Goal: Communication & Community: Answer question/provide support

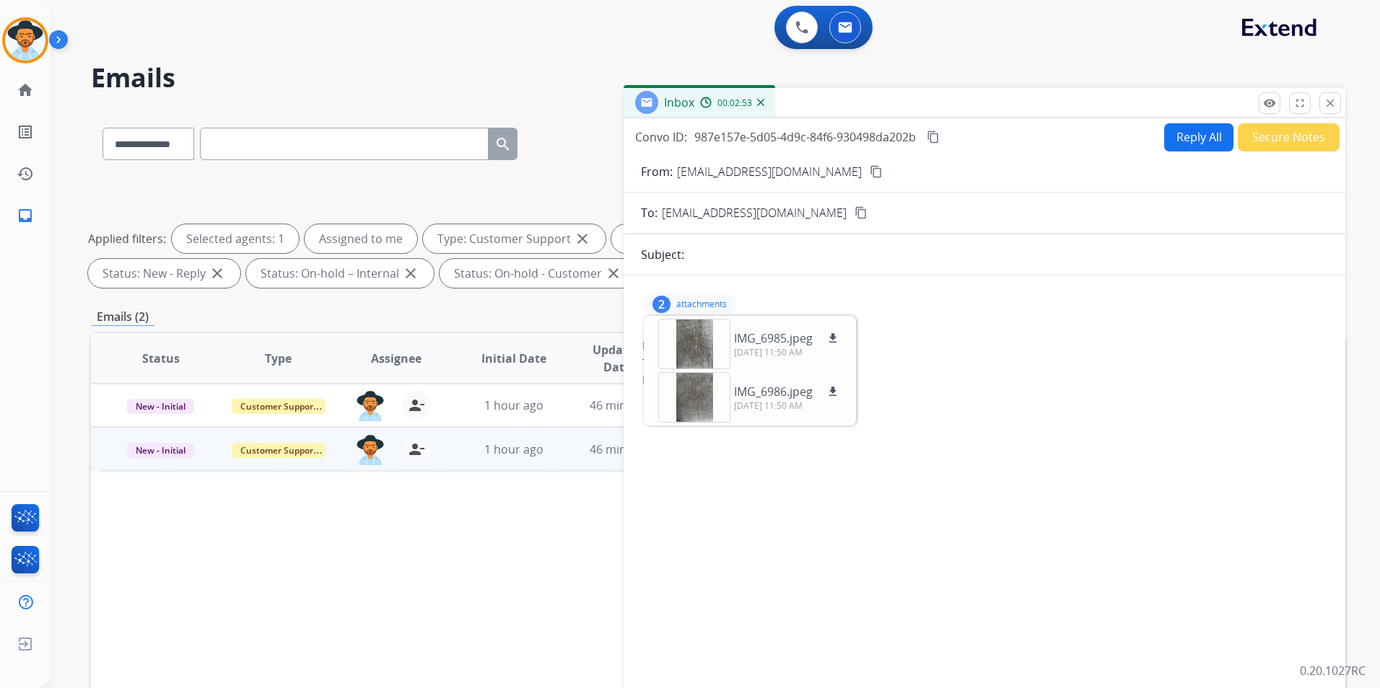
select select "**********"
click at [701, 341] on div at bounding box center [694, 344] width 72 height 51
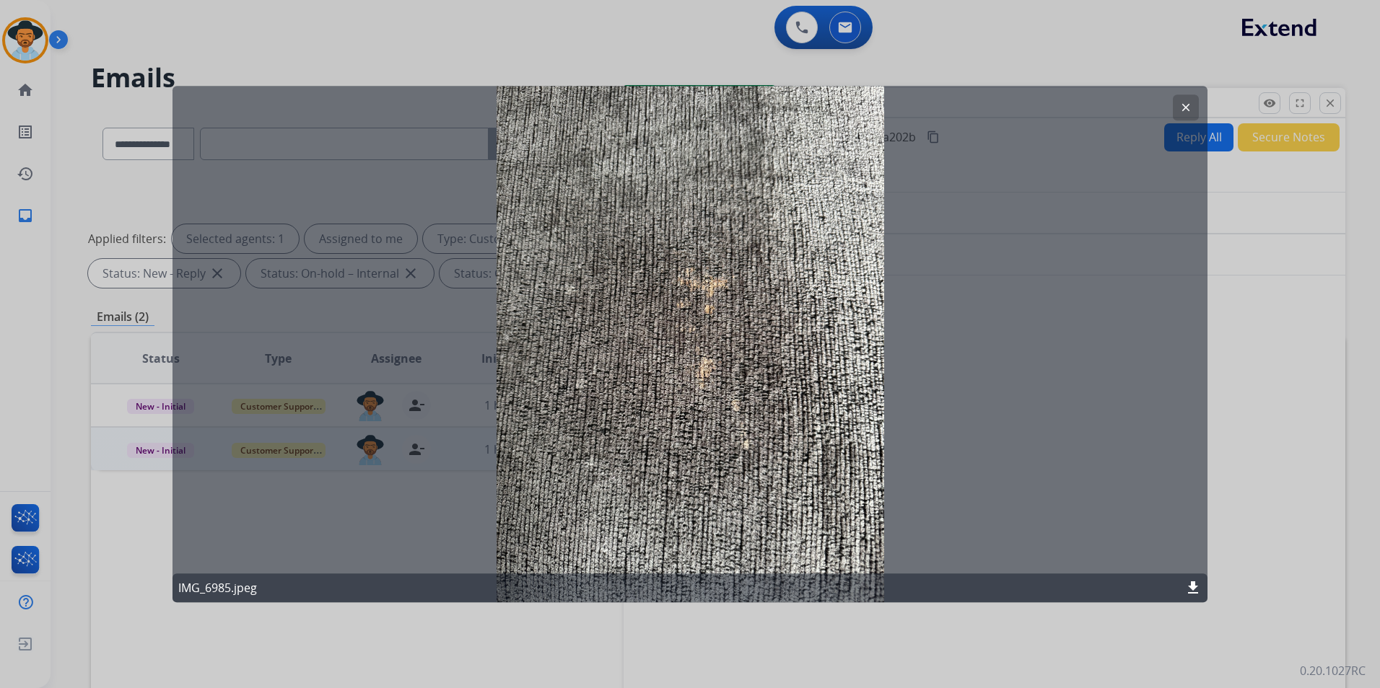
click at [1193, 586] on mat-icon "download" at bounding box center [1192, 587] width 17 height 17
click at [1242, 320] on div at bounding box center [690, 344] width 1380 height 688
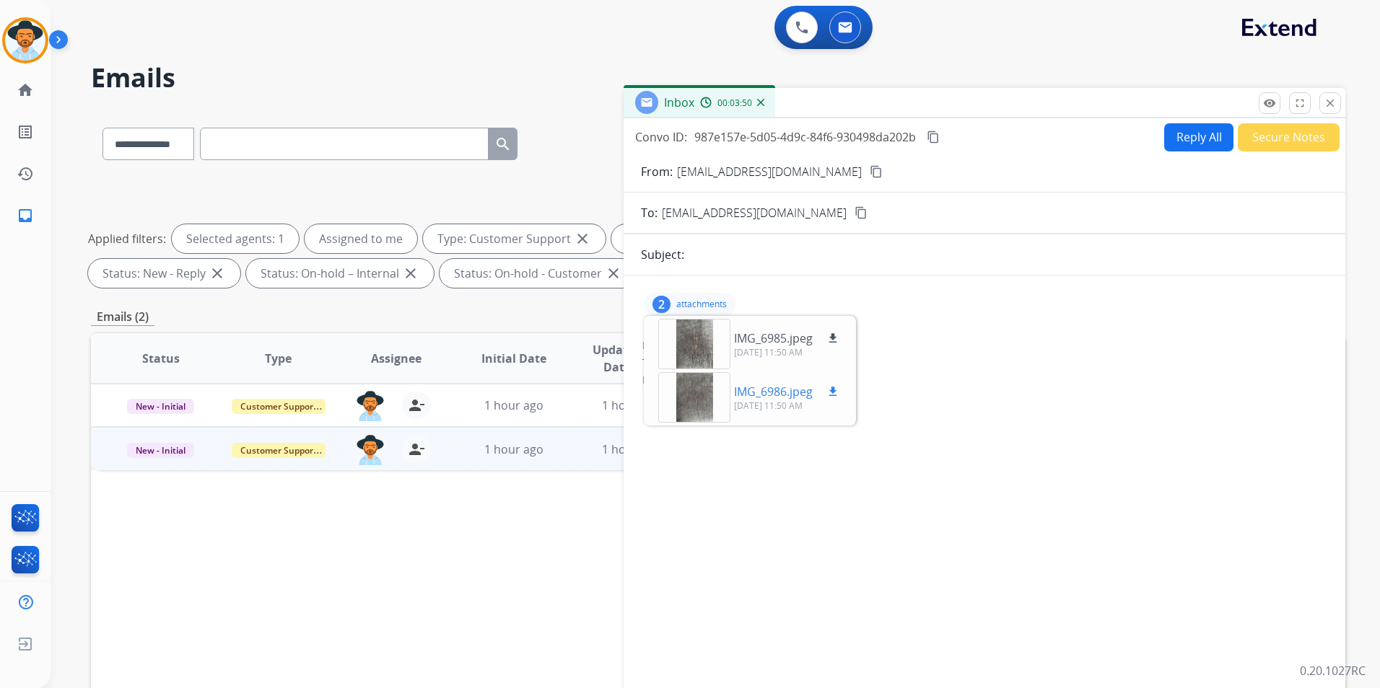
click at [696, 396] on div at bounding box center [694, 397] width 72 height 51
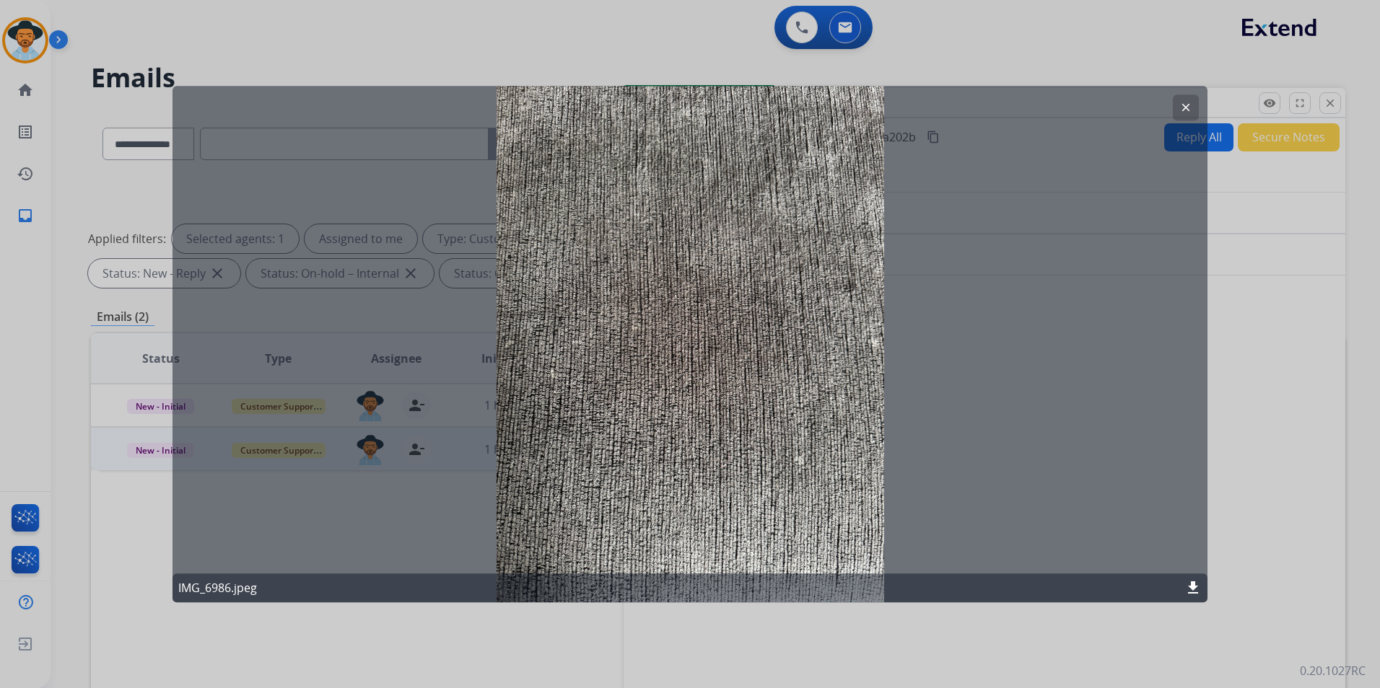
click at [1191, 583] on mat-icon "download" at bounding box center [1192, 587] width 17 height 17
click at [1256, 407] on div at bounding box center [690, 344] width 1380 height 688
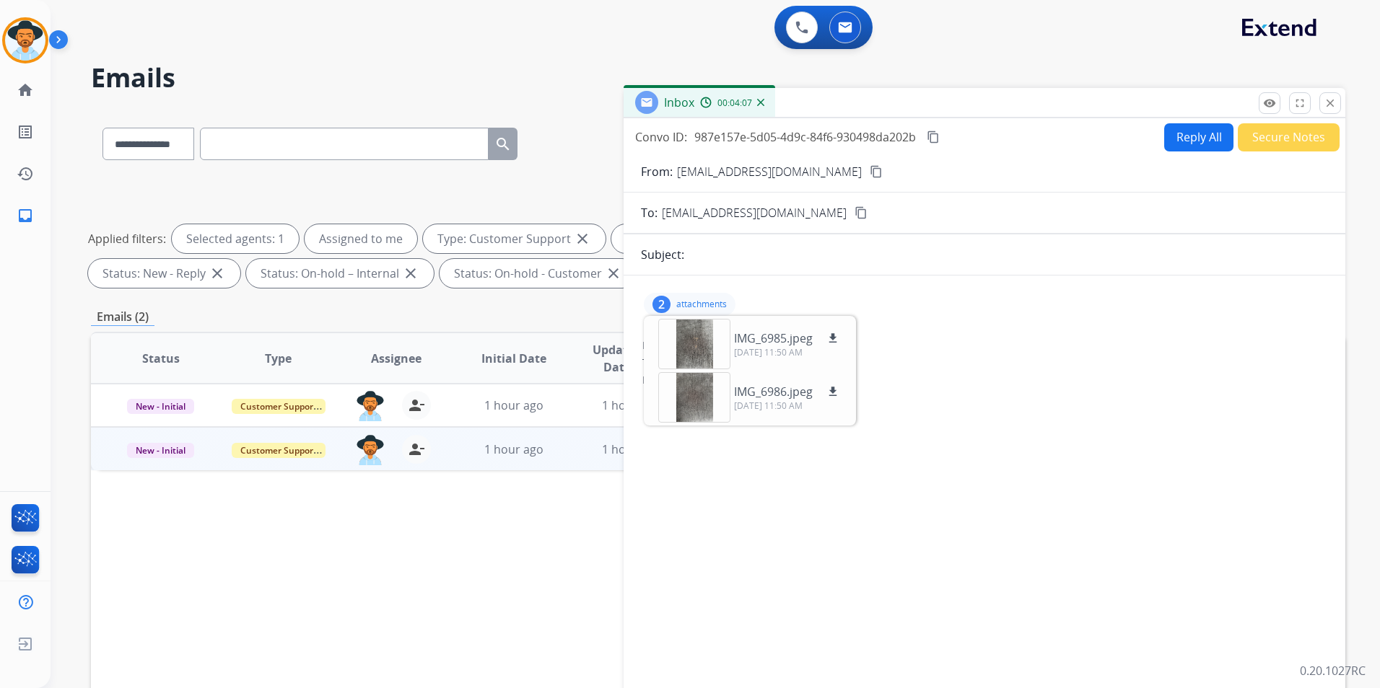
click at [522, 524] on div "Status Type Assignee Initial Date Updated Date arrow_downward SLA Subject Custo…" at bounding box center [718, 573] width 1254 height 483
click at [698, 341] on div at bounding box center [694, 344] width 72 height 51
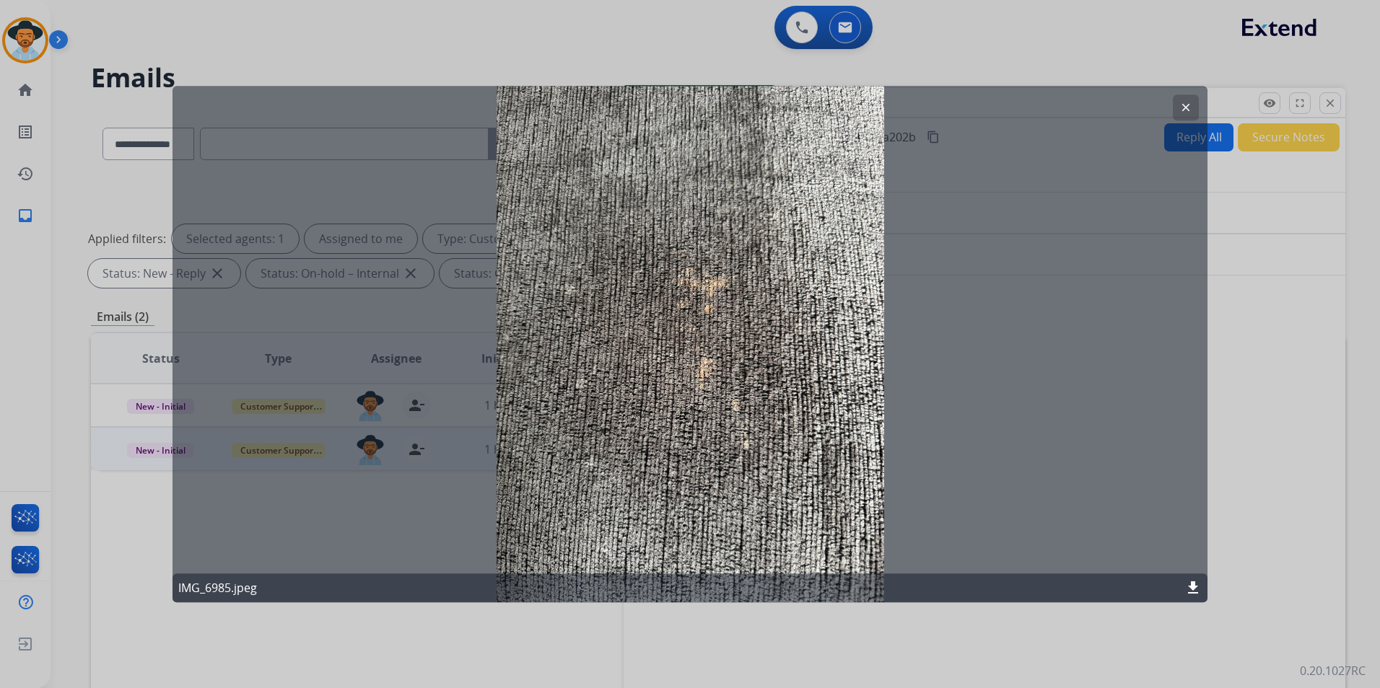
click at [1185, 105] on mat-icon "clear" at bounding box center [1185, 107] width 13 height 13
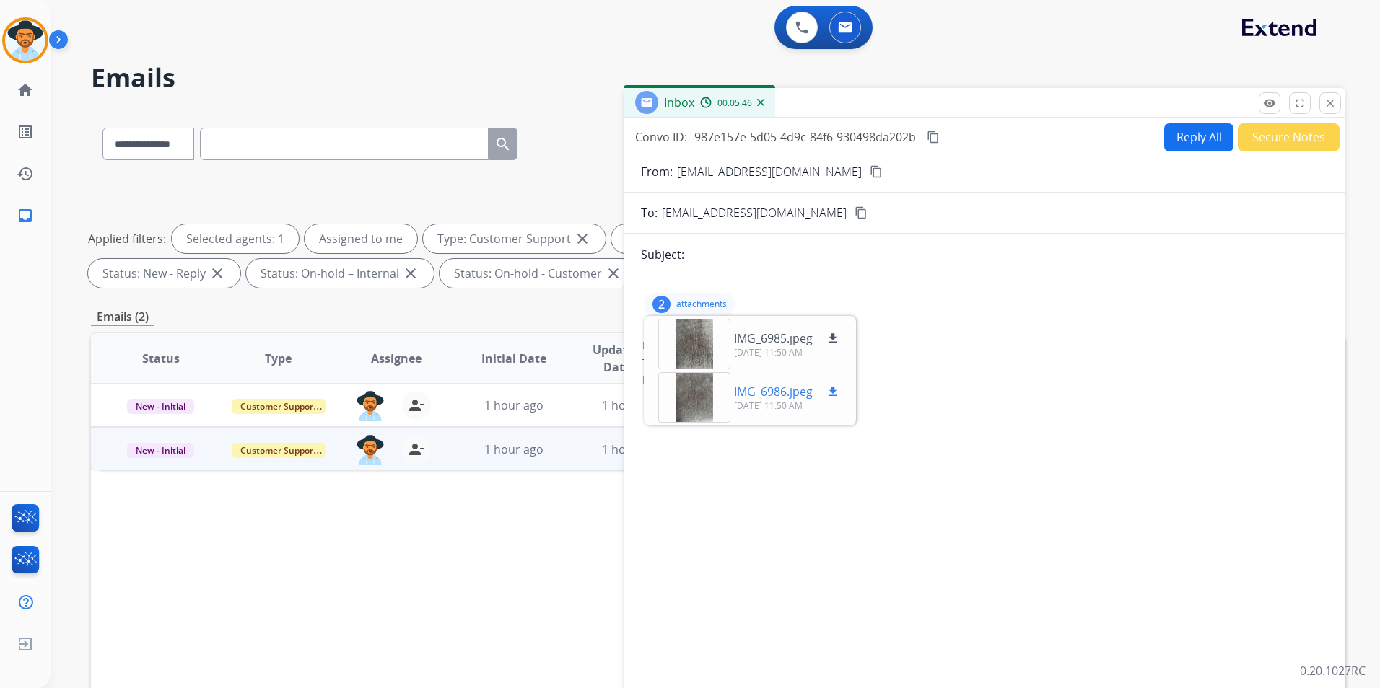
click at [701, 390] on div at bounding box center [694, 397] width 72 height 51
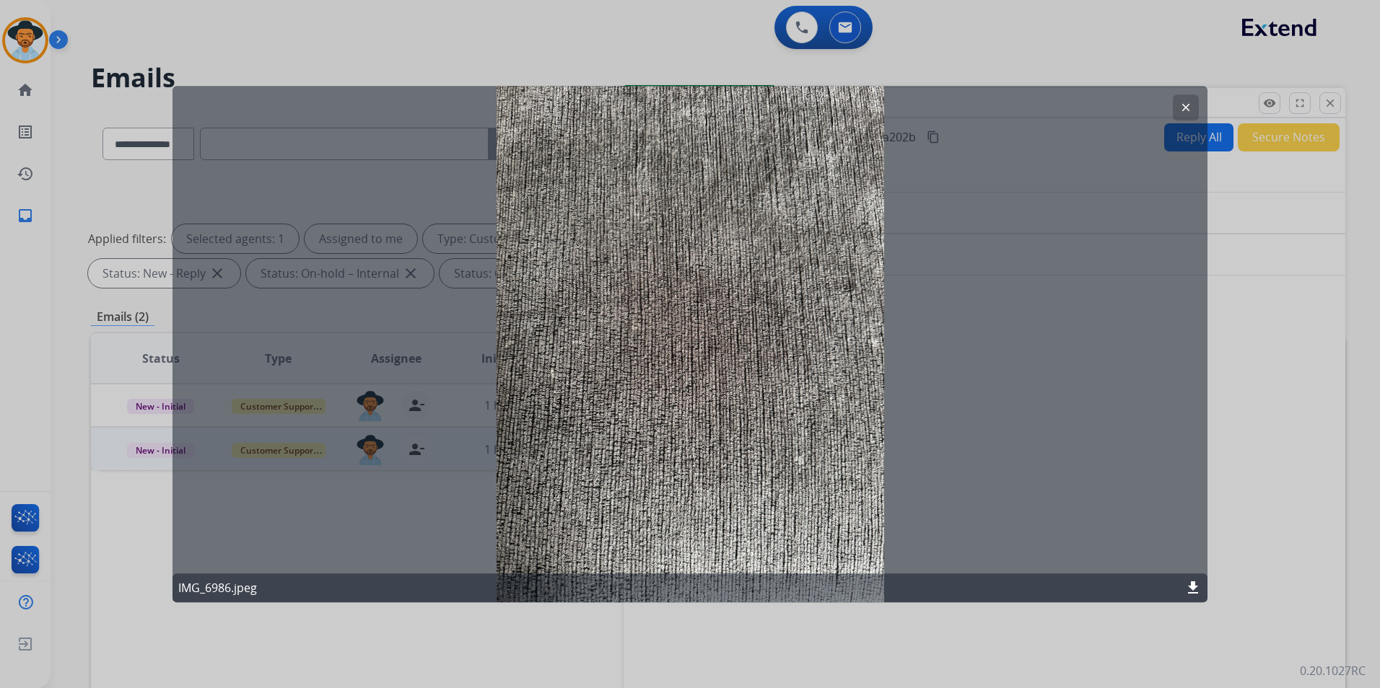
click at [1183, 102] on mat-icon "clear" at bounding box center [1185, 107] width 13 height 13
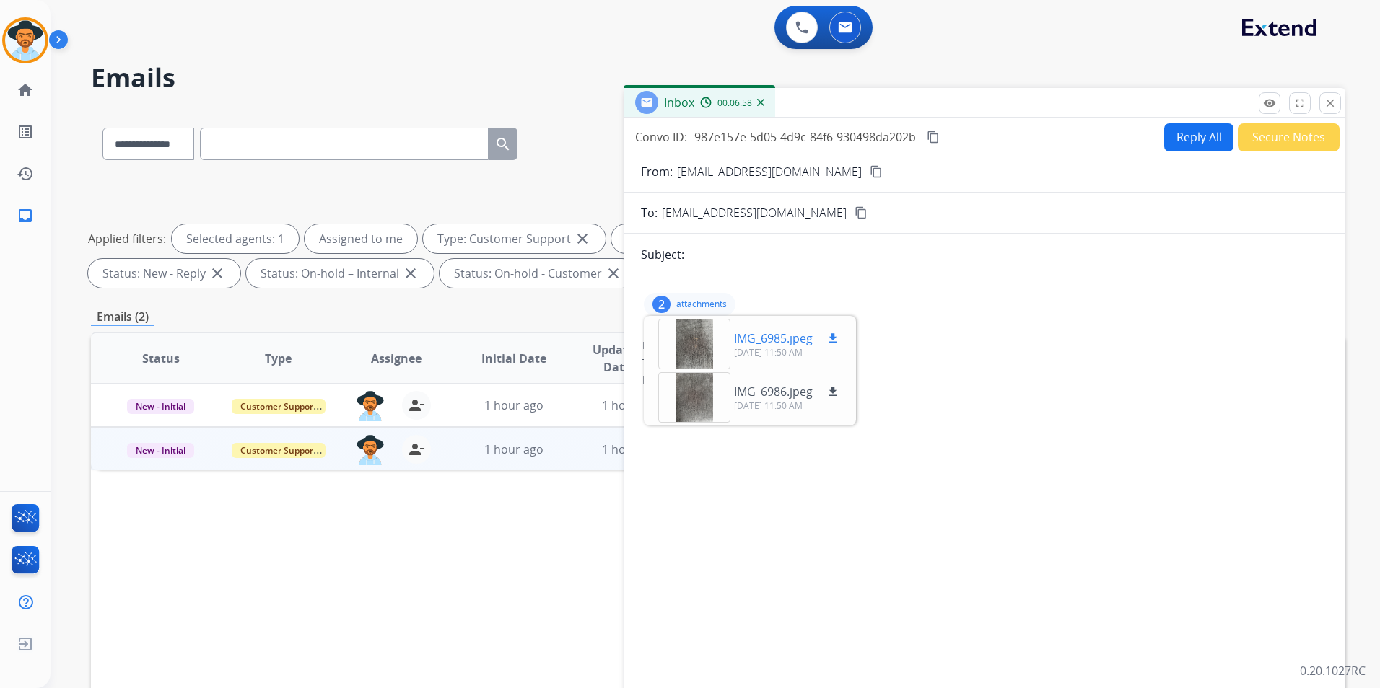
click at [696, 341] on div at bounding box center [694, 344] width 72 height 51
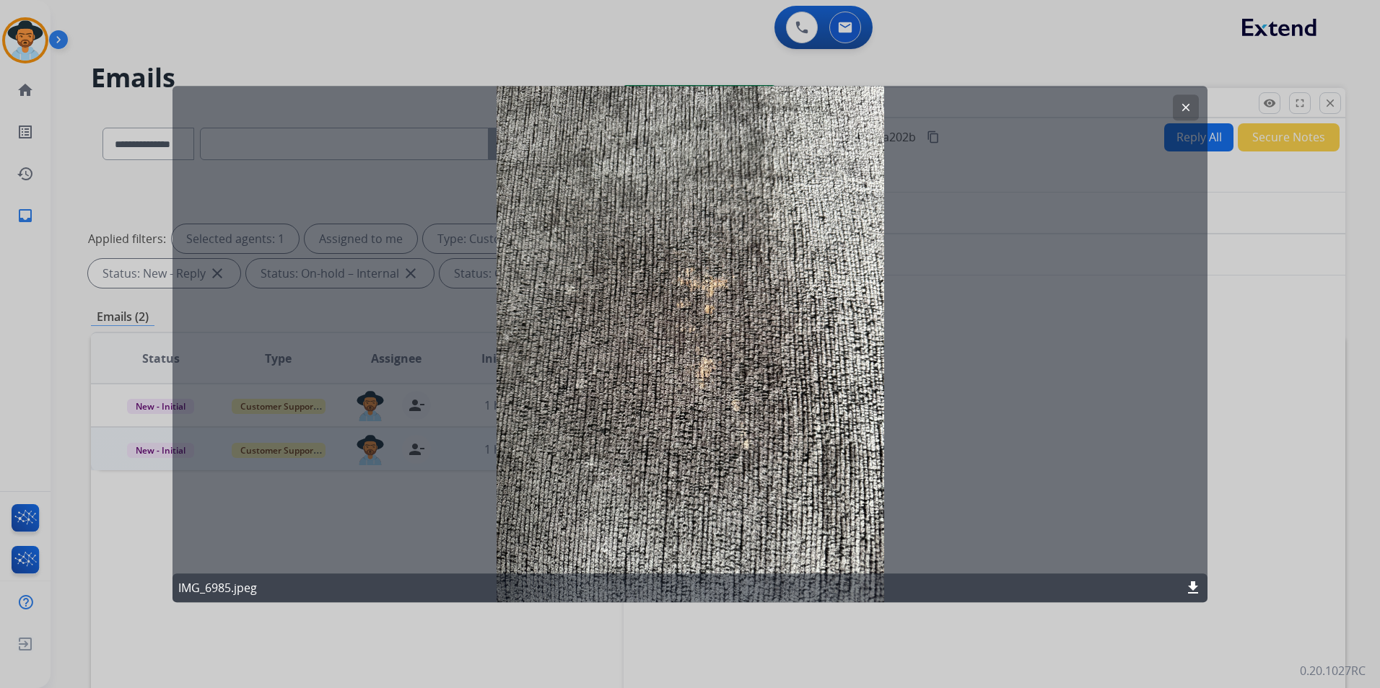
click at [1193, 587] on mat-icon "download" at bounding box center [1192, 587] width 17 height 17
drag, startPoint x: 860, startPoint y: 292, endPoint x: 836, endPoint y: 247, distance: 51.7
click at [836, 247] on div "clear IMG_6985.jpeg download" at bounding box center [689, 344] width 1035 height 517
drag, startPoint x: 503, startPoint y: 89, endPoint x: 554, endPoint y: 89, distance: 51.2
click at [553, 89] on div "clear IMG_6985.jpeg download" at bounding box center [689, 344] width 1035 height 517
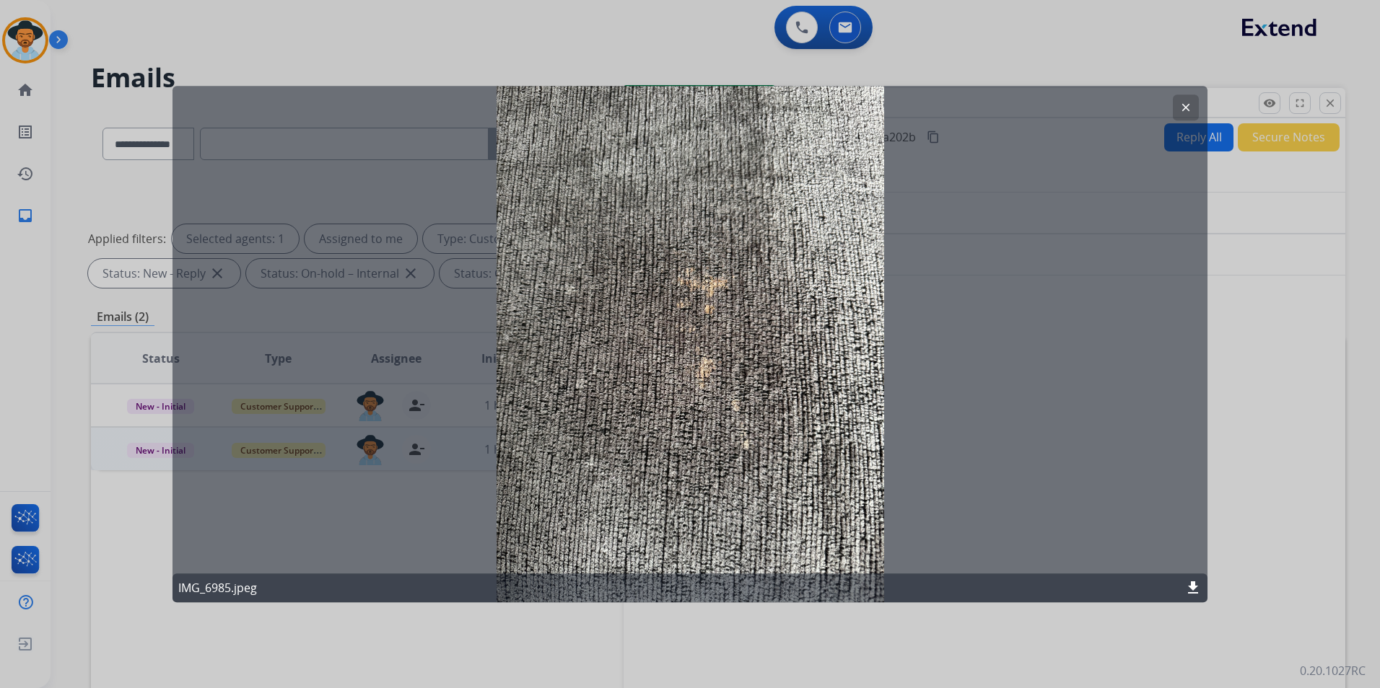
drag, startPoint x: 499, startPoint y: 89, endPoint x: 538, endPoint y: 92, distance: 39.1
click at [538, 92] on div "clear IMG_6985.jpeg download" at bounding box center [689, 344] width 1035 height 517
drag, startPoint x: 499, startPoint y: 86, endPoint x: 511, endPoint y: 87, distance: 12.4
click at [511, 87] on div "clear IMG_6985.jpeg download" at bounding box center [689, 344] width 1035 height 517
drag, startPoint x: 512, startPoint y: 87, endPoint x: 456, endPoint y: 152, distance: 84.9
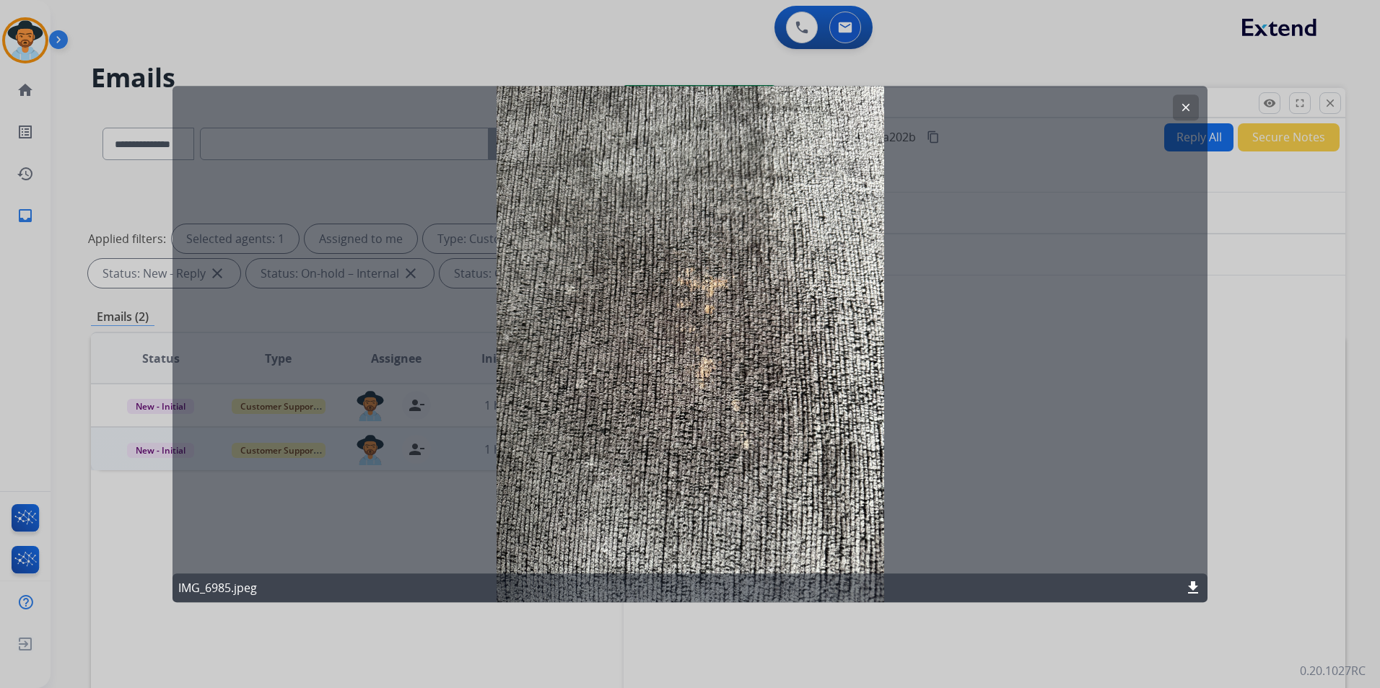
click at [456, 152] on div "clear IMG_6985.jpeg download" at bounding box center [689, 344] width 1035 height 517
click at [1180, 107] on mat-icon "clear" at bounding box center [1185, 107] width 13 height 13
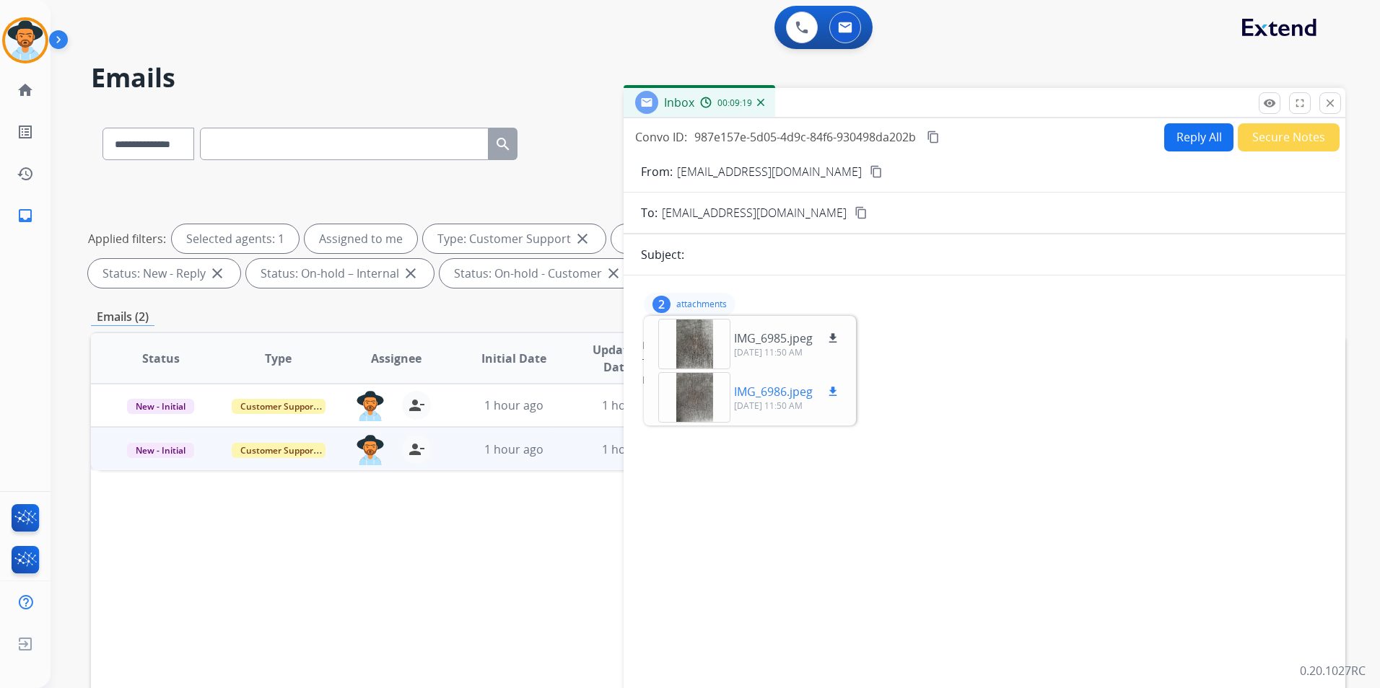
click at [691, 398] on div at bounding box center [694, 397] width 72 height 51
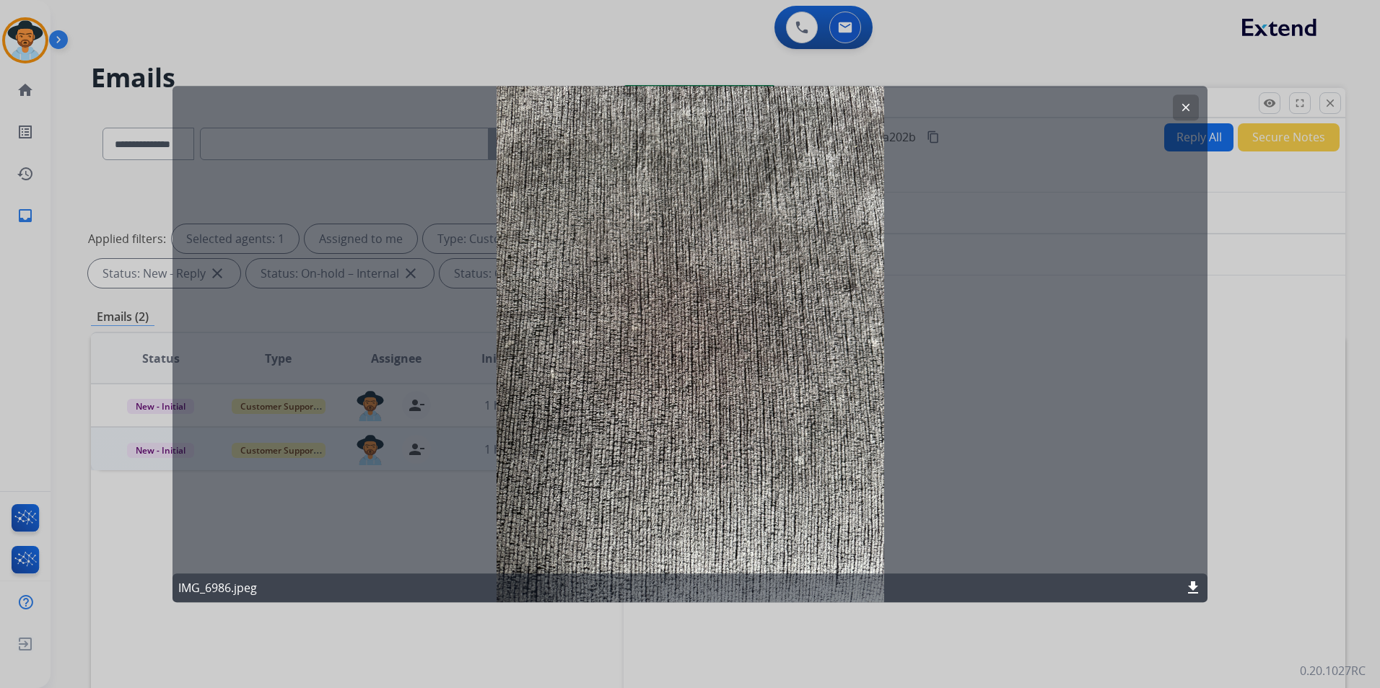
click at [1190, 582] on mat-icon "download" at bounding box center [1192, 587] width 17 height 17
click at [958, 413] on div "clear IMG_6986.jpeg download" at bounding box center [689, 344] width 1035 height 517
click at [1183, 109] on mat-icon "clear" at bounding box center [1185, 107] width 13 height 13
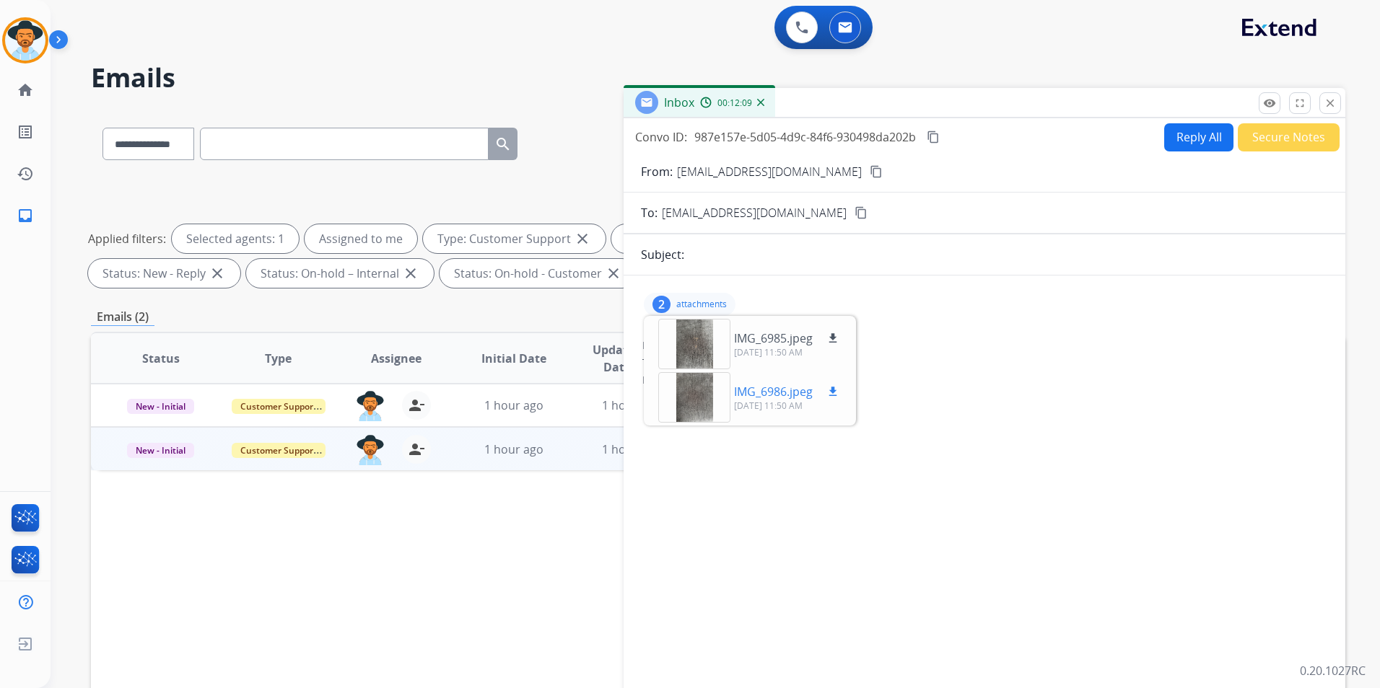
click at [829, 391] on mat-icon "download" at bounding box center [832, 391] width 13 height 13
click at [965, 416] on div "From: danielleprothro@yahoo.com To: support@extend.com Date: 09/30/2025 - 09:48…" at bounding box center [984, 377] width 687 height 81
click at [701, 400] on div at bounding box center [694, 397] width 72 height 51
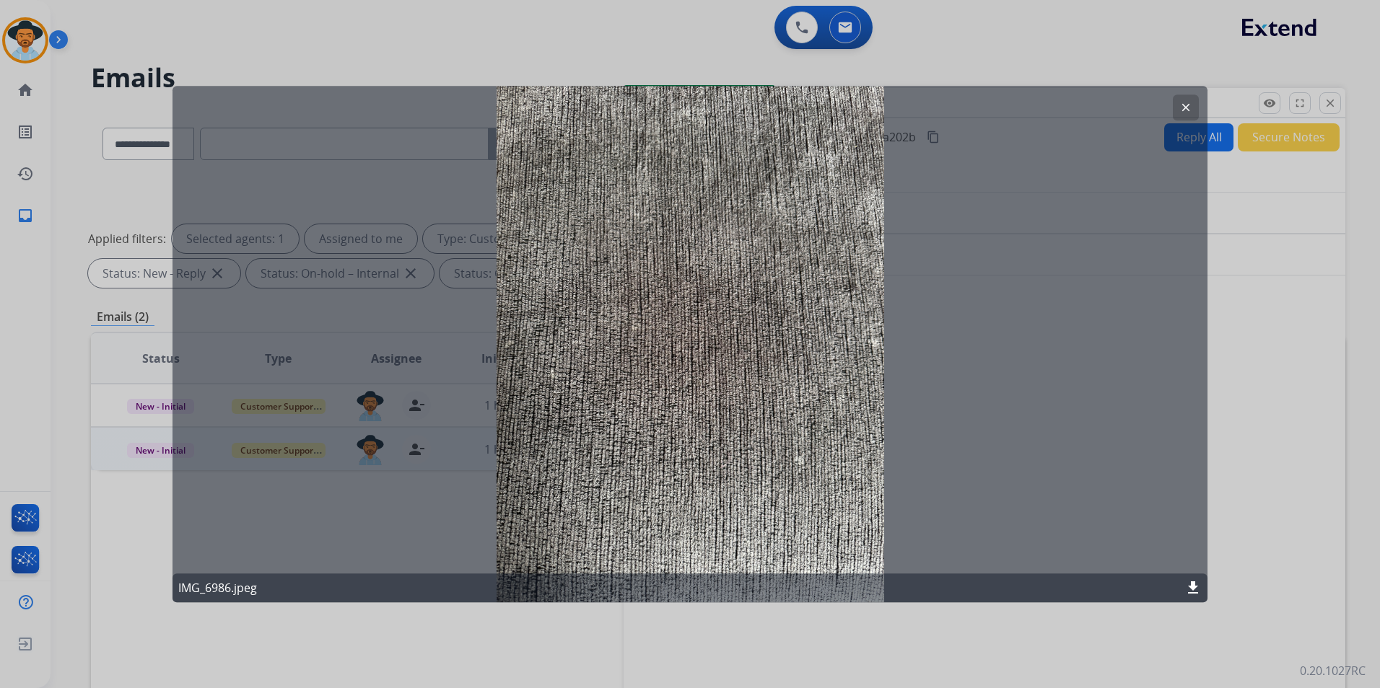
drag, startPoint x: 502, startPoint y: 95, endPoint x: 388, endPoint y: 149, distance: 125.9
click at [388, 149] on div "clear IMG_6986.jpeg download" at bounding box center [689, 344] width 1035 height 517
drag, startPoint x: 495, startPoint y: 91, endPoint x: 519, endPoint y: 90, distance: 23.8
click at [519, 90] on div "clear IMG_6986.jpeg download" at bounding box center [689, 344] width 1035 height 517
drag, startPoint x: 502, startPoint y: 89, endPoint x: 545, endPoint y: 89, distance: 43.3
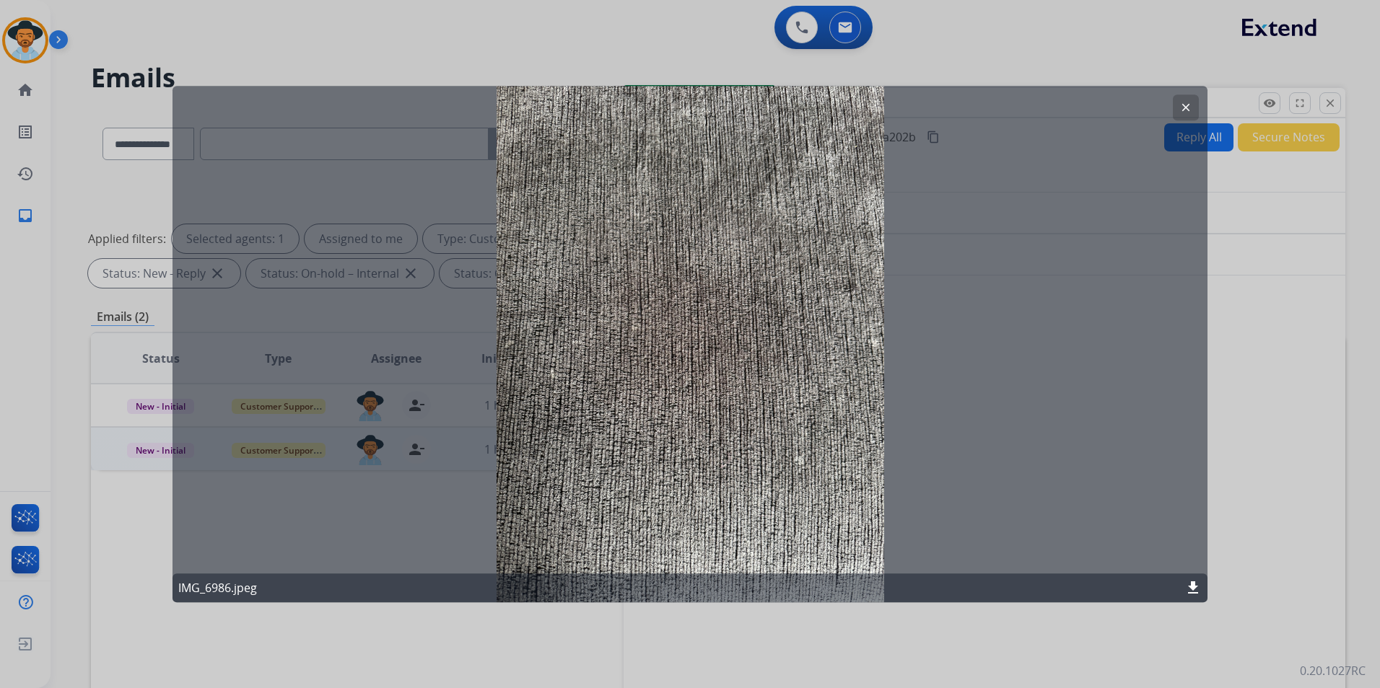
click at [545, 89] on div "clear IMG_6986.jpeg download" at bounding box center [689, 344] width 1035 height 517
click at [1187, 106] on mat-icon "clear" at bounding box center [1185, 107] width 13 height 13
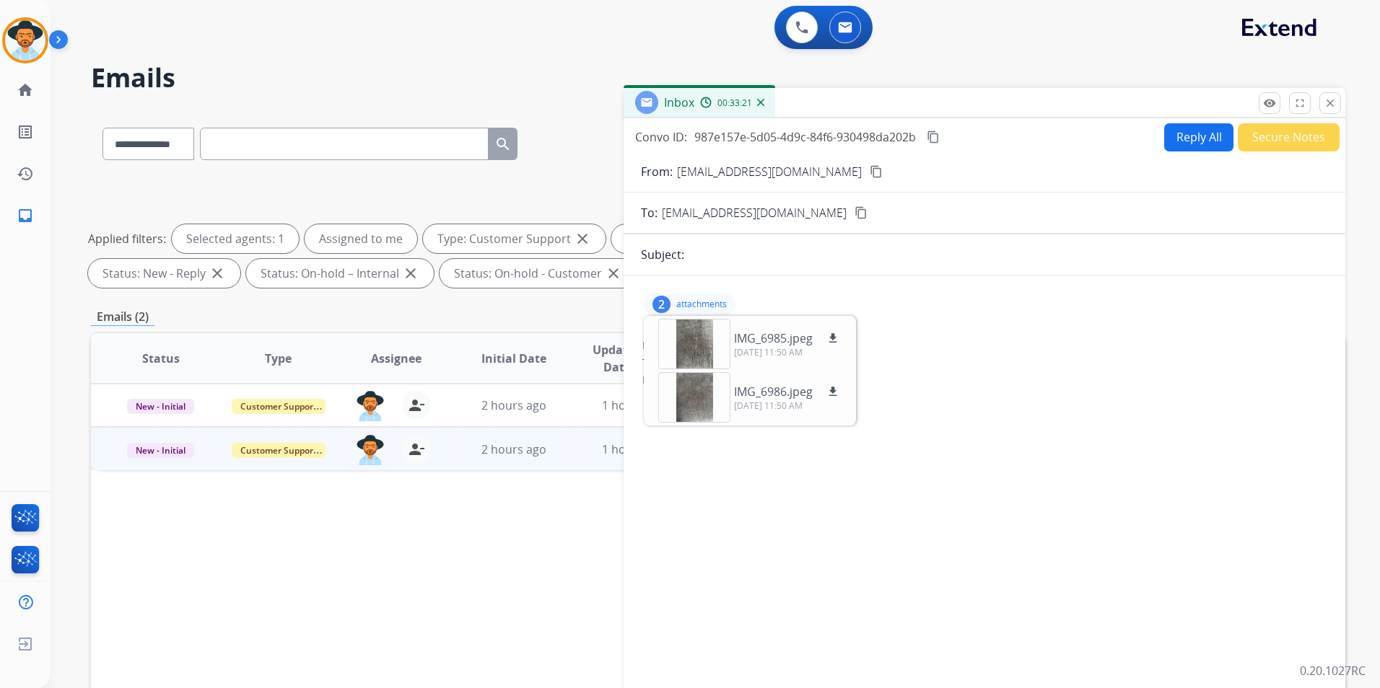
click at [870, 170] on mat-icon "content_copy" at bounding box center [876, 171] width 13 height 13
click at [1185, 136] on button "Reply All" at bounding box center [1198, 137] width 69 height 28
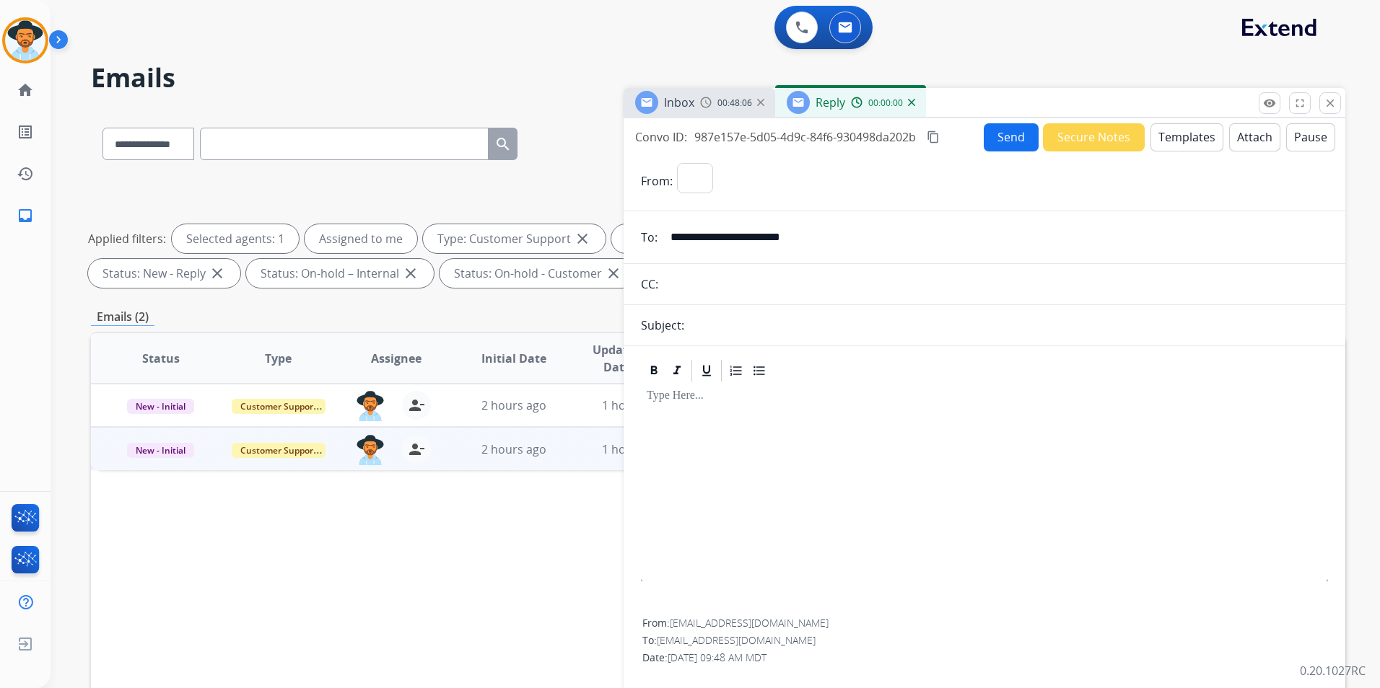
select select "**********"
click at [1091, 137] on button "Secure Notes" at bounding box center [1094, 137] width 102 height 28
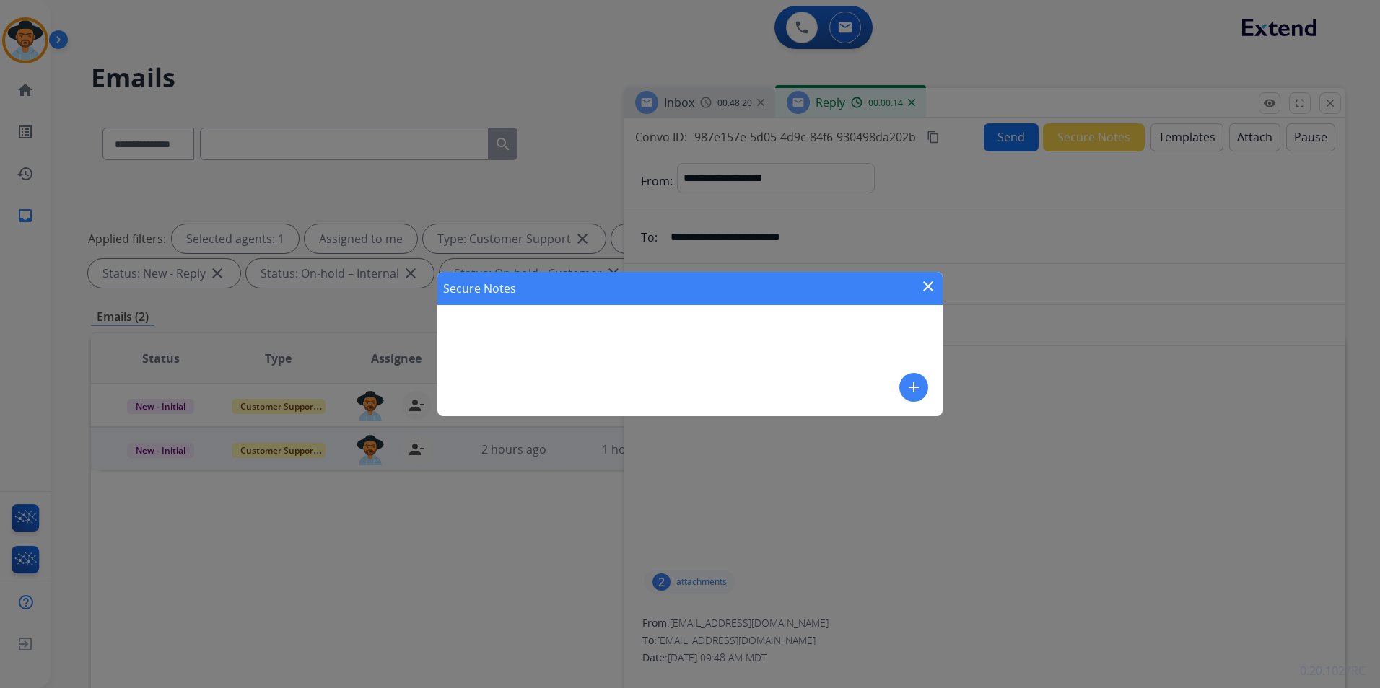
click at [928, 286] on mat-icon "close" at bounding box center [927, 286] width 17 height 17
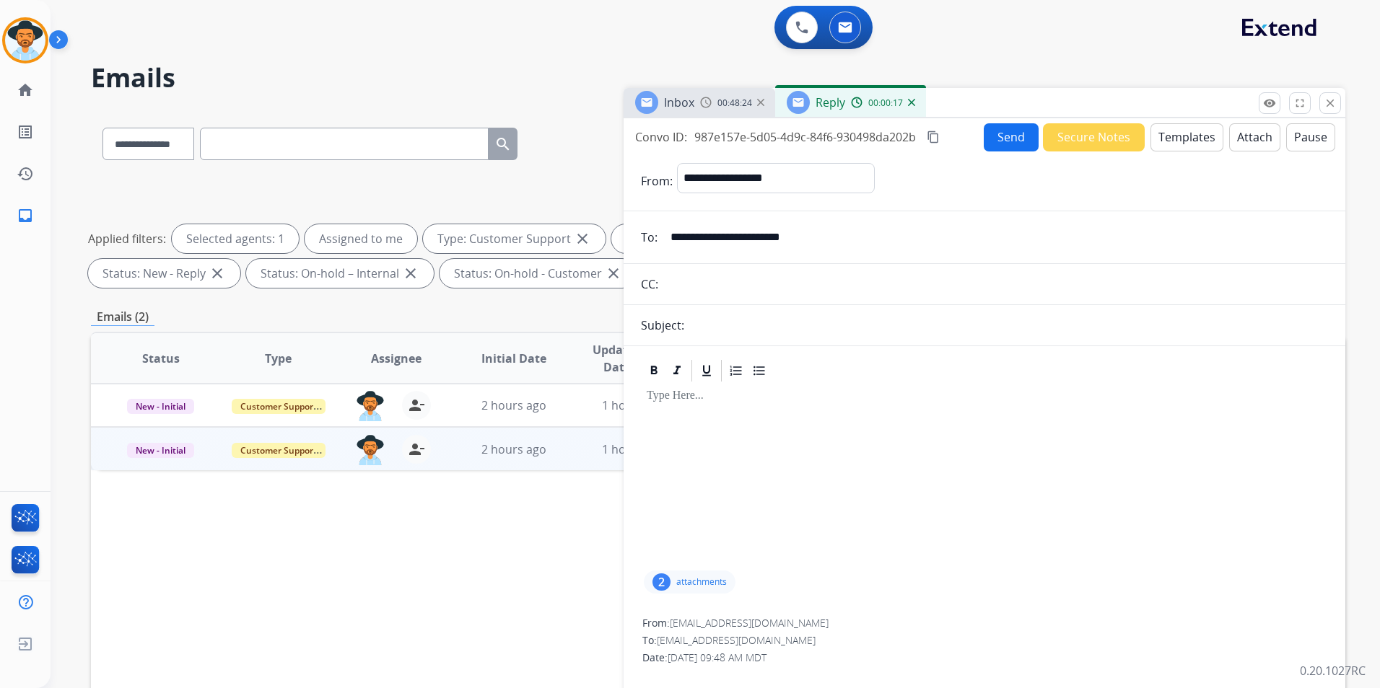
click at [1172, 133] on button "Templates" at bounding box center [1186, 137] width 73 height 28
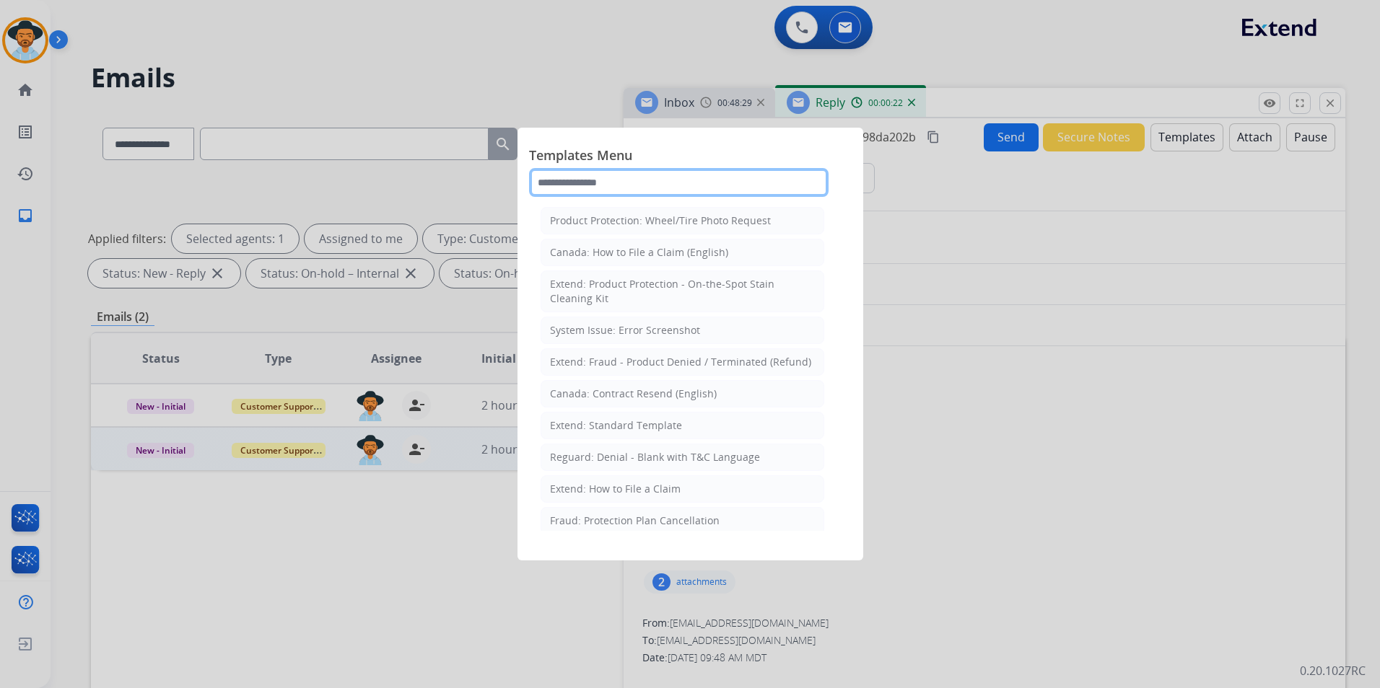
click at [597, 184] on input "text" at bounding box center [678, 182] width 299 height 29
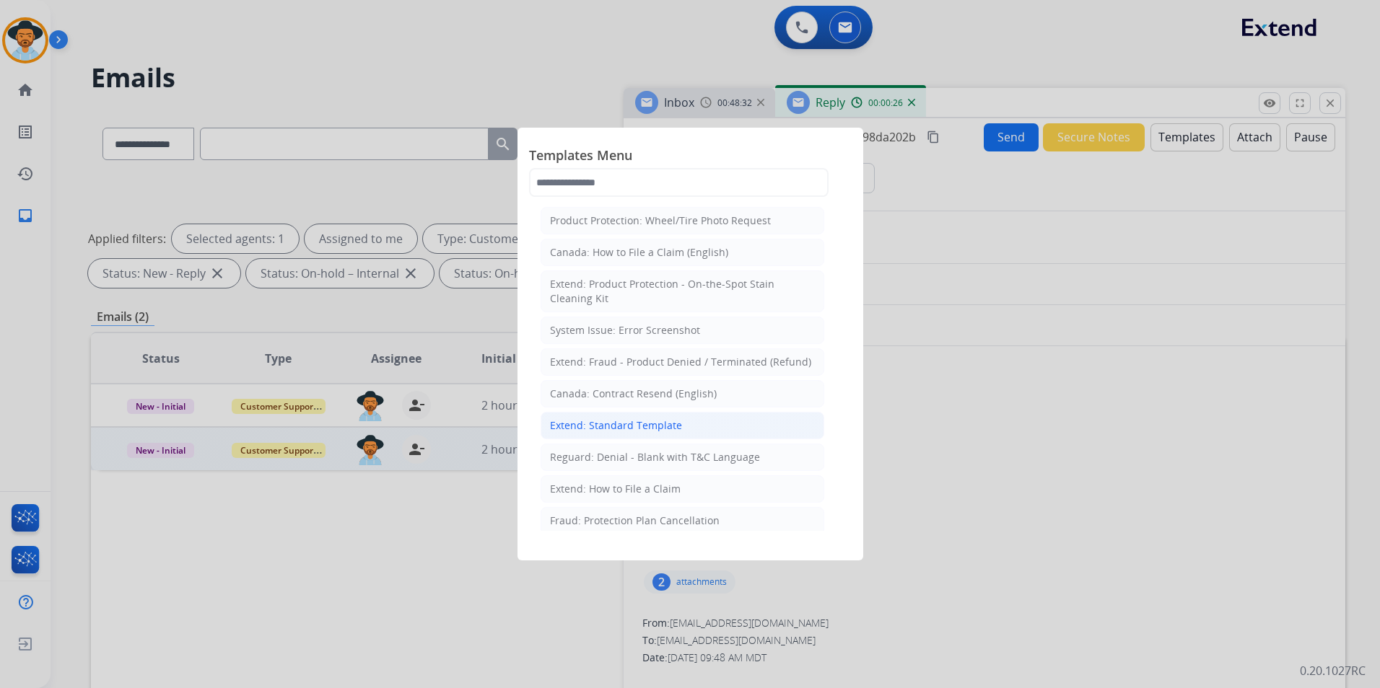
click at [629, 425] on div "Extend: Standard Template" at bounding box center [616, 426] width 132 height 14
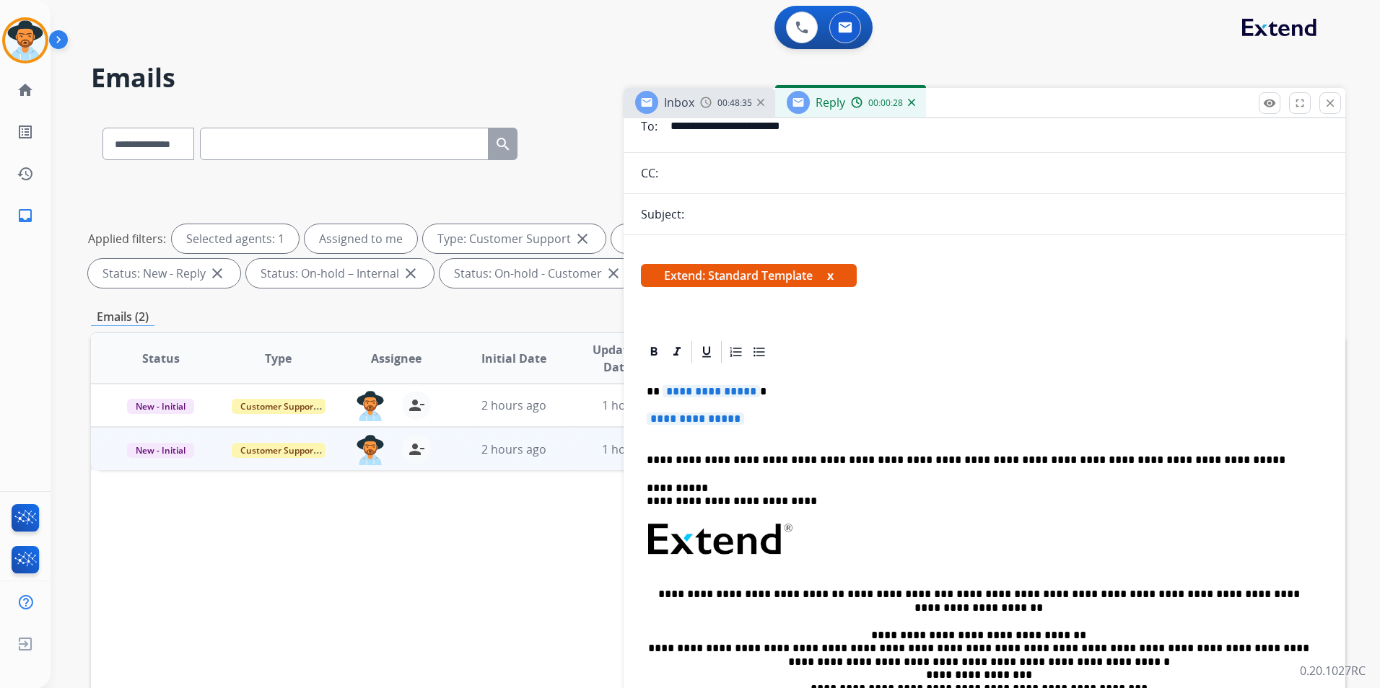
scroll to position [144, 0]
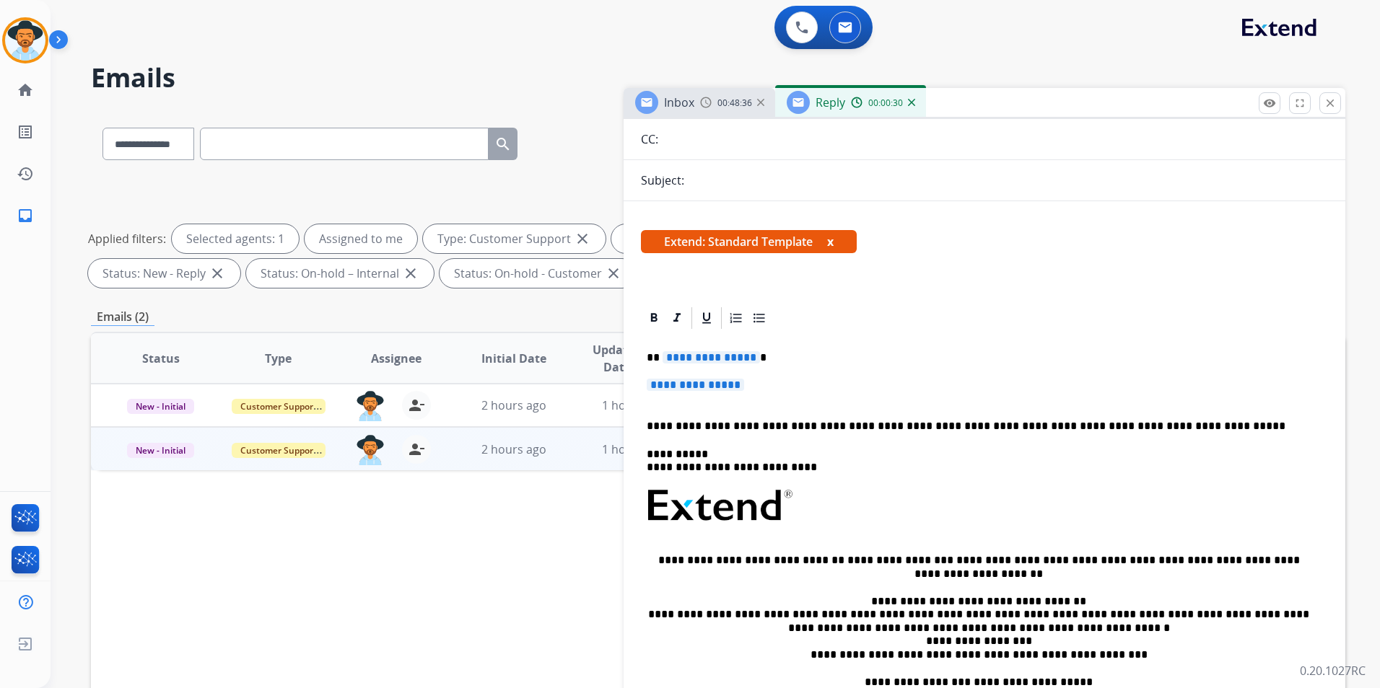
click at [745, 359] on span "**********" at bounding box center [710, 357] width 97 height 12
click at [724, 361] on p "**********" at bounding box center [979, 357] width 664 height 13
click at [744, 389] on span "**********" at bounding box center [695, 385] width 97 height 12
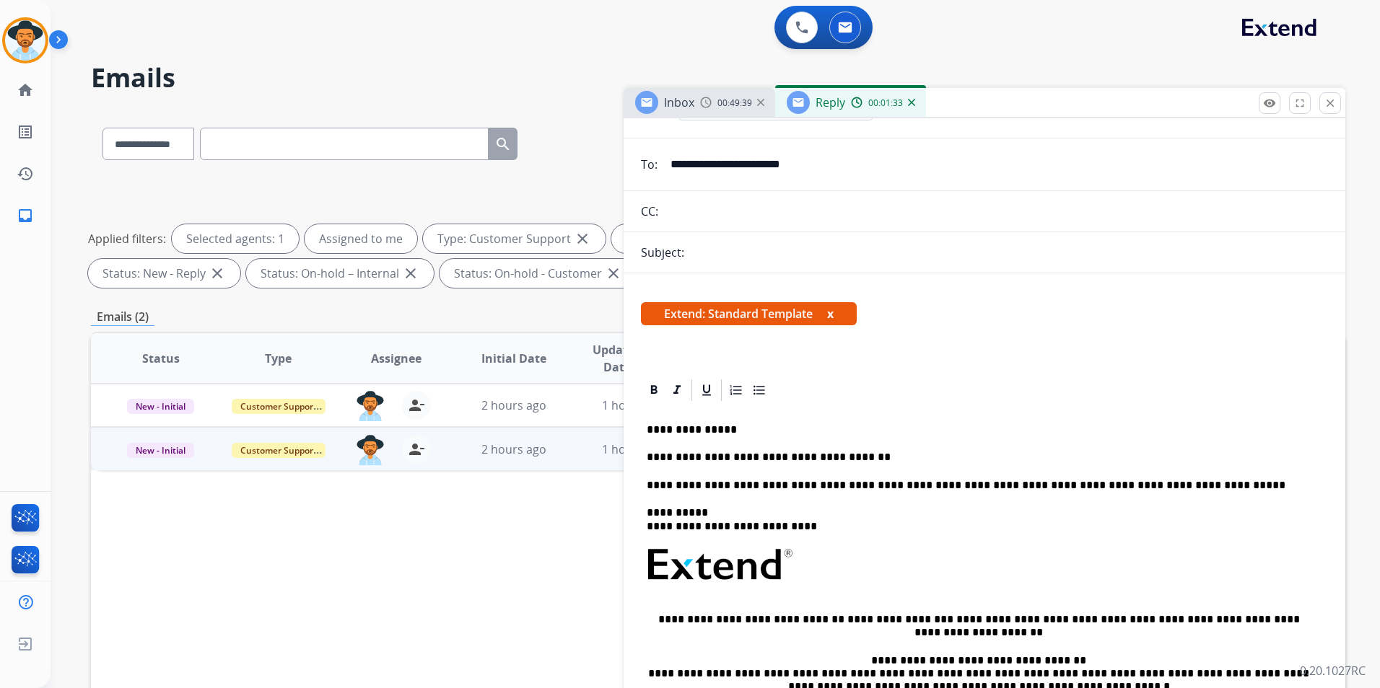
scroll to position [0, 0]
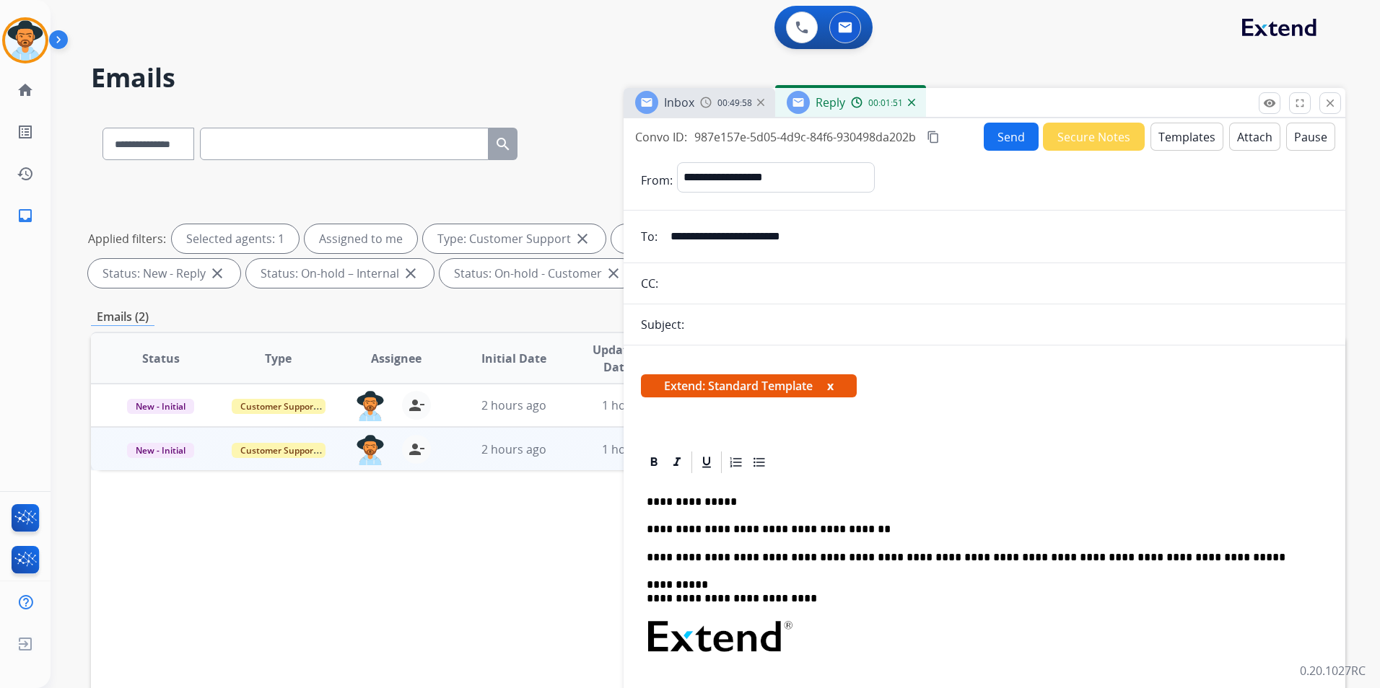
click at [934, 138] on mat-icon "content_copy" at bounding box center [933, 137] width 13 height 13
click at [851, 531] on p "**********" at bounding box center [979, 529] width 664 height 13
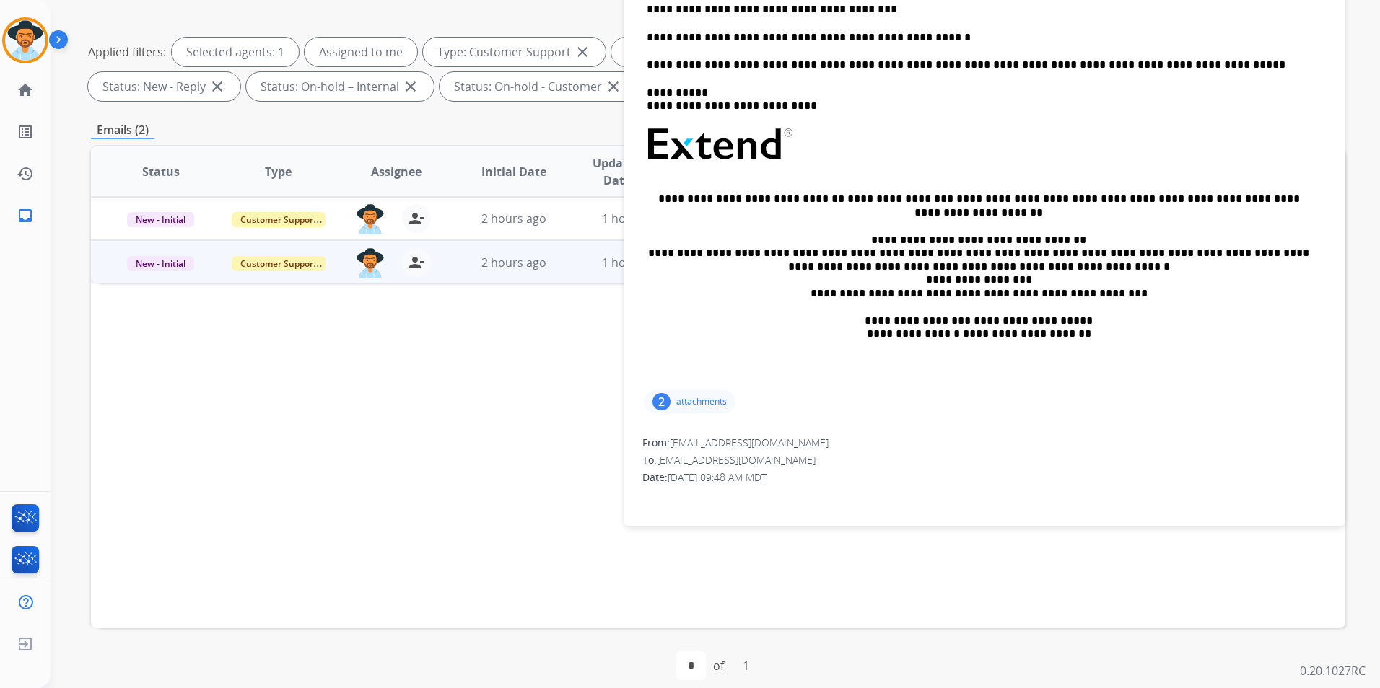
scroll to position [202, 0]
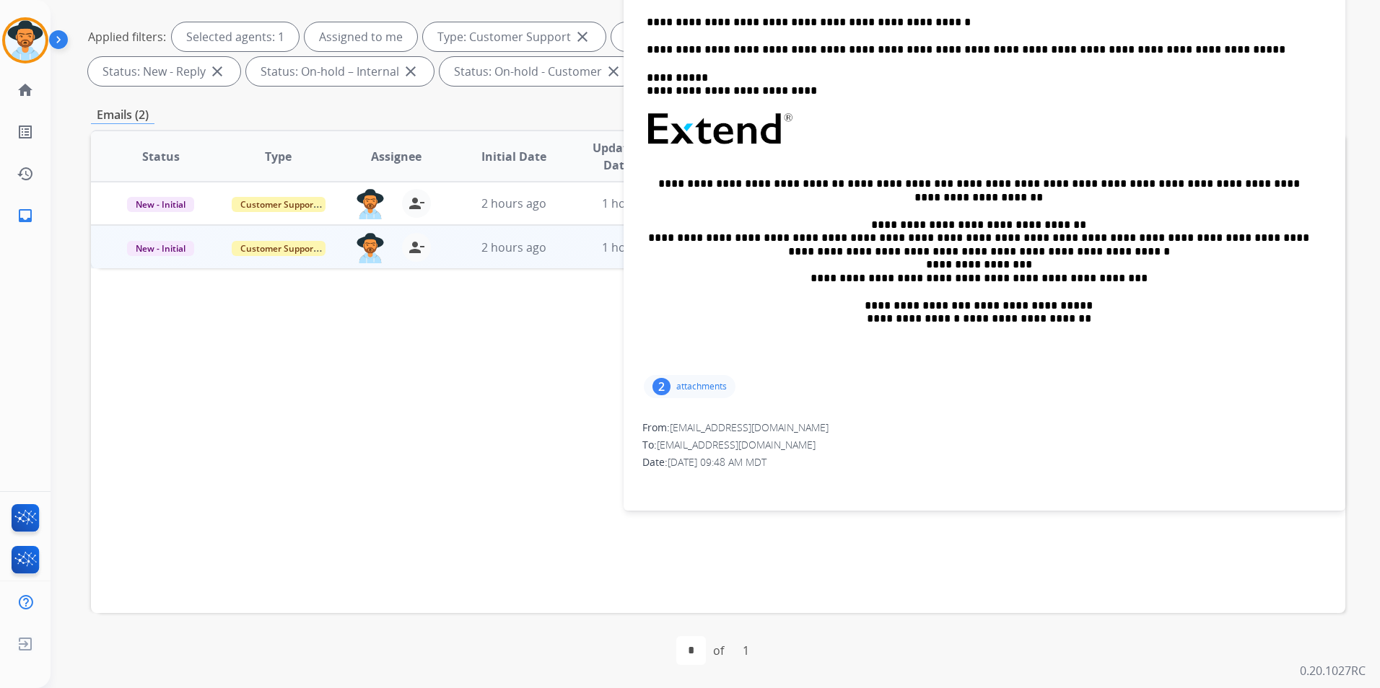
drag, startPoint x: 708, startPoint y: 387, endPoint x: 763, endPoint y: 352, distance: 65.5
click at [763, 352] on div "**********" at bounding box center [984, 156] width 687 height 432
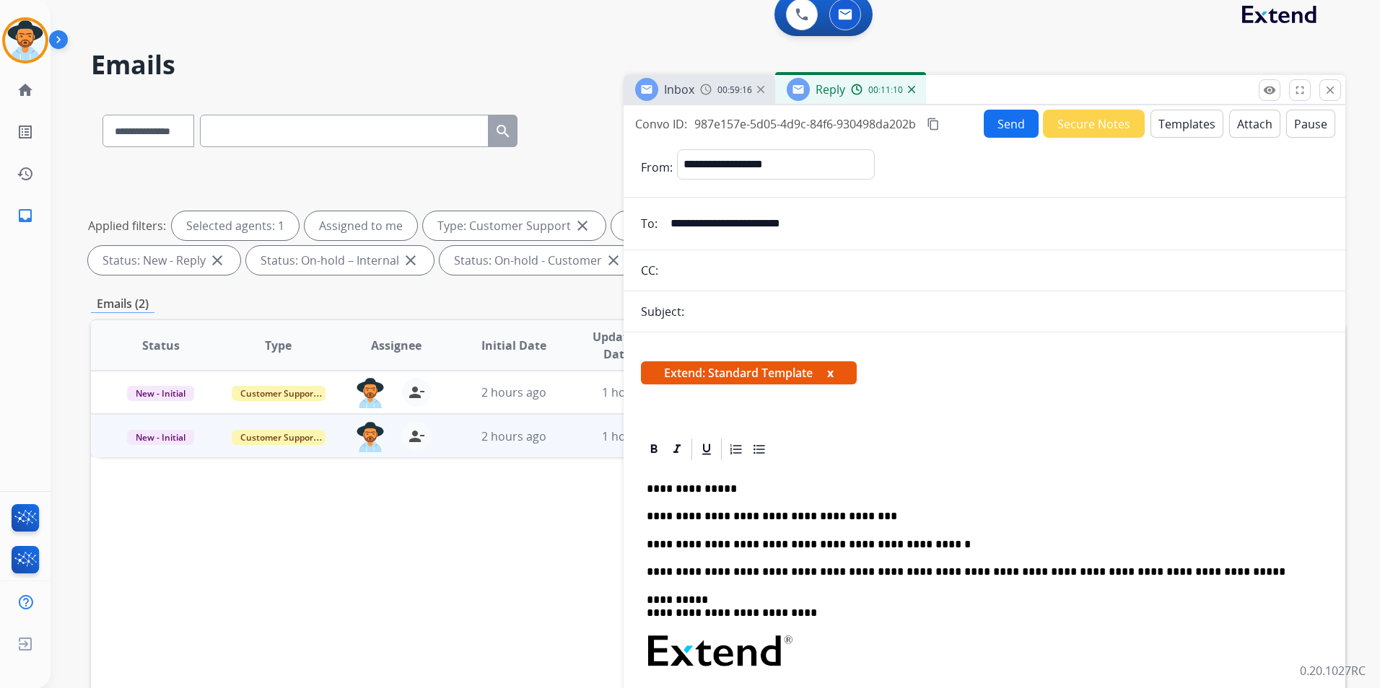
scroll to position [0, 0]
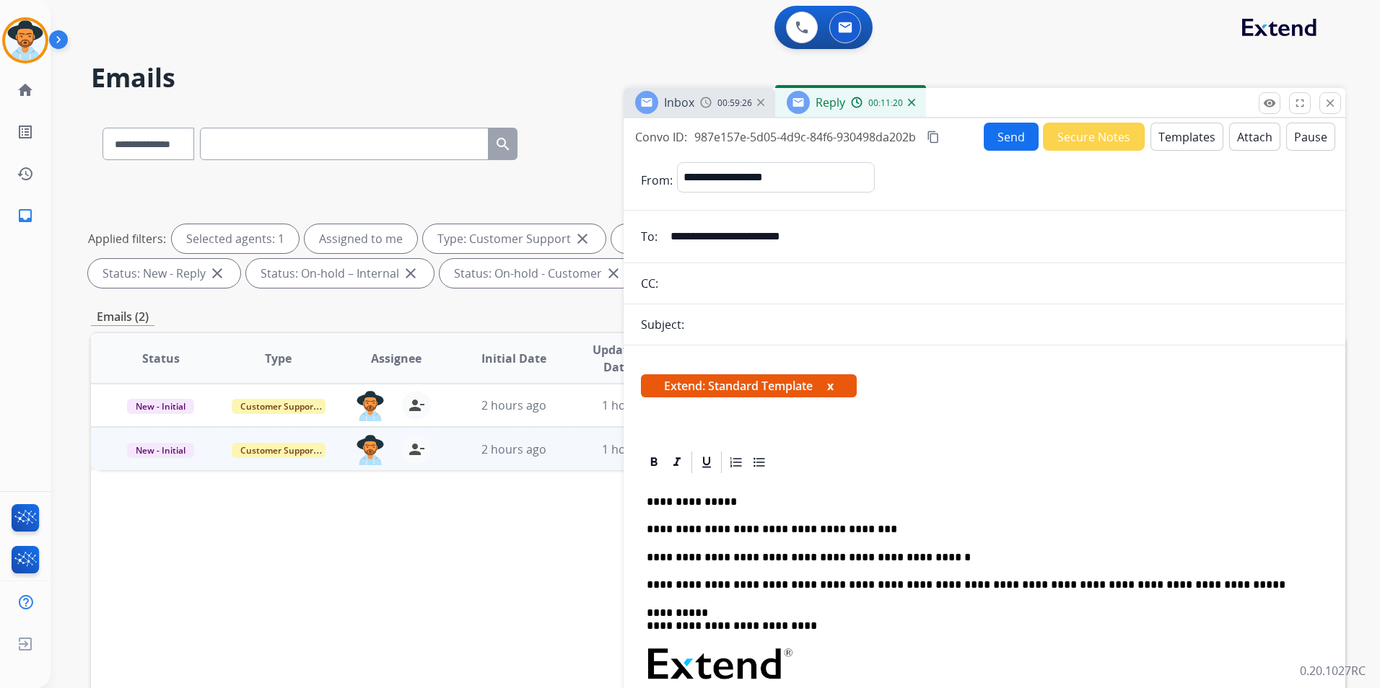
click at [998, 139] on button "Send" at bounding box center [1011, 137] width 55 height 28
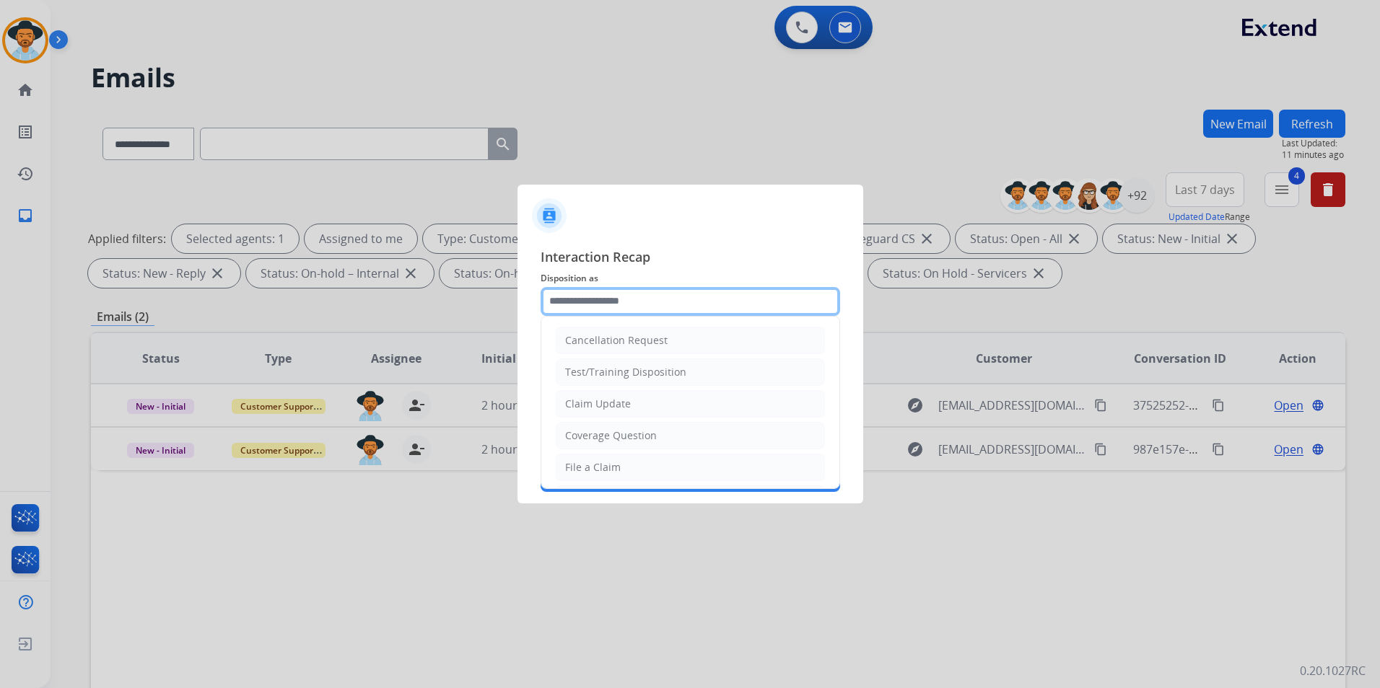
click at [723, 303] on input "text" at bounding box center [689, 301] width 299 height 29
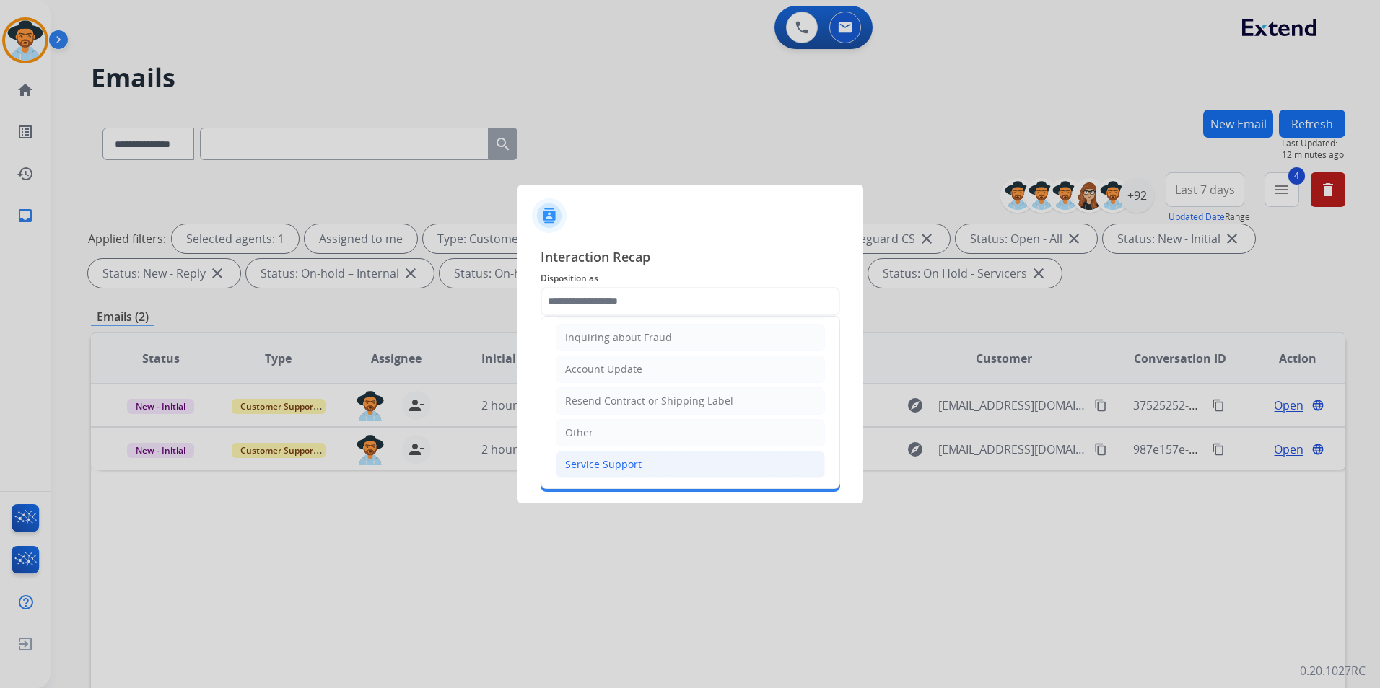
click at [655, 459] on li "Service Support" at bounding box center [690, 464] width 269 height 27
type input "**********"
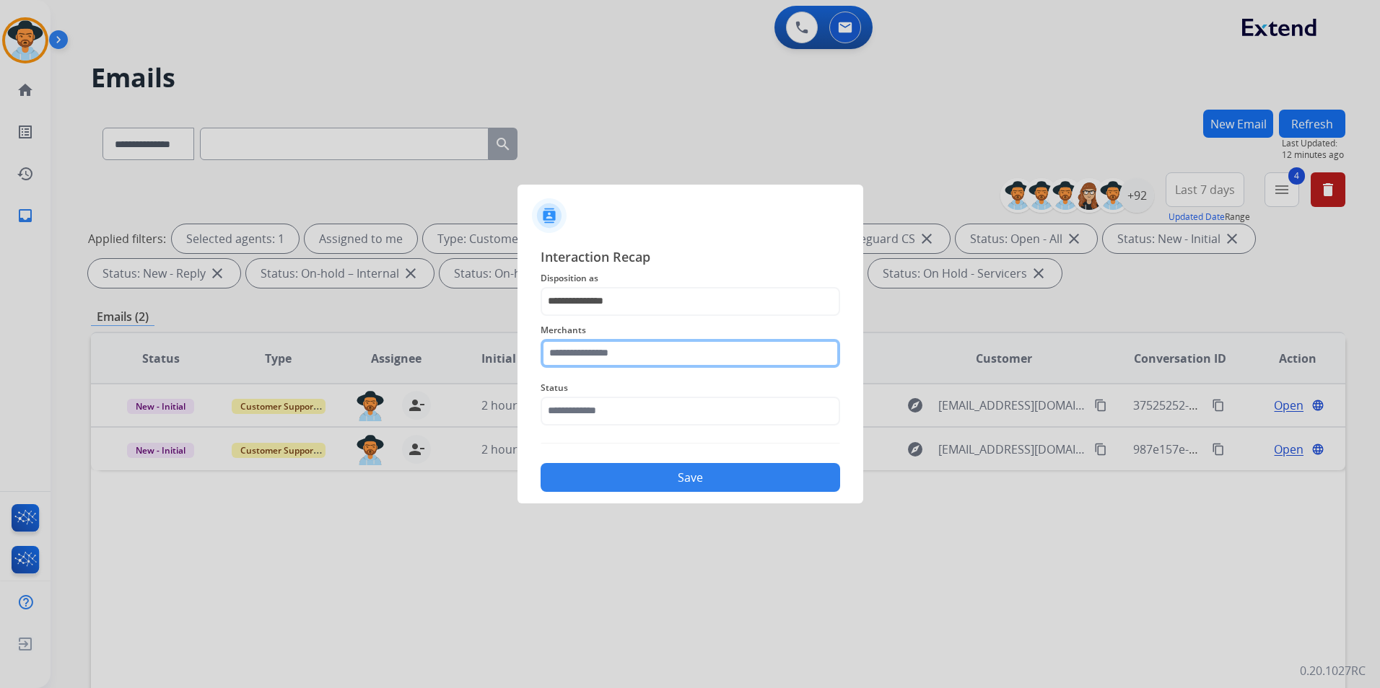
click at [652, 356] on input "text" at bounding box center [689, 353] width 299 height 29
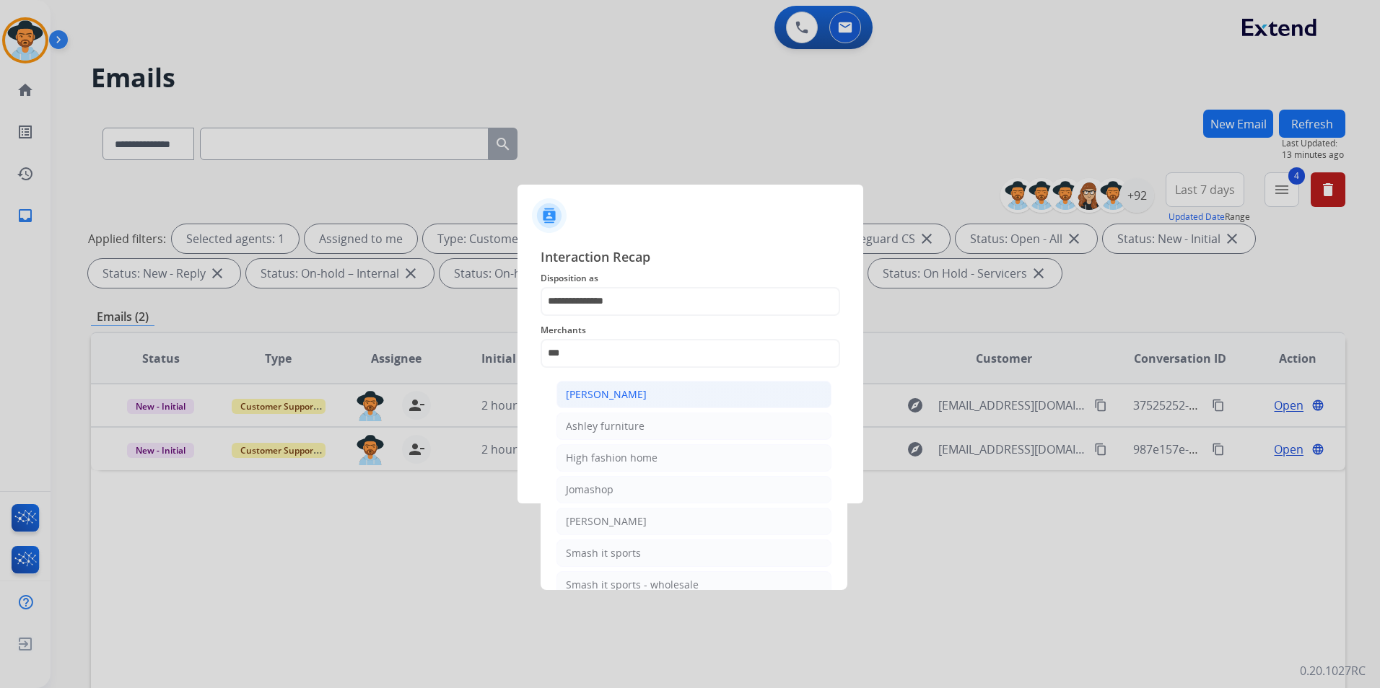
click at [641, 395] on div "[PERSON_NAME]" at bounding box center [606, 394] width 81 height 14
type input "**********"
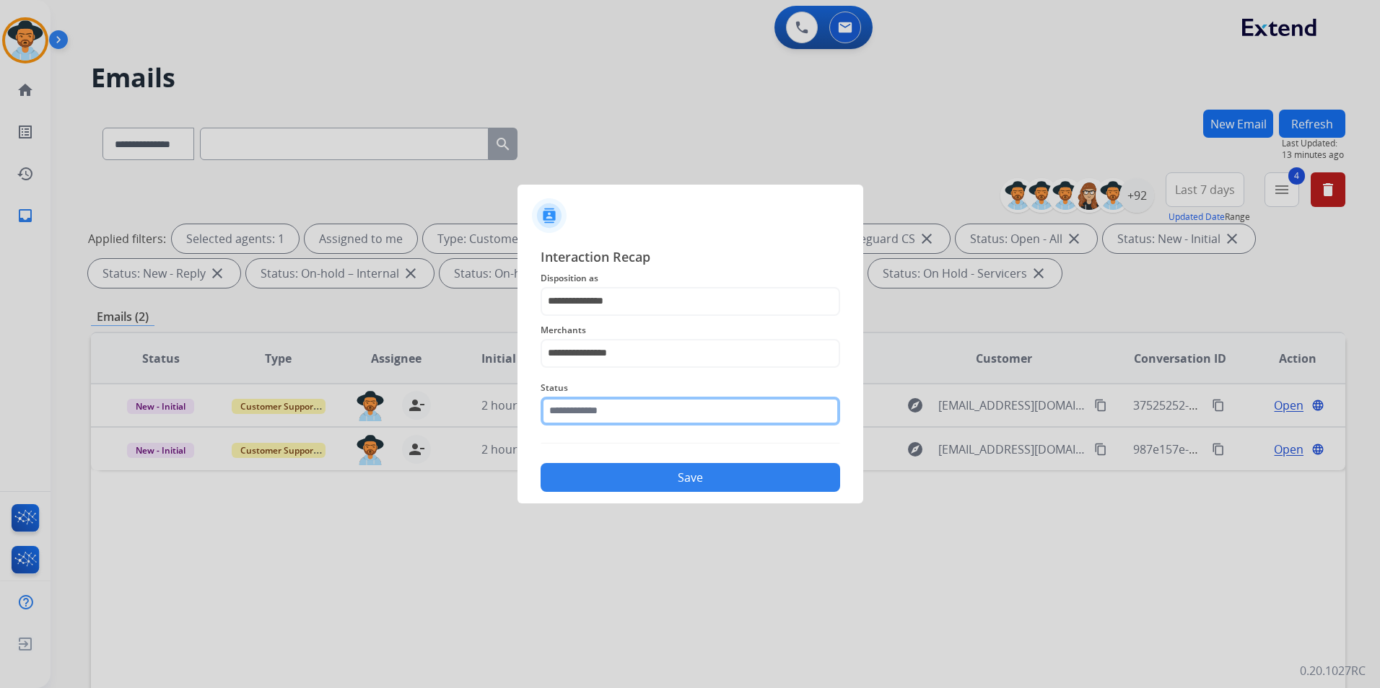
click at [635, 414] on input "text" at bounding box center [689, 411] width 299 height 29
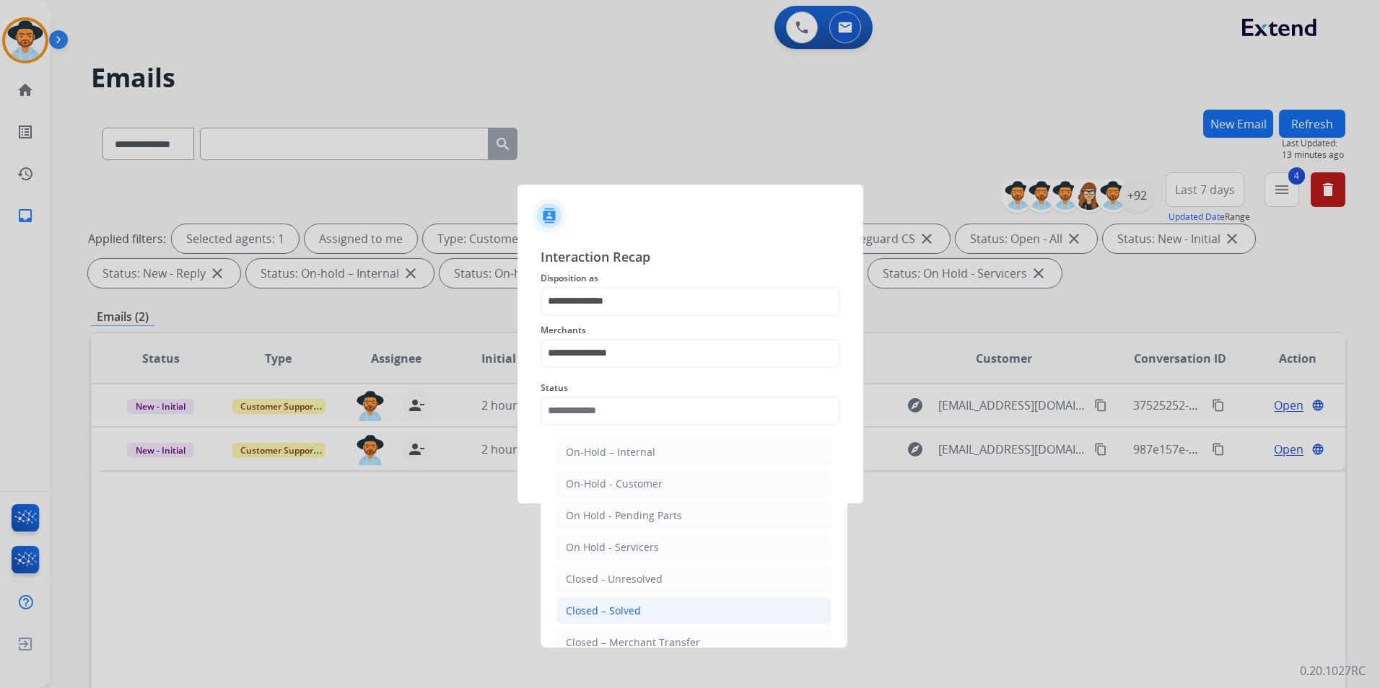
click at [644, 605] on li "Closed – Solved" at bounding box center [693, 610] width 275 height 27
type input "**********"
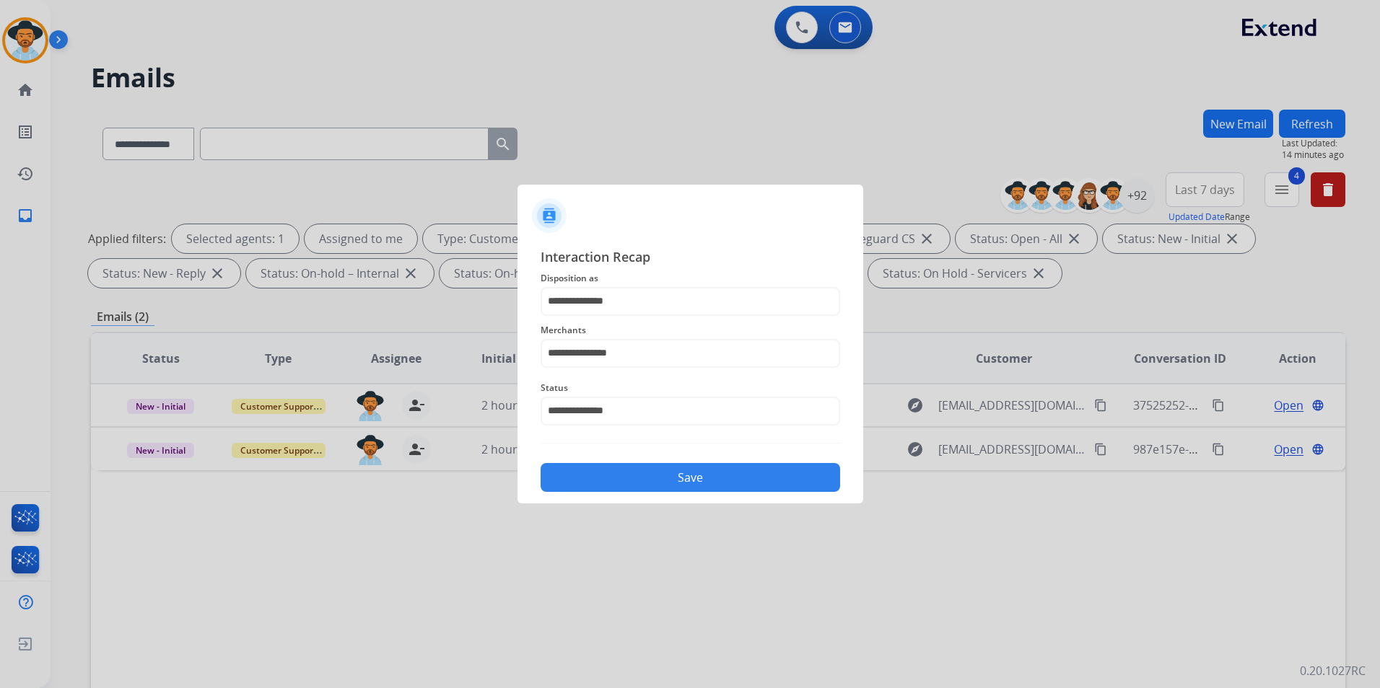
click at [757, 475] on button "Save" at bounding box center [689, 477] width 299 height 29
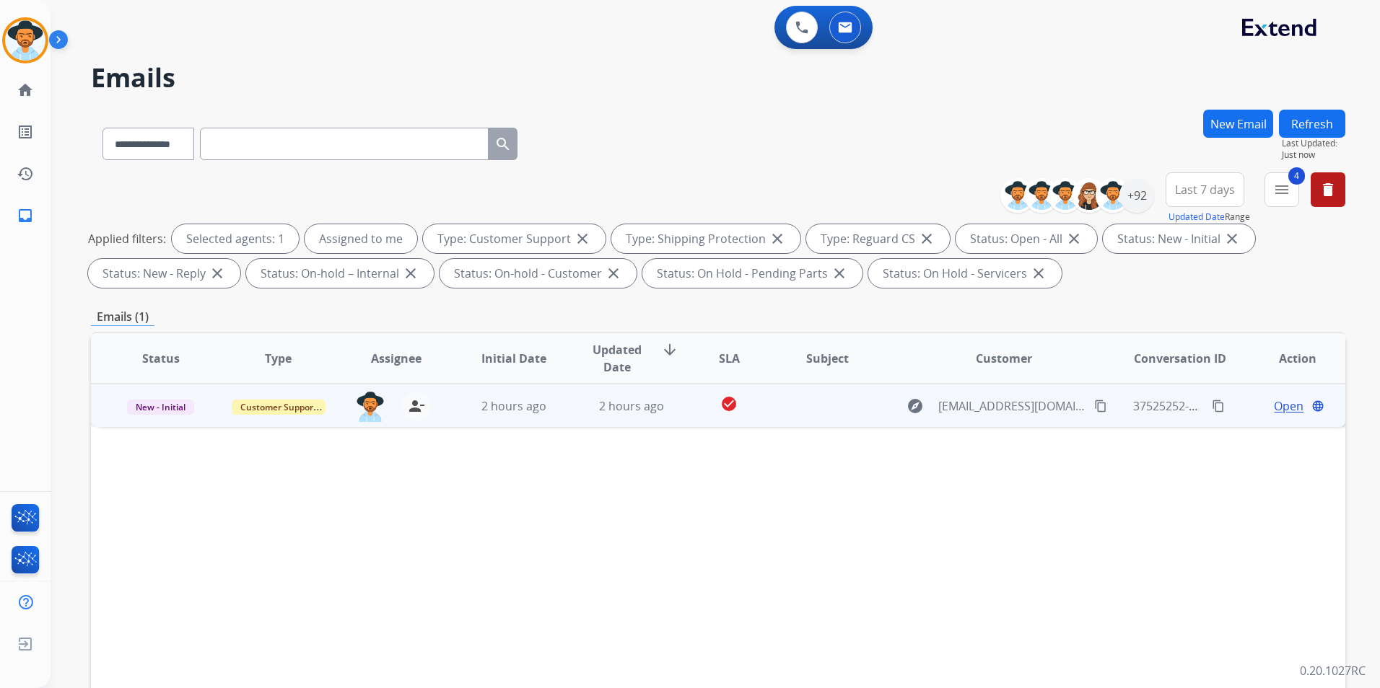
click at [1274, 405] on span "Open" at bounding box center [1289, 406] width 30 height 17
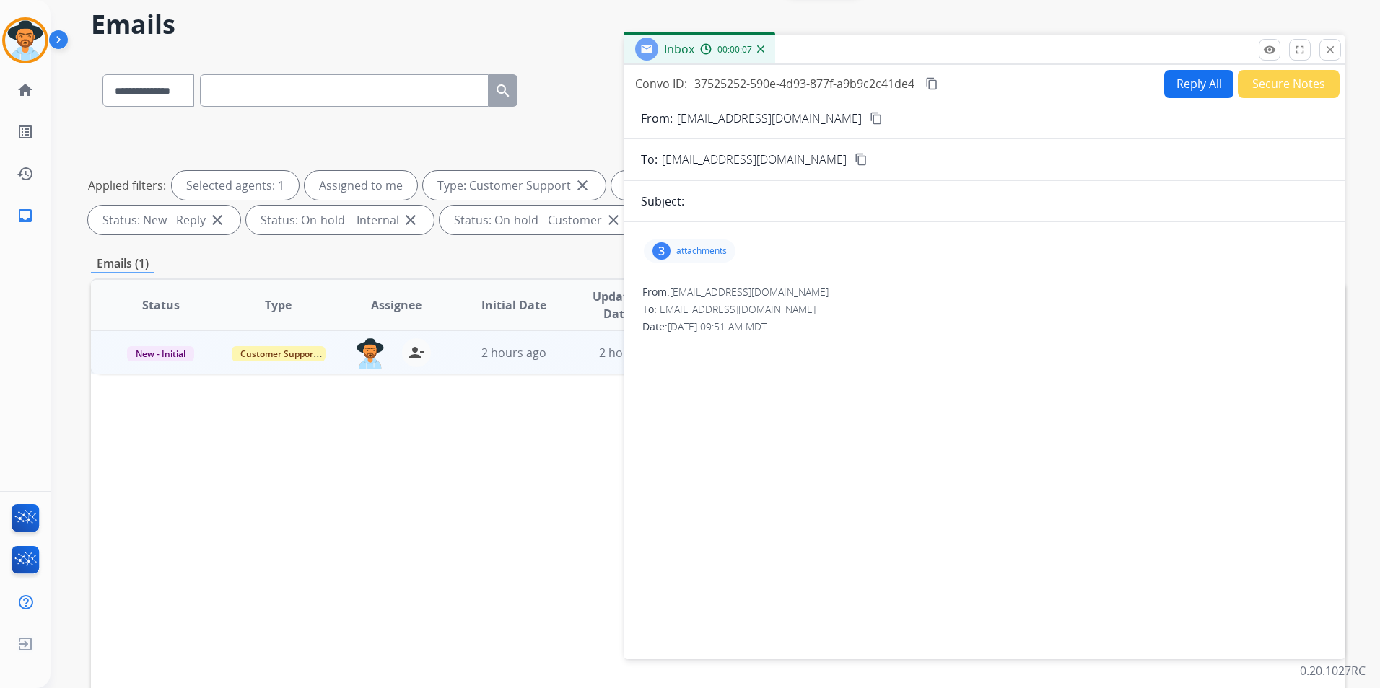
scroll to position [0, 0]
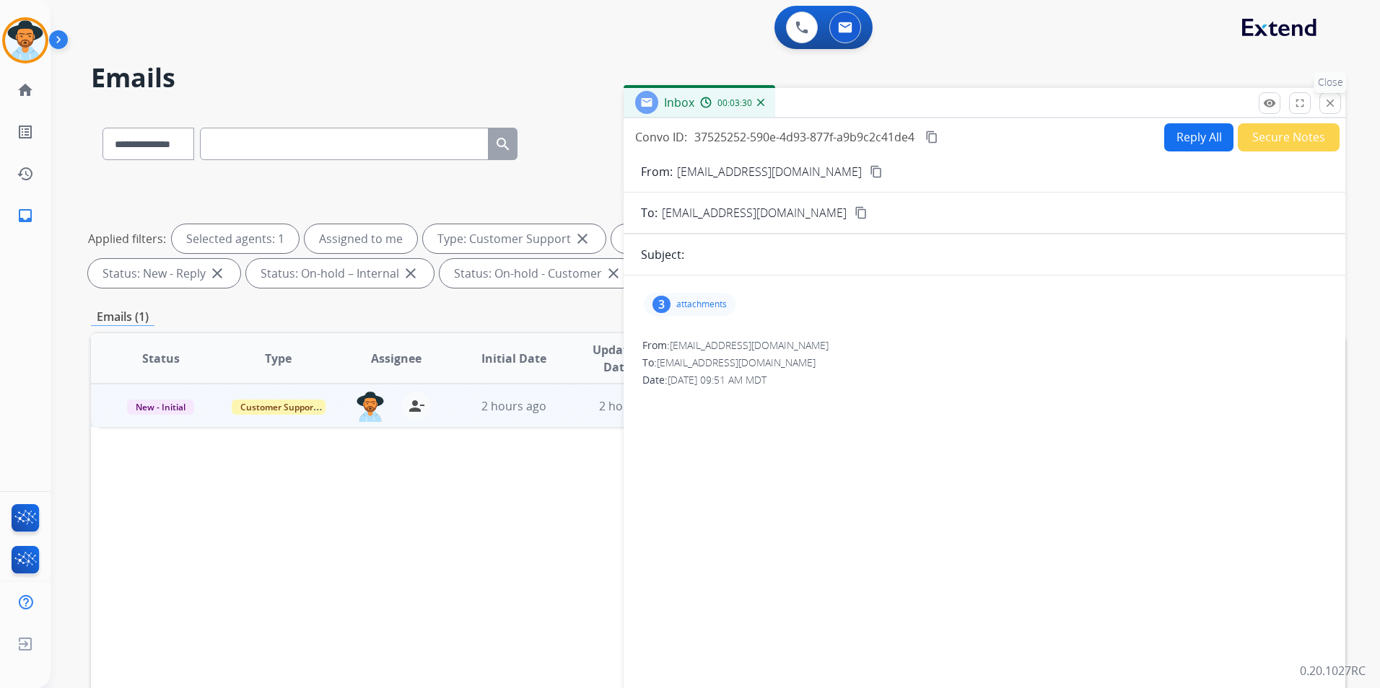
click at [1327, 106] on mat-icon "close" at bounding box center [1329, 103] width 13 height 13
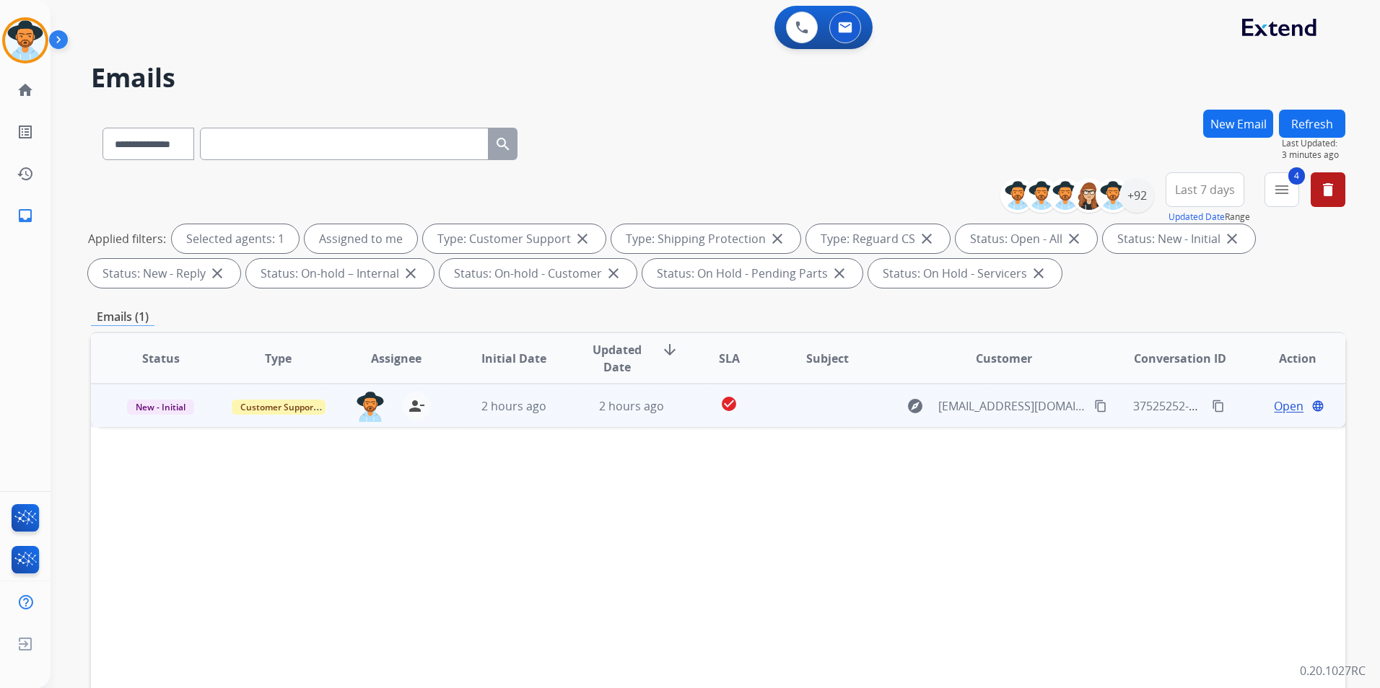
click at [1274, 403] on span "Open" at bounding box center [1289, 406] width 30 height 17
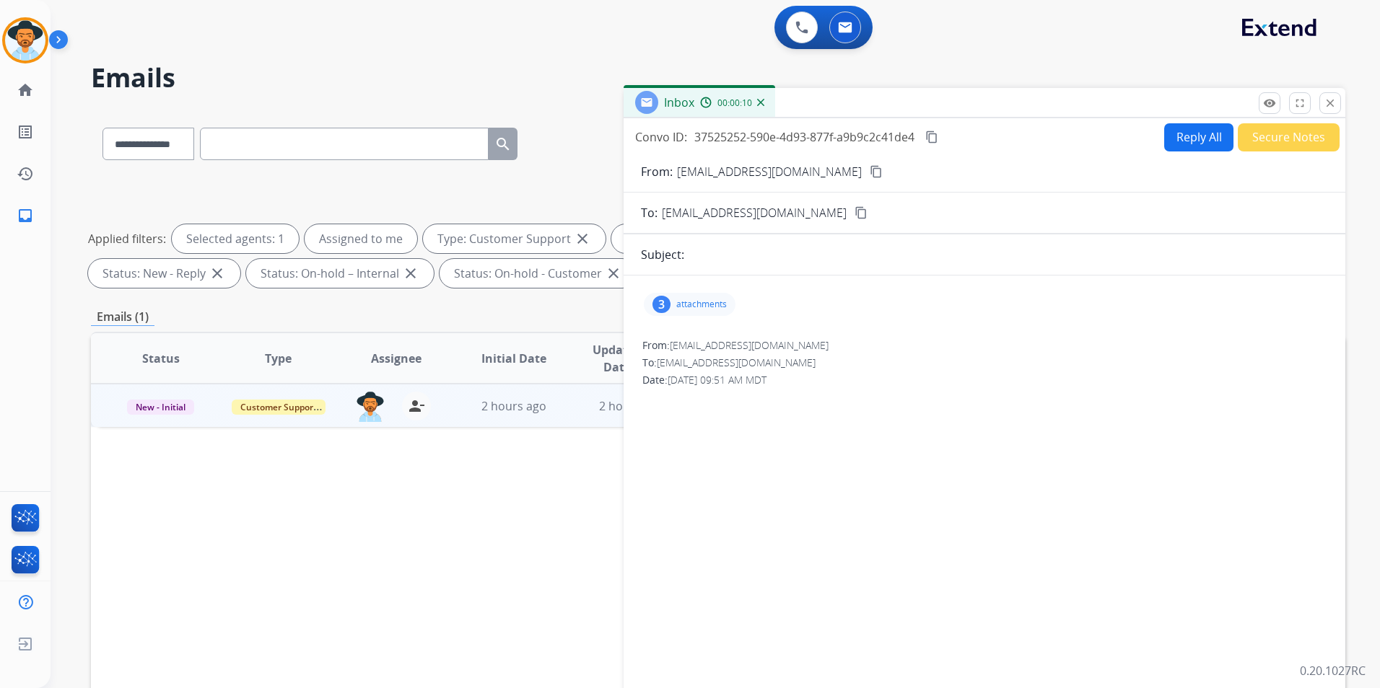
click at [1283, 131] on button "Secure Notes" at bounding box center [1289, 137] width 102 height 28
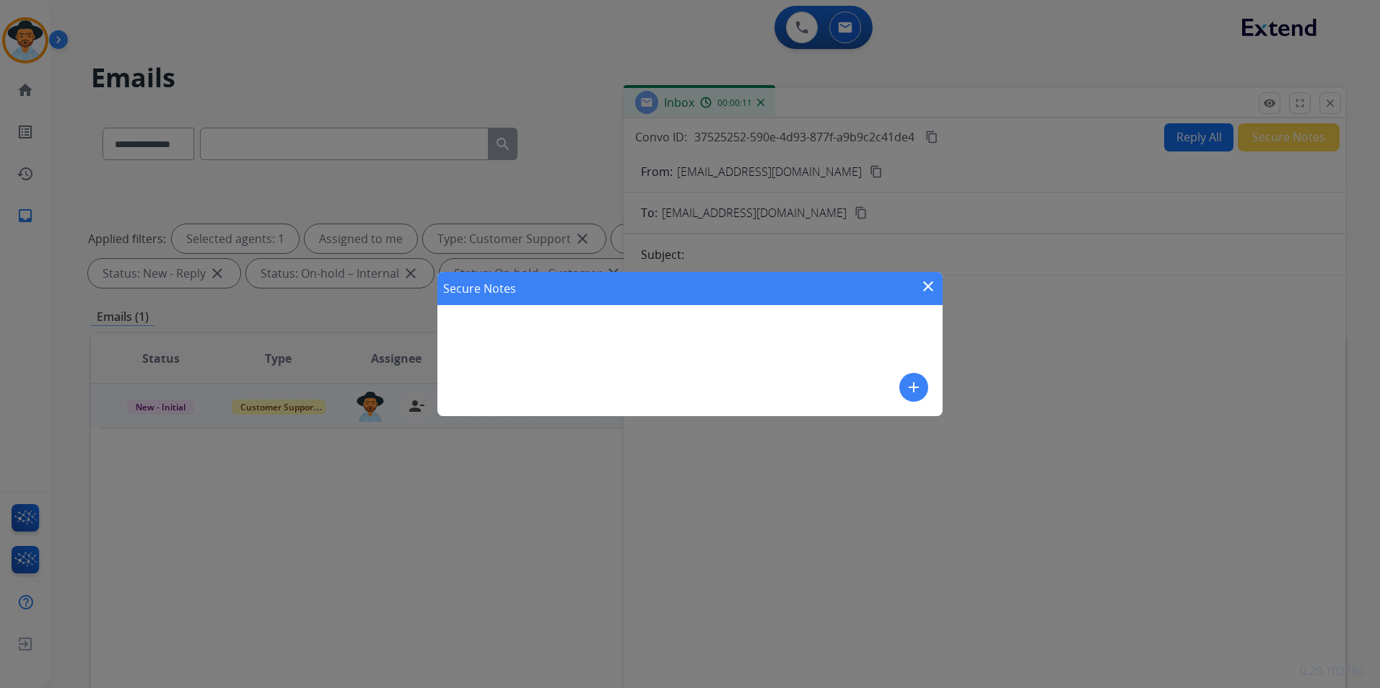
click at [901, 384] on button "add" at bounding box center [913, 387] width 29 height 29
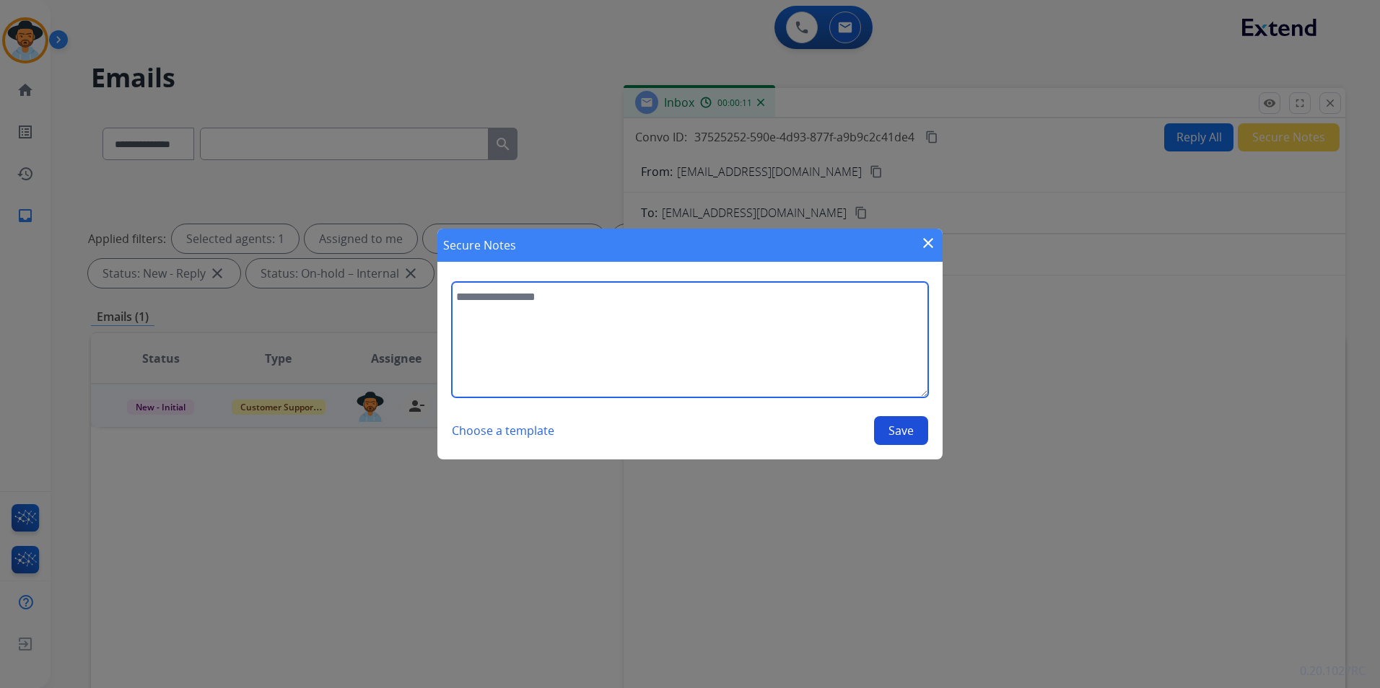
click at [804, 340] on textarea at bounding box center [690, 339] width 476 height 115
type textarea "**********"
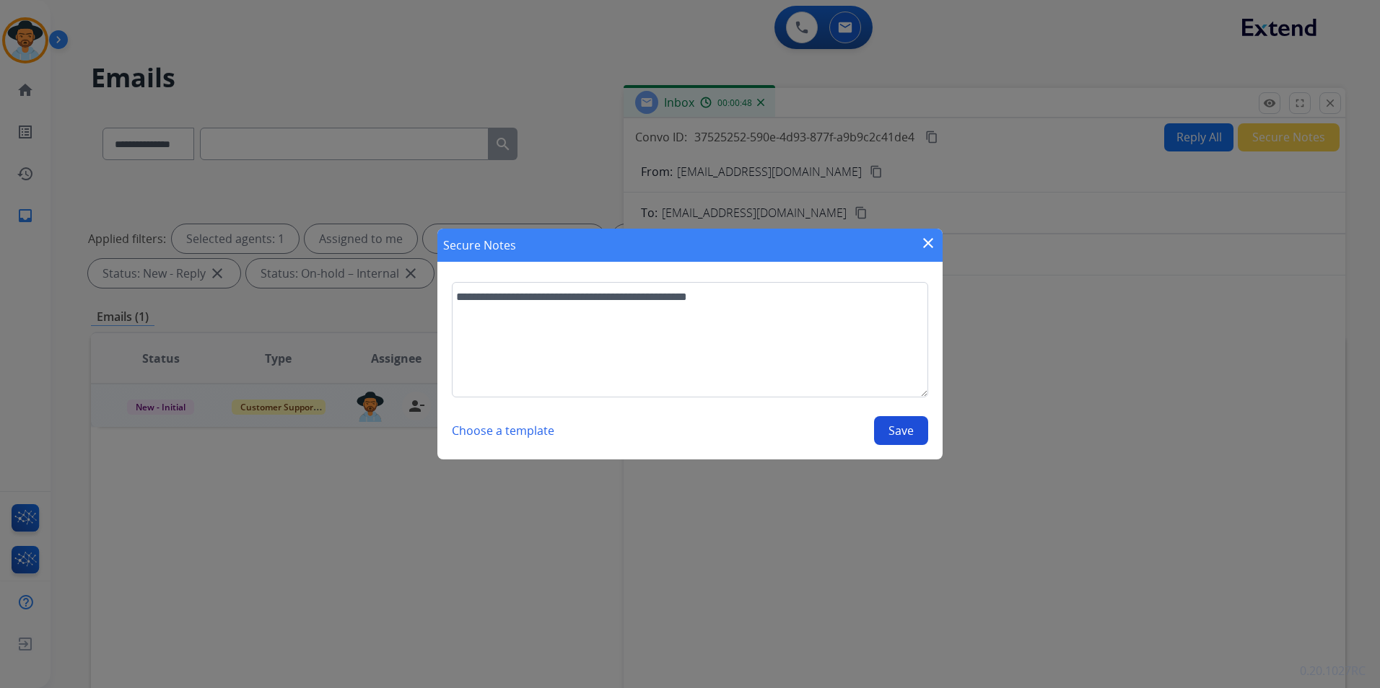
click at [909, 436] on button "Save" at bounding box center [901, 430] width 54 height 29
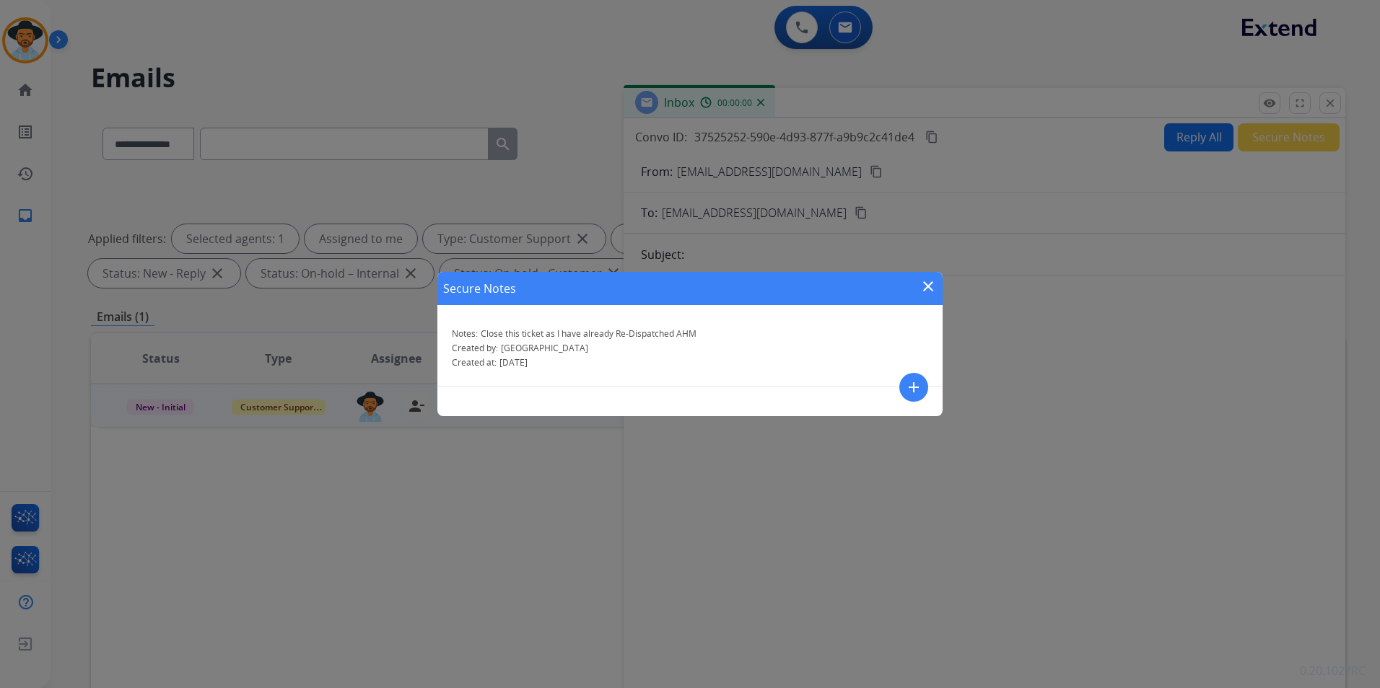
click at [921, 286] on mat-icon "close" at bounding box center [927, 286] width 17 height 17
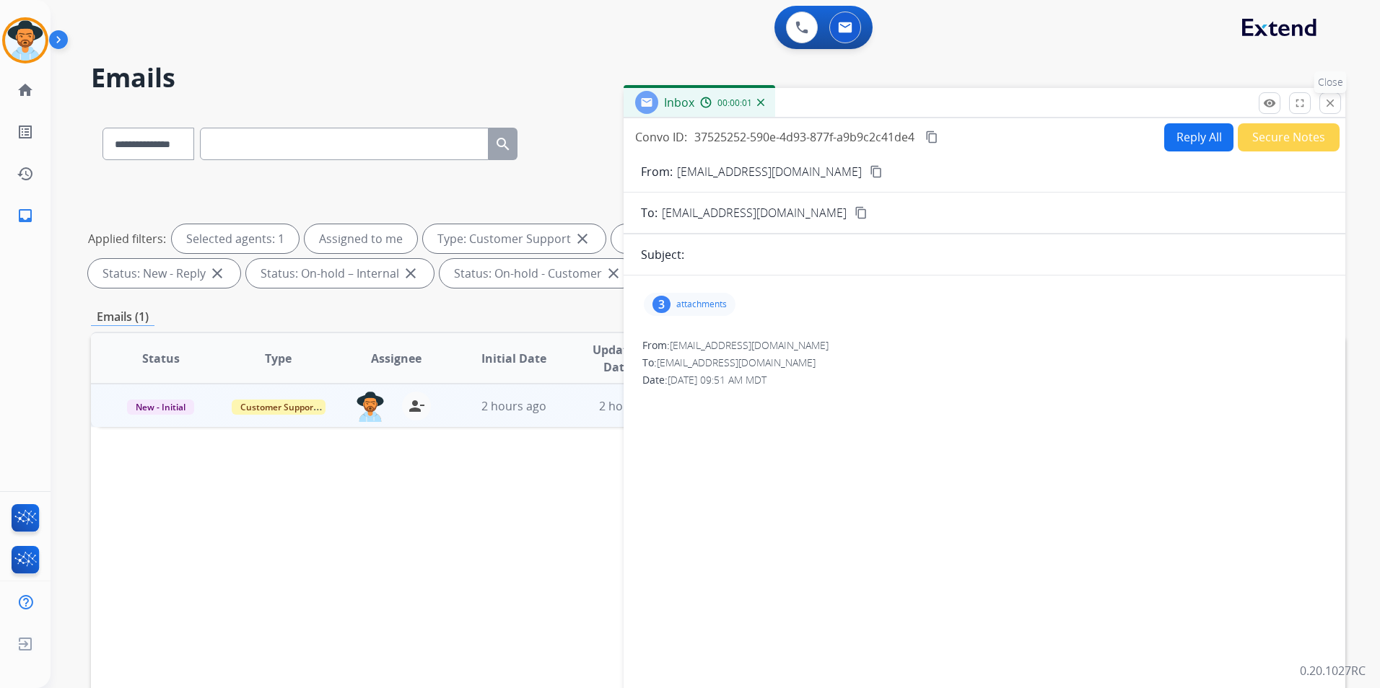
click at [1323, 108] on button "close Close" at bounding box center [1330, 103] width 22 height 22
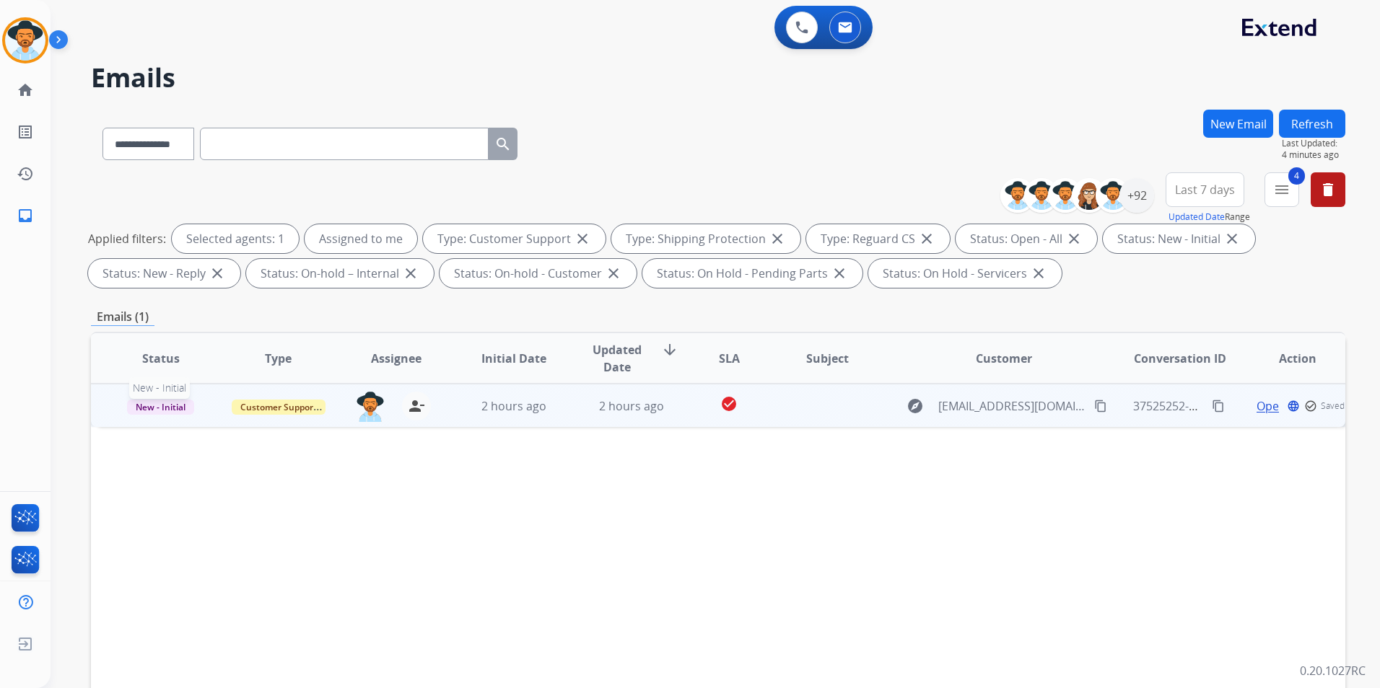
click at [159, 413] on span "New - Initial" at bounding box center [160, 407] width 67 height 15
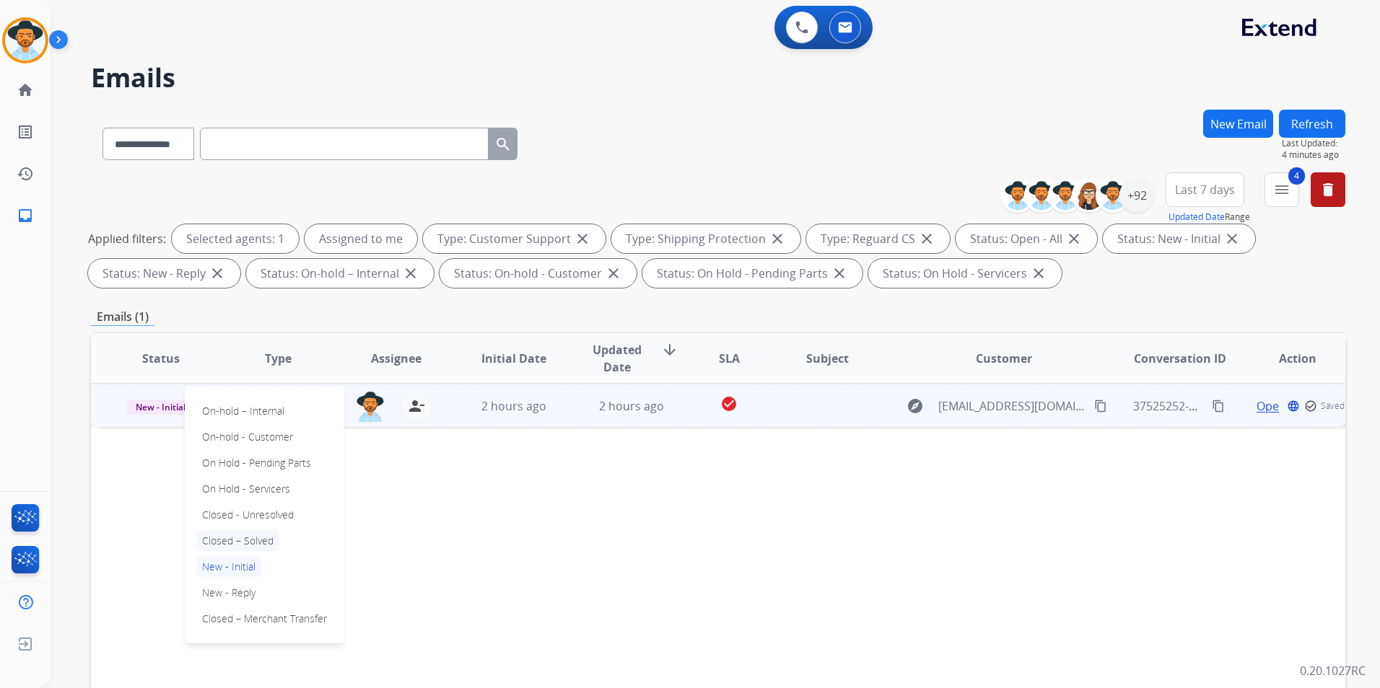
click at [244, 542] on p "Closed – Solved" at bounding box center [237, 541] width 83 height 20
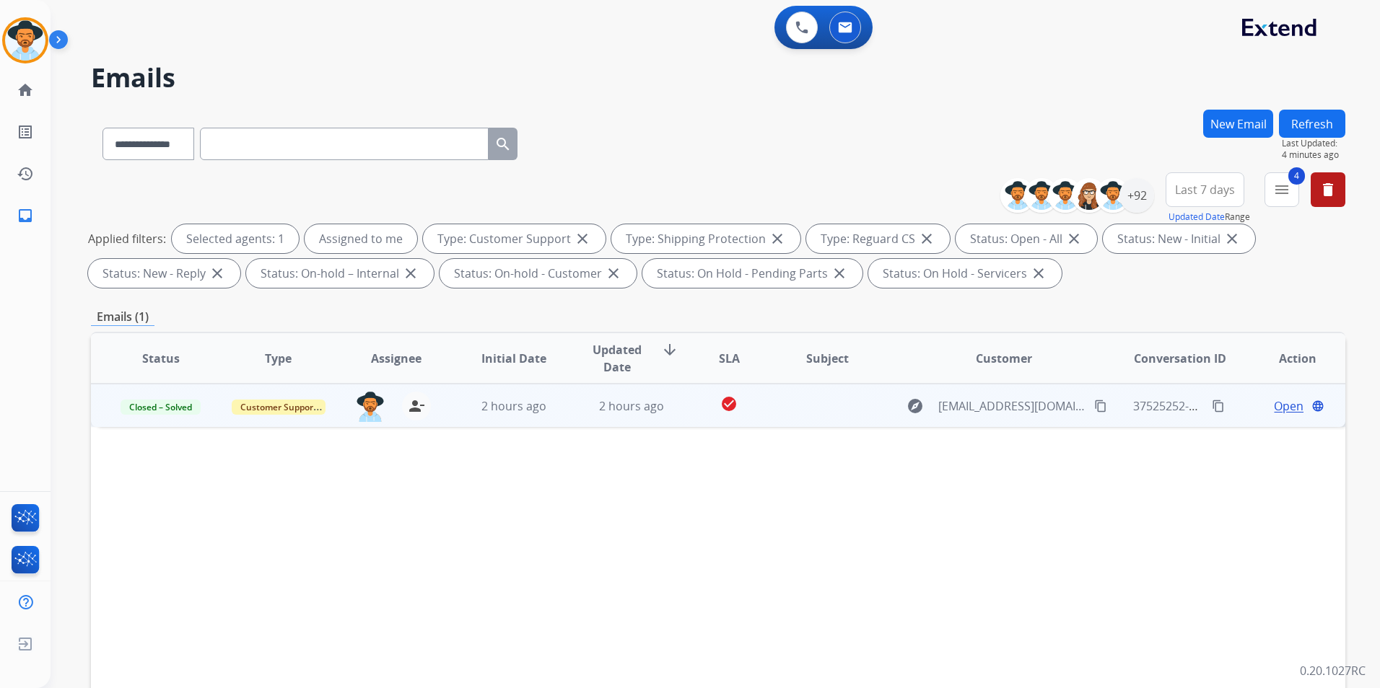
click at [1315, 114] on button "Refresh" at bounding box center [1312, 124] width 66 height 28
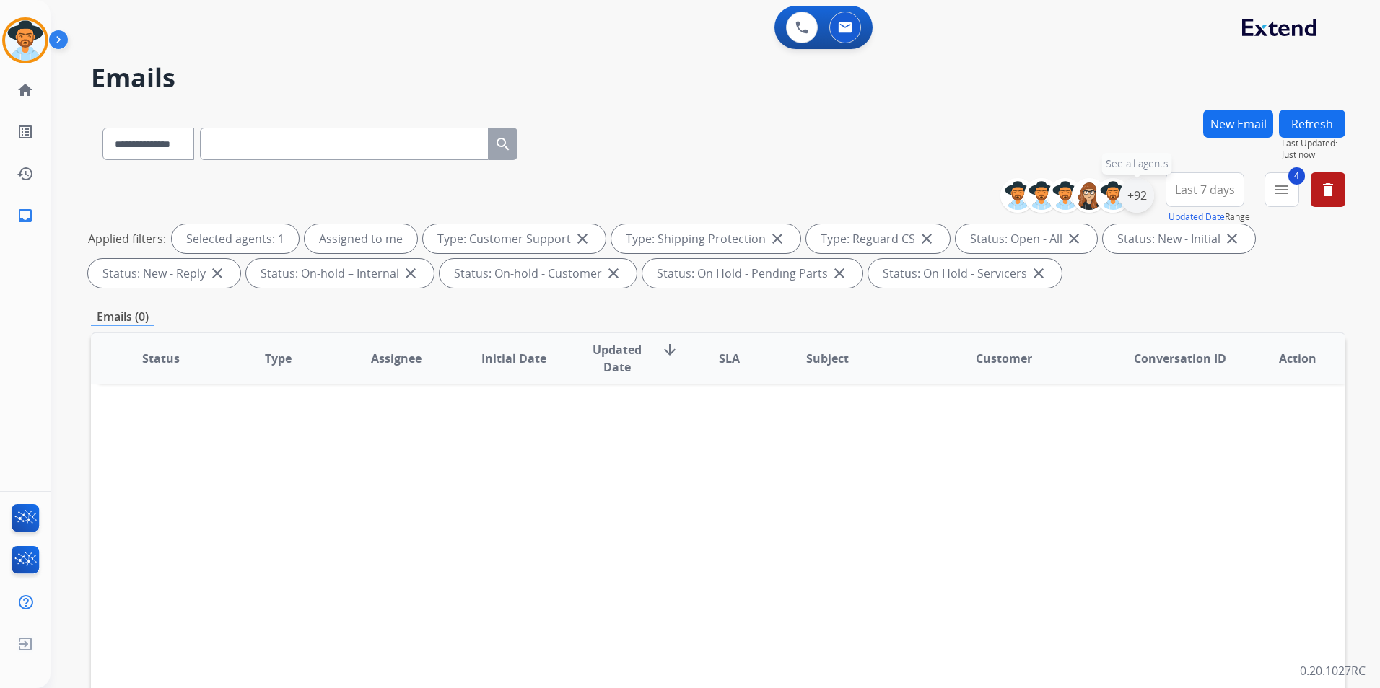
click at [1147, 195] on div "+92" at bounding box center [1136, 195] width 35 height 35
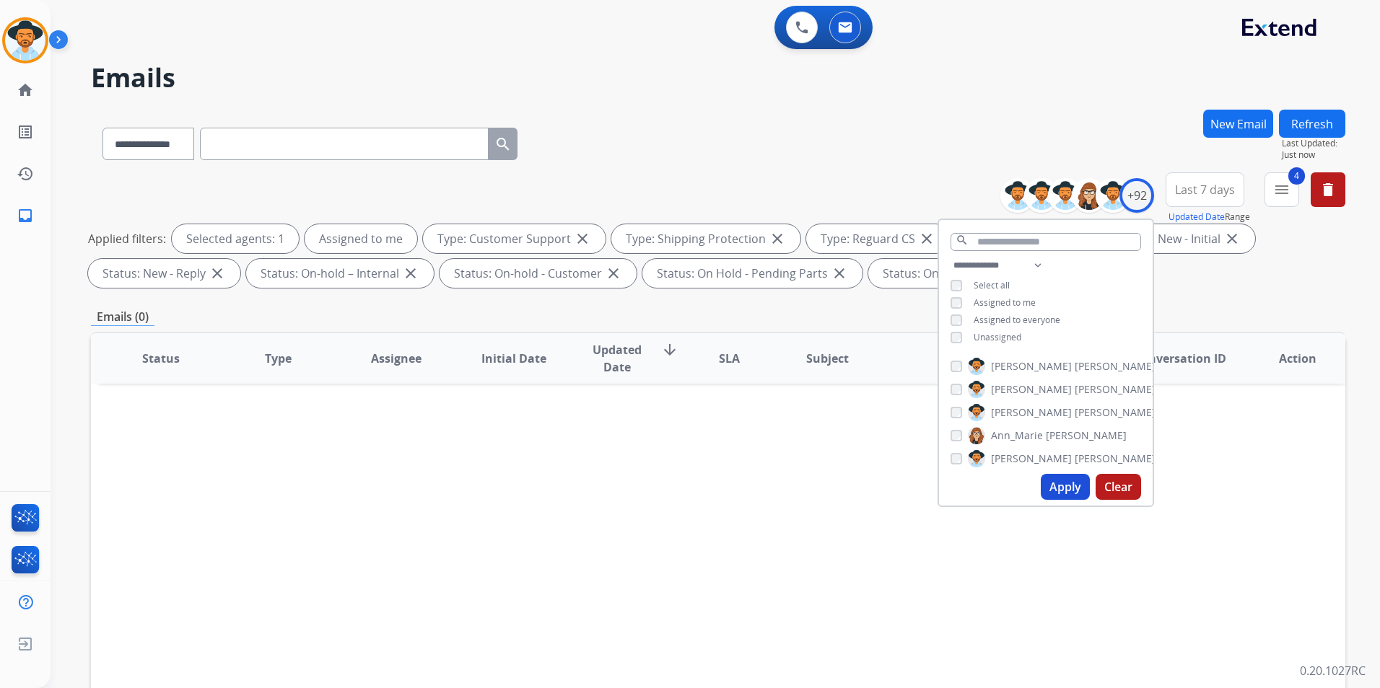
click at [1011, 335] on span "Unassigned" at bounding box center [997, 337] width 48 height 12
click at [1011, 303] on span "Assigned to me" at bounding box center [1004, 303] width 62 height 12
click at [1063, 481] on button "Apply" at bounding box center [1065, 487] width 49 height 26
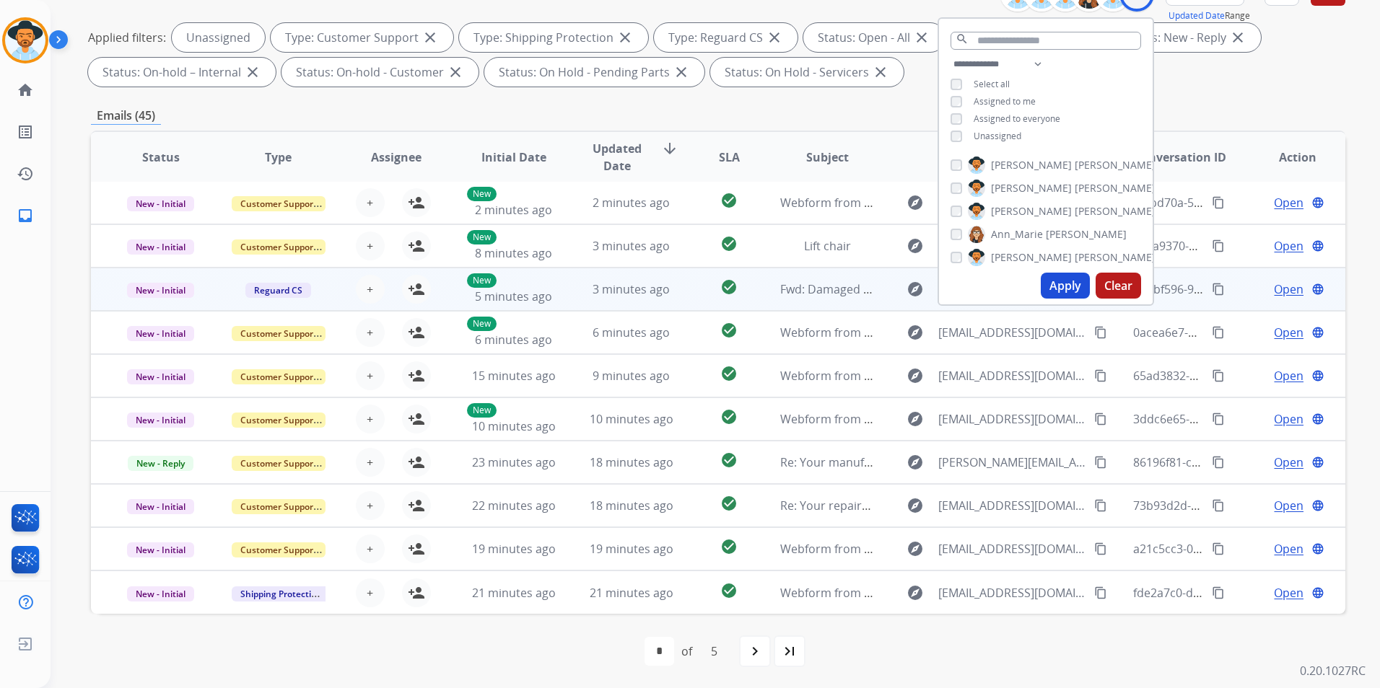
scroll to position [202, 0]
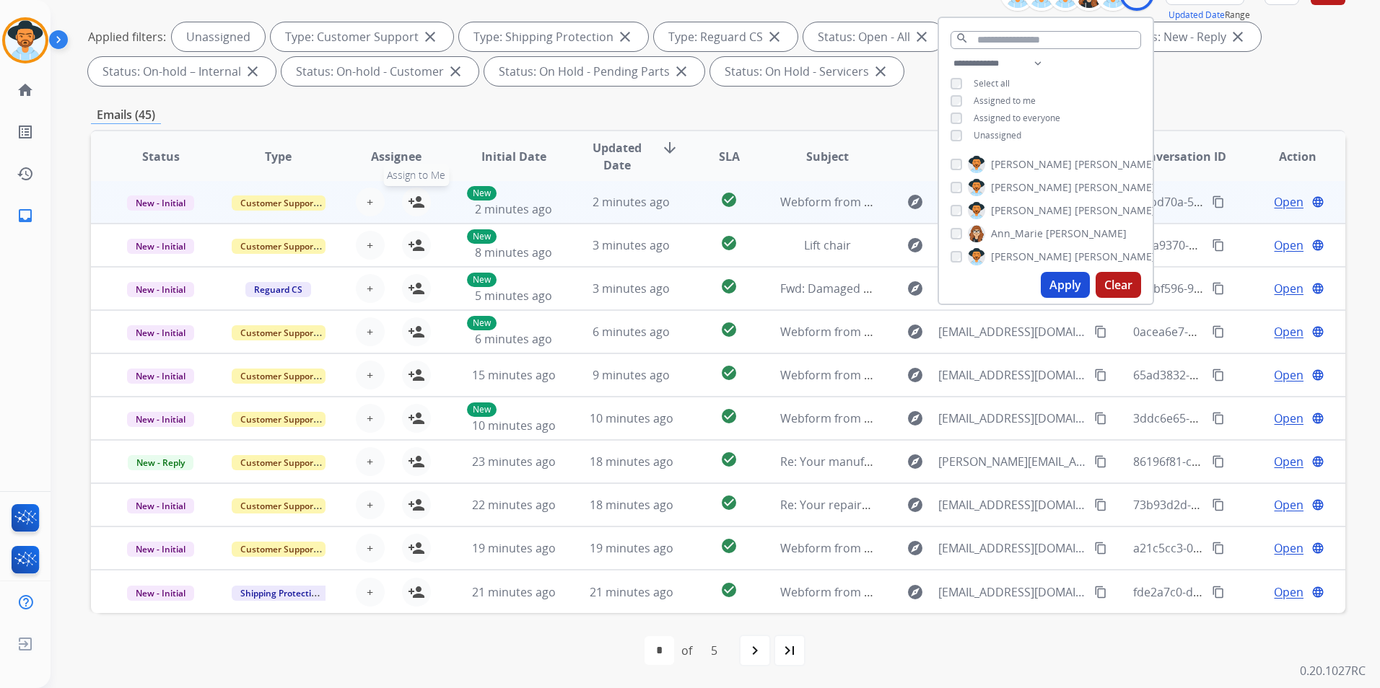
click at [417, 201] on mat-icon "person_add" at bounding box center [416, 201] width 17 height 17
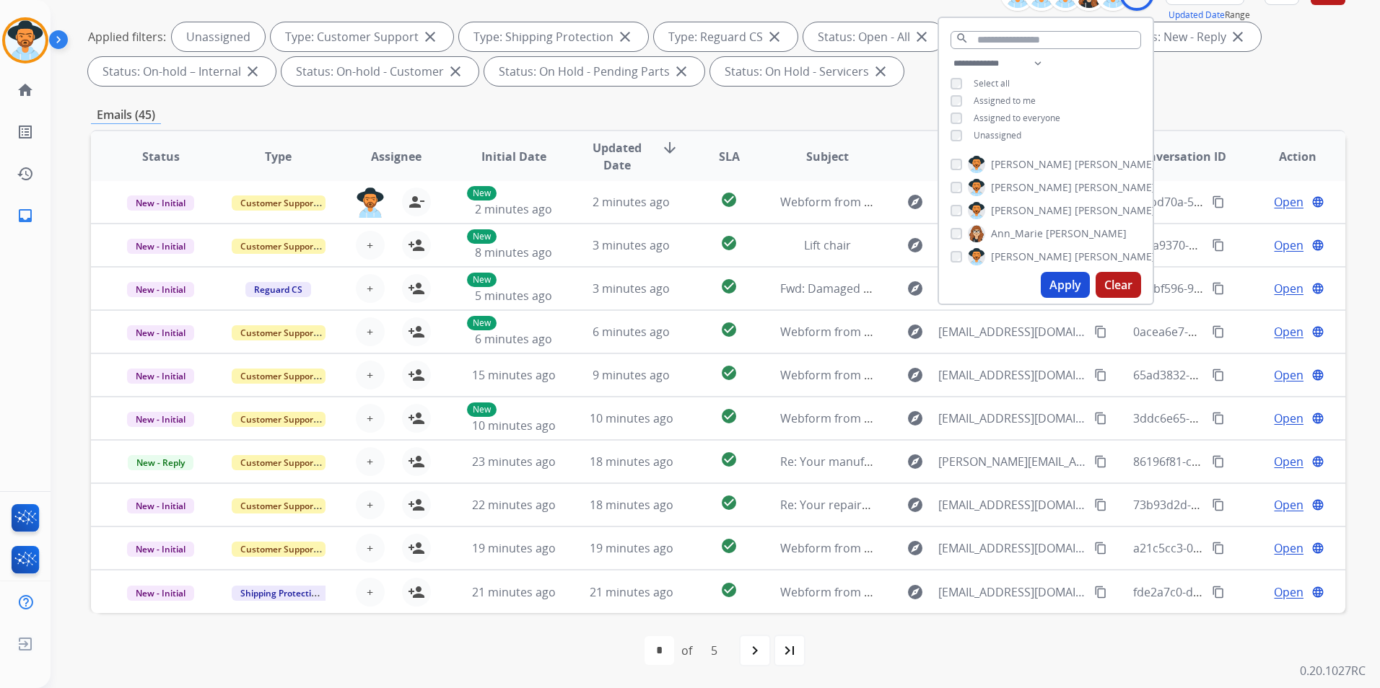
click at [1012, 97] on span "Assigned to me" at bounding box center [1004, 101] width 62 height 12
click at [1004, 131] on span "Unassigned" at bounding box center [997, 135] width 48 height 12
click at [1064, 281] on button "Apply" at bounding box center [1065, 285] width 49 height 26
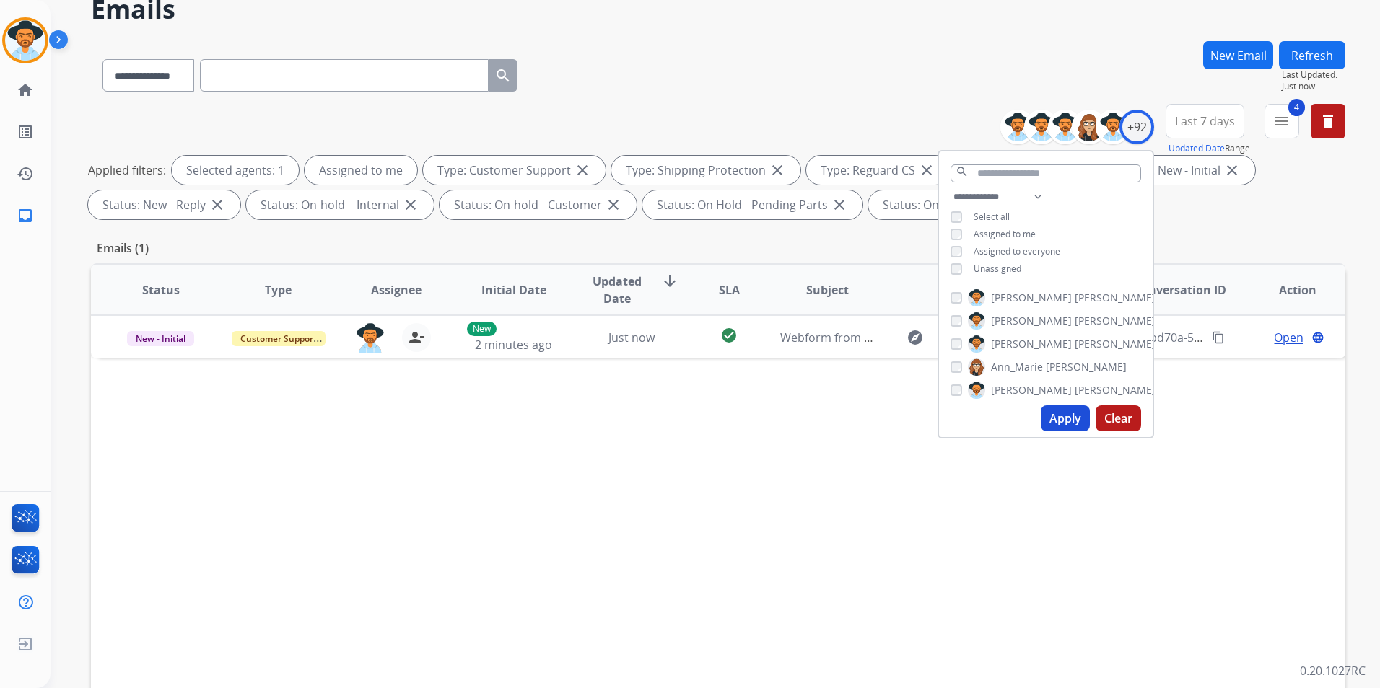
scroll to position [72, 0]
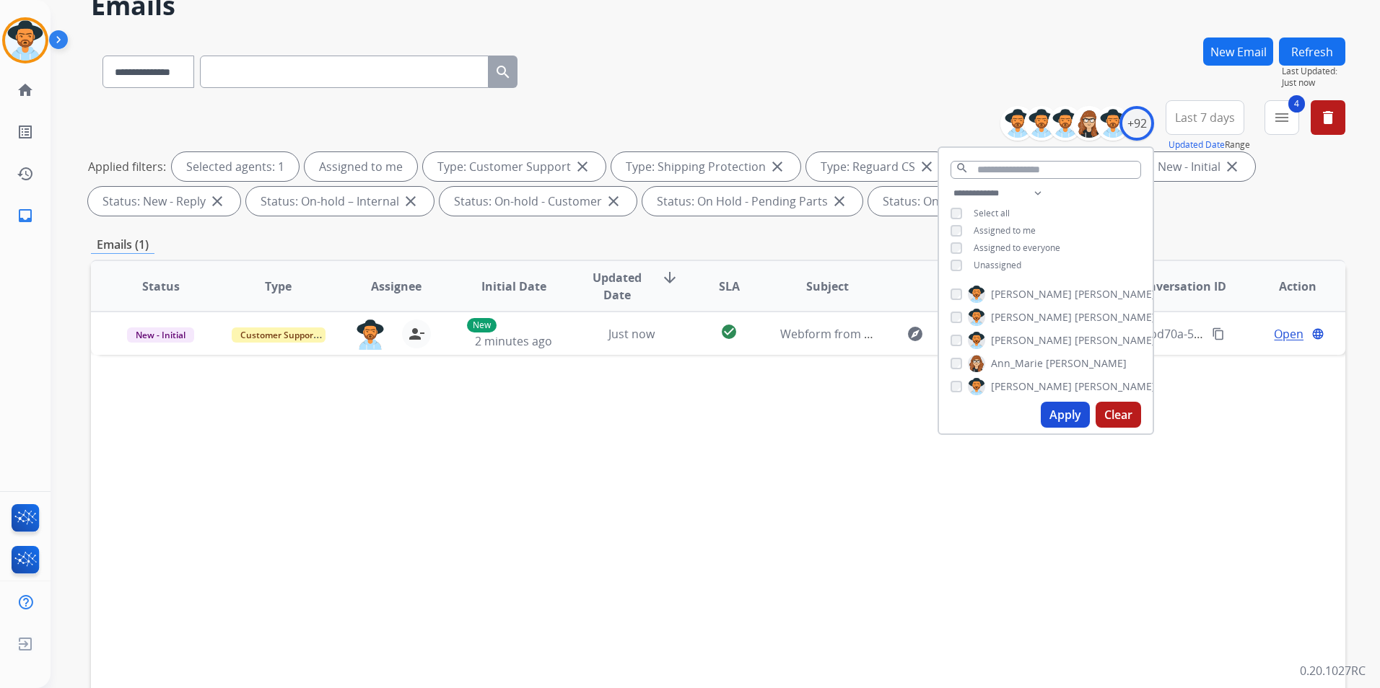
click at [809, 497] on div "Status Type Assignee Initial Date Updated Date arrow_downward SLA Subject Custo…" at bounding box center [718, 501] width 1254 height 483
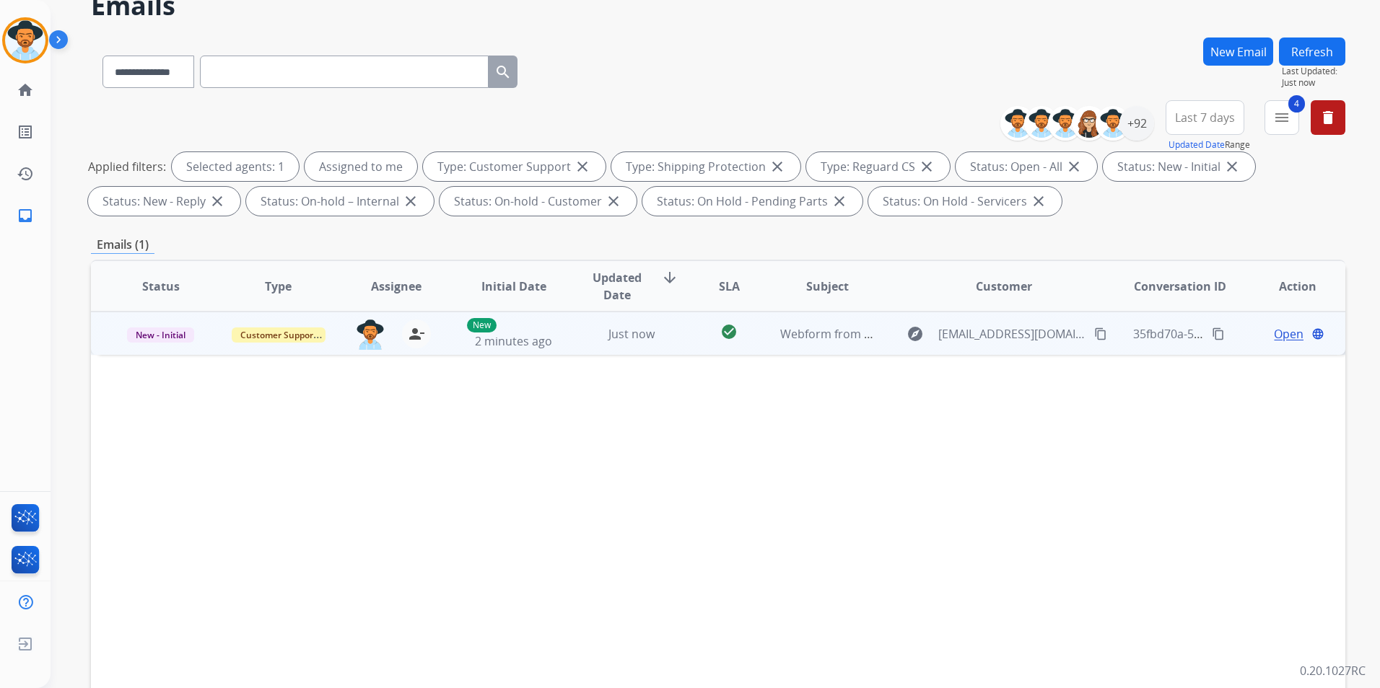
click at [1277, 333] on span "Open" at bounding box center [1289, 333] width 30 height 17
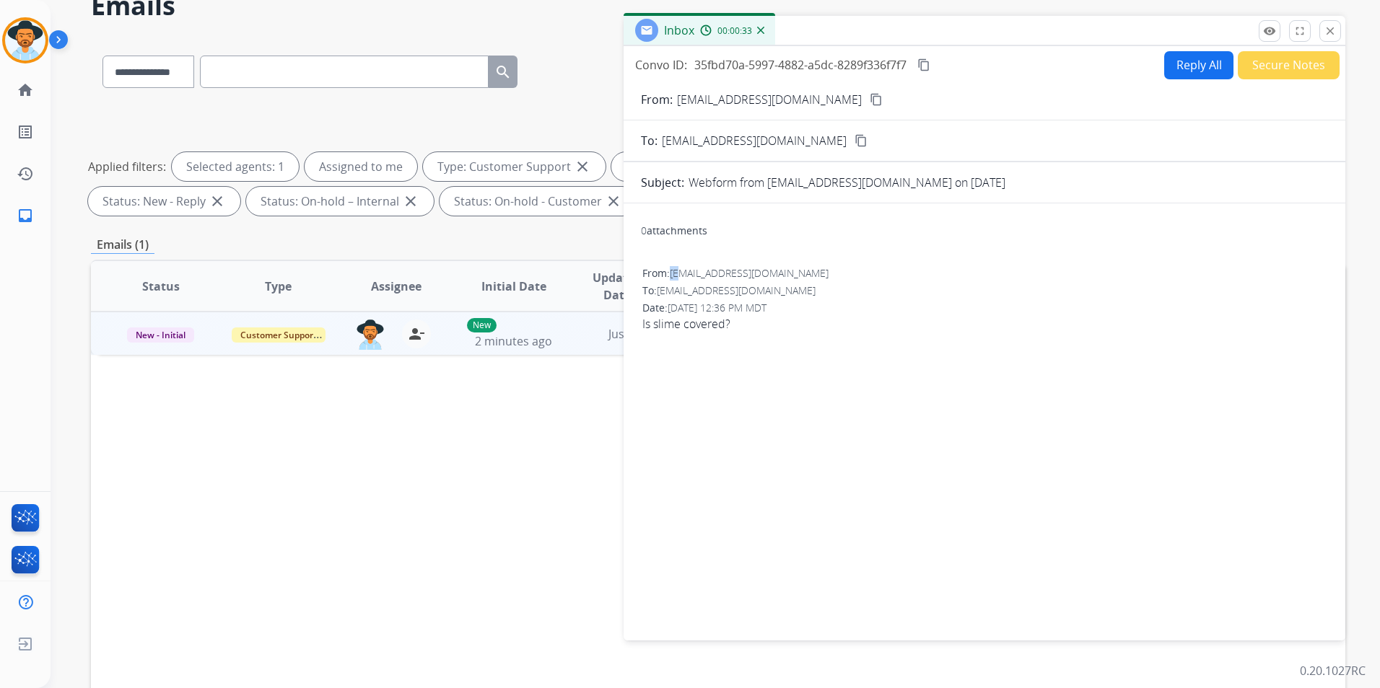
click at [681, 271] on span "[EMAIL_ADDRESS][DOMAIN_NAME]" at bounding box center [749, 273] width 159 height 14
drag, startPoint x: 672, startPoint y: 270, endPoint x: 788, endPoint y: 276, distance: 116.4
click at [788, 276] on div "From: surquhart@ashleytdg.ca" at bounding box center [984, 273] width 684 height 14
drag, startPoint x: 788, startPoint y: 276, endPoint x: 770, endPoint y: 273, distance: 18.4
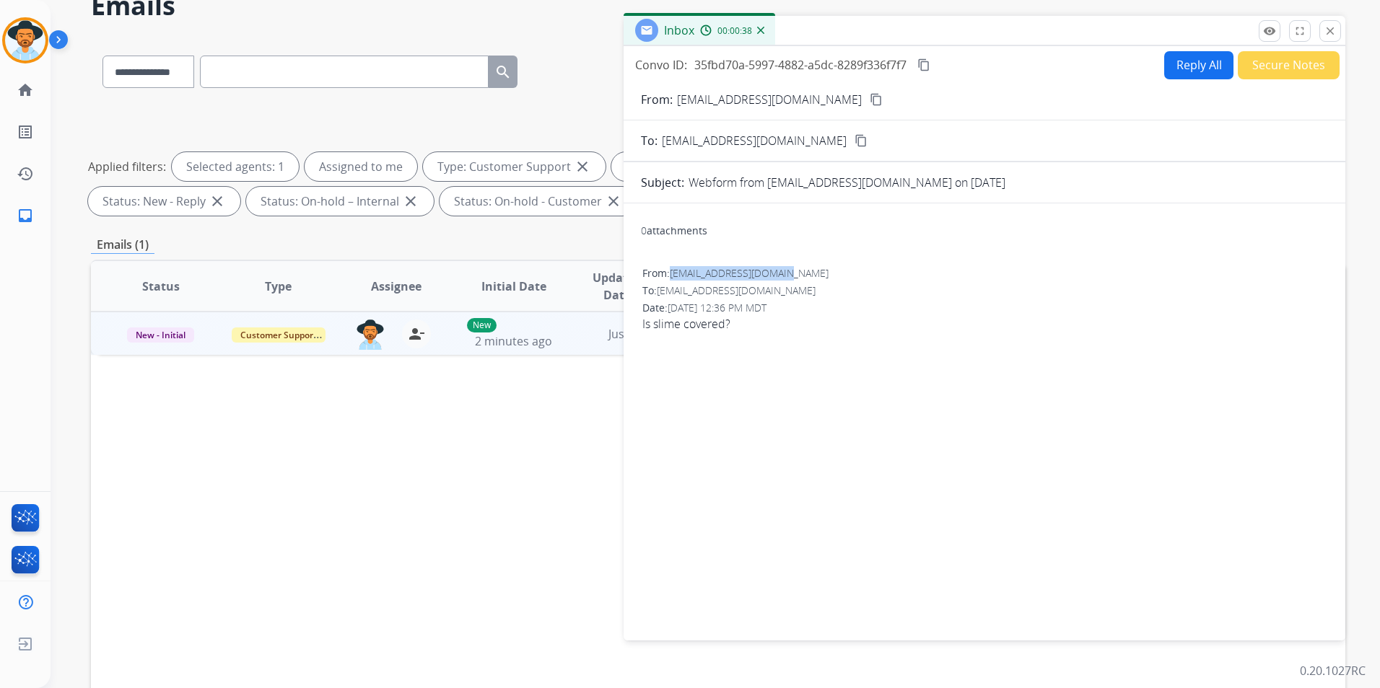
copy span "[EMAIL_ADDRESS][DOMAIN_NAME]"
click at [1188, 68] on button "Reply All" at bounding box center [1198, 65] width 69 height 28
select select "**********"
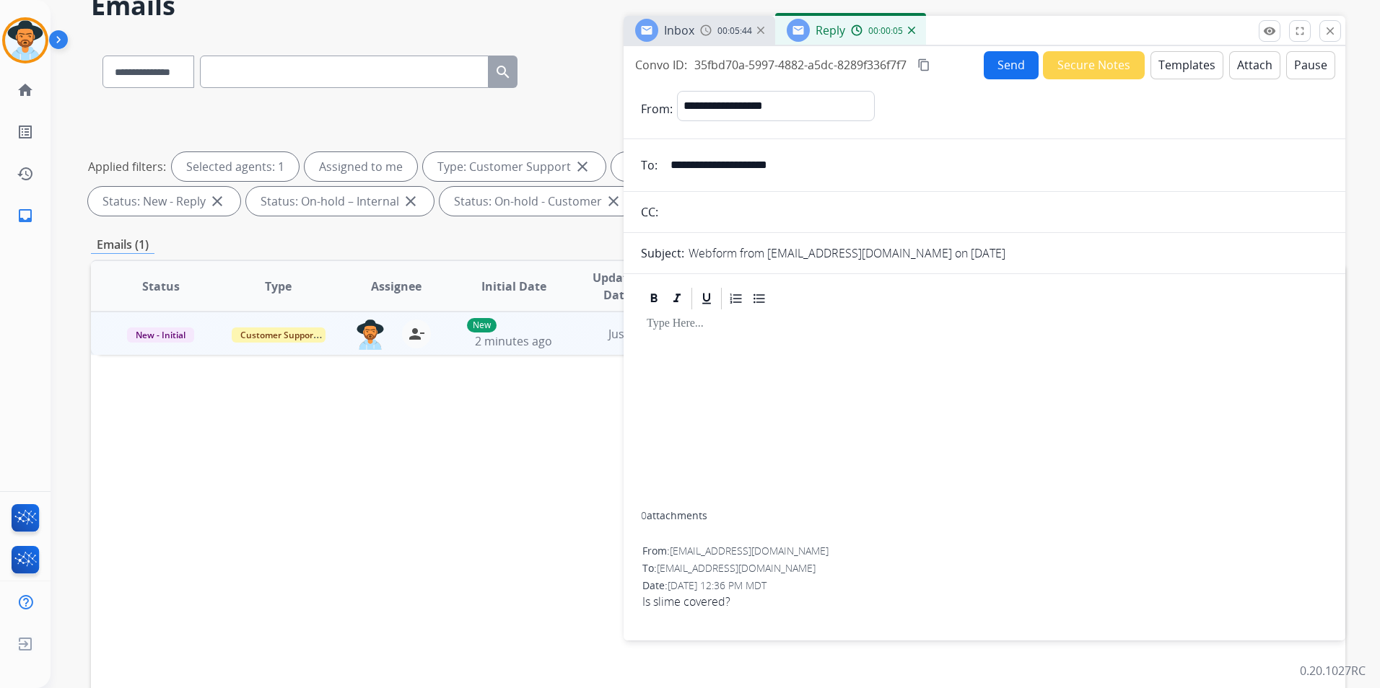
click at [1188, 67] on button "Templates" at bounding box center [1186, 65] width 73 height 28
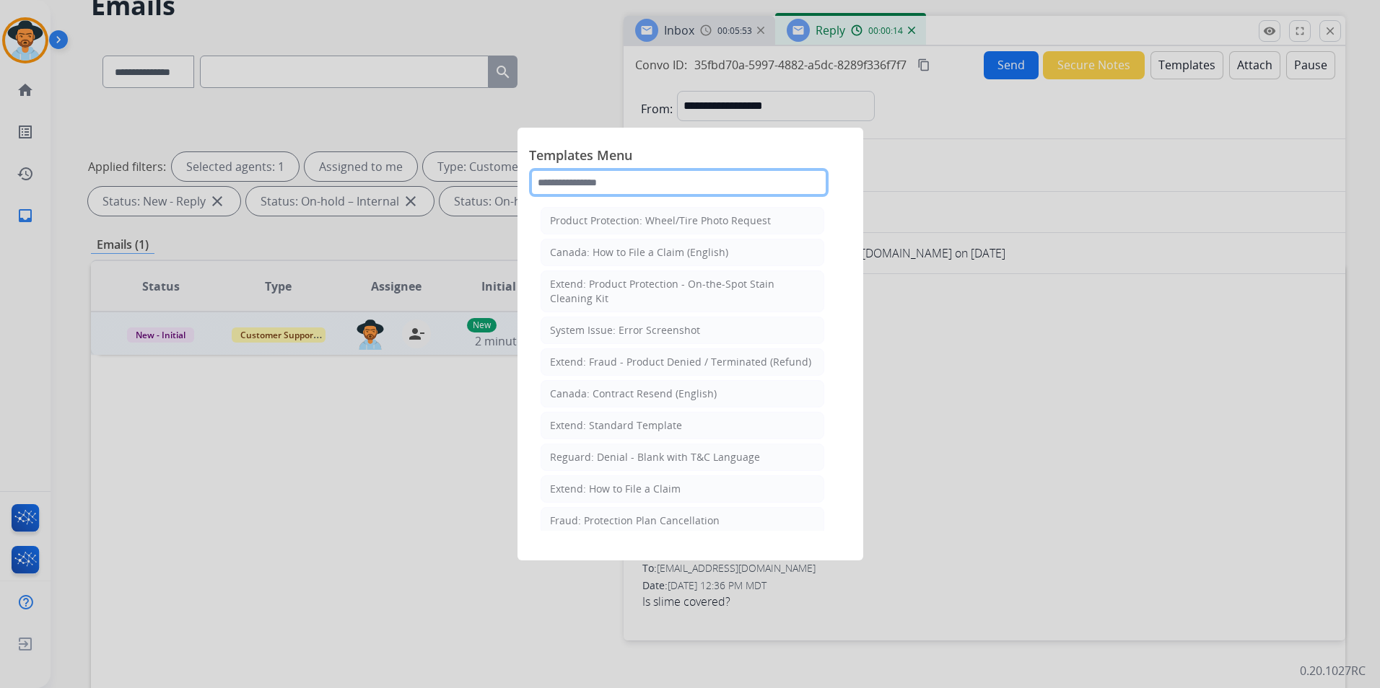
click at [608, 187] on input "text" at bounding box center [678, 182] width 299 height 29
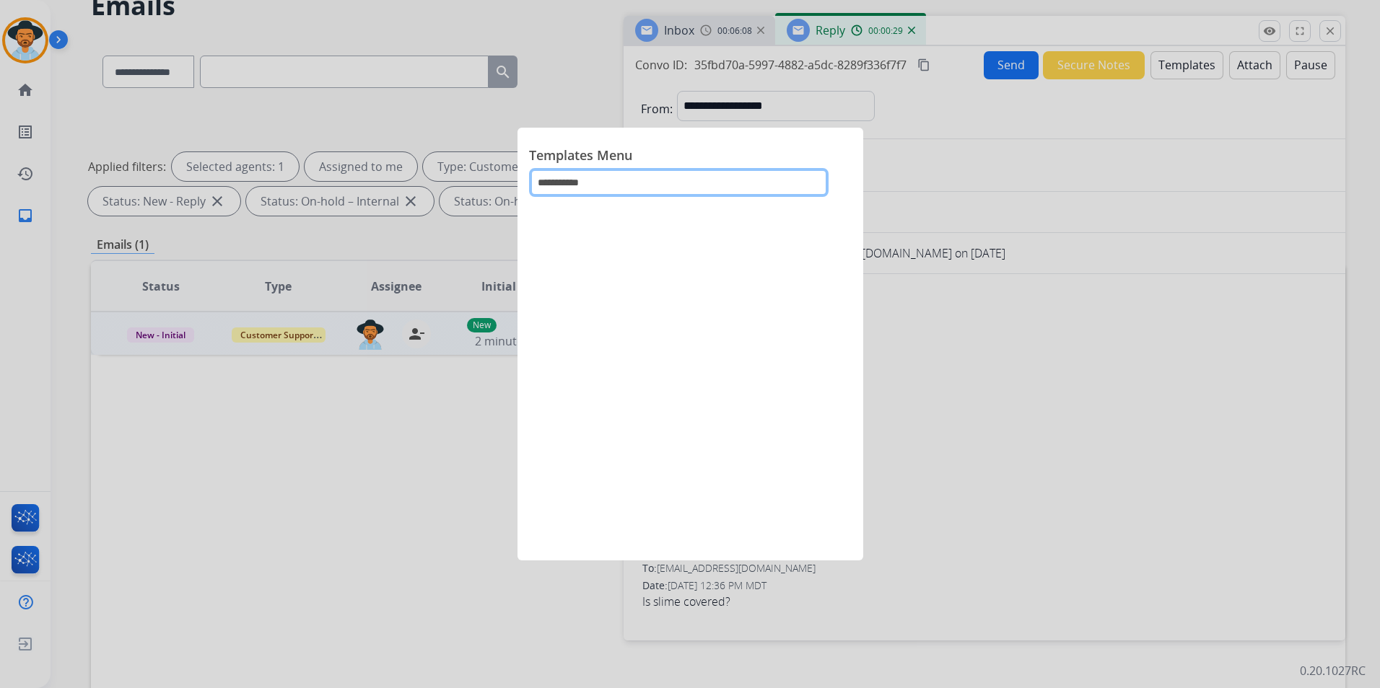
type input "**********"
drag, startPoint x: 608, startPoint y: 187, endPoint x: 525, endPoint y: 187, distance: 83.0
click at [525, 187] on div "**********" at bounding box center [690, 344] width 346 height 433
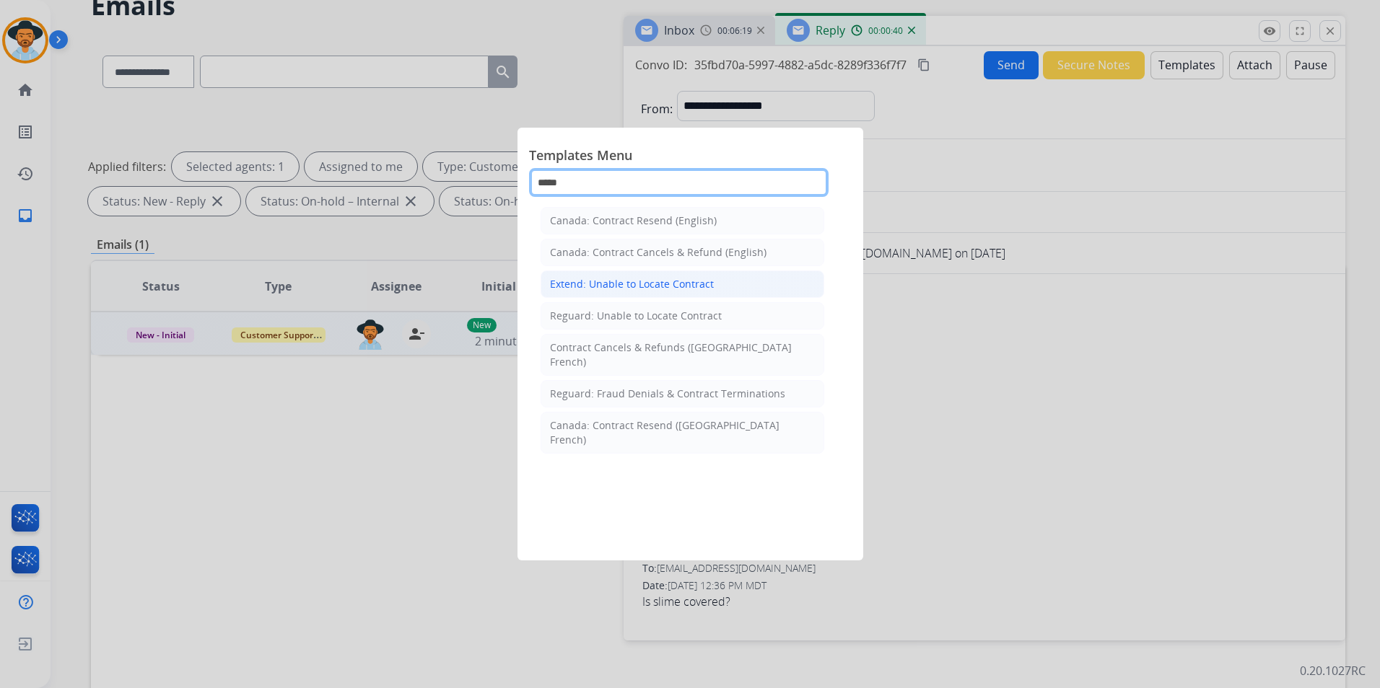
type input "*****"
click at [658, 281] on div "Extend: Unable to Locate Contract" at bounding box center [632, 284] width 164 height 14
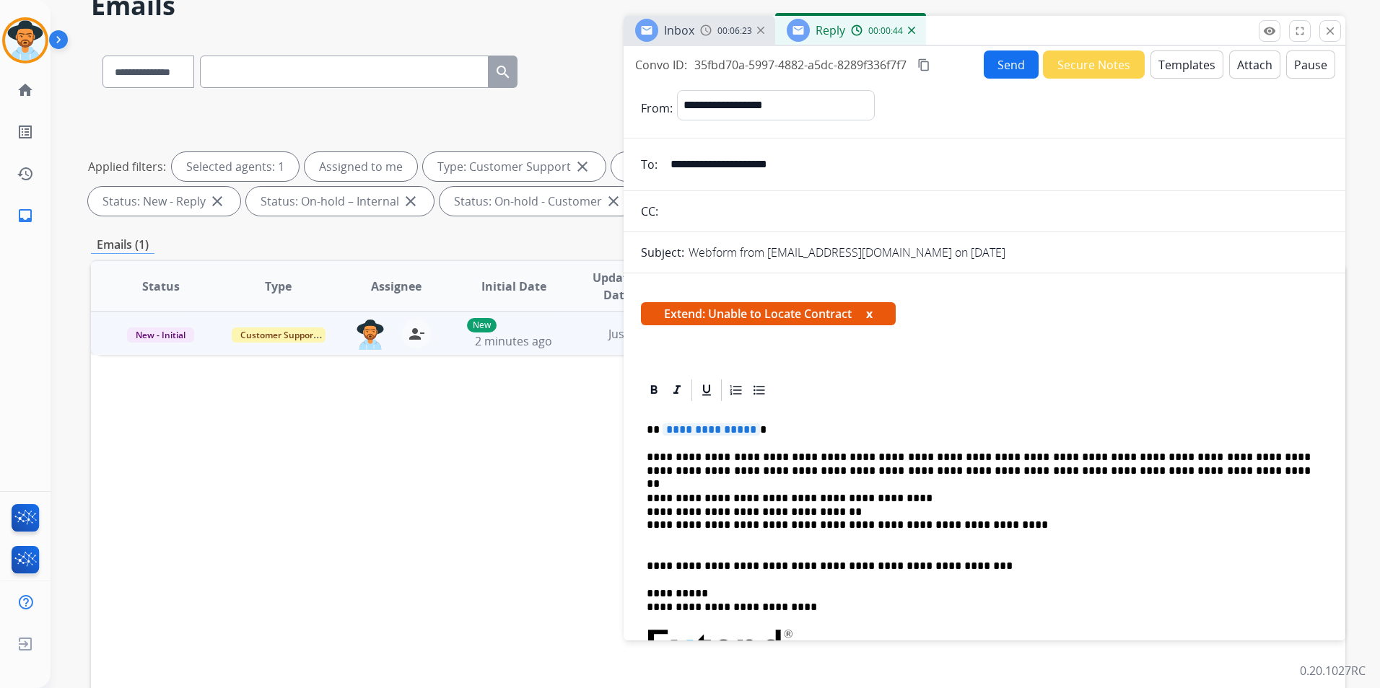
click at [749, 430] on span "**********" at bounding box center [710, 430] width 97 height 12
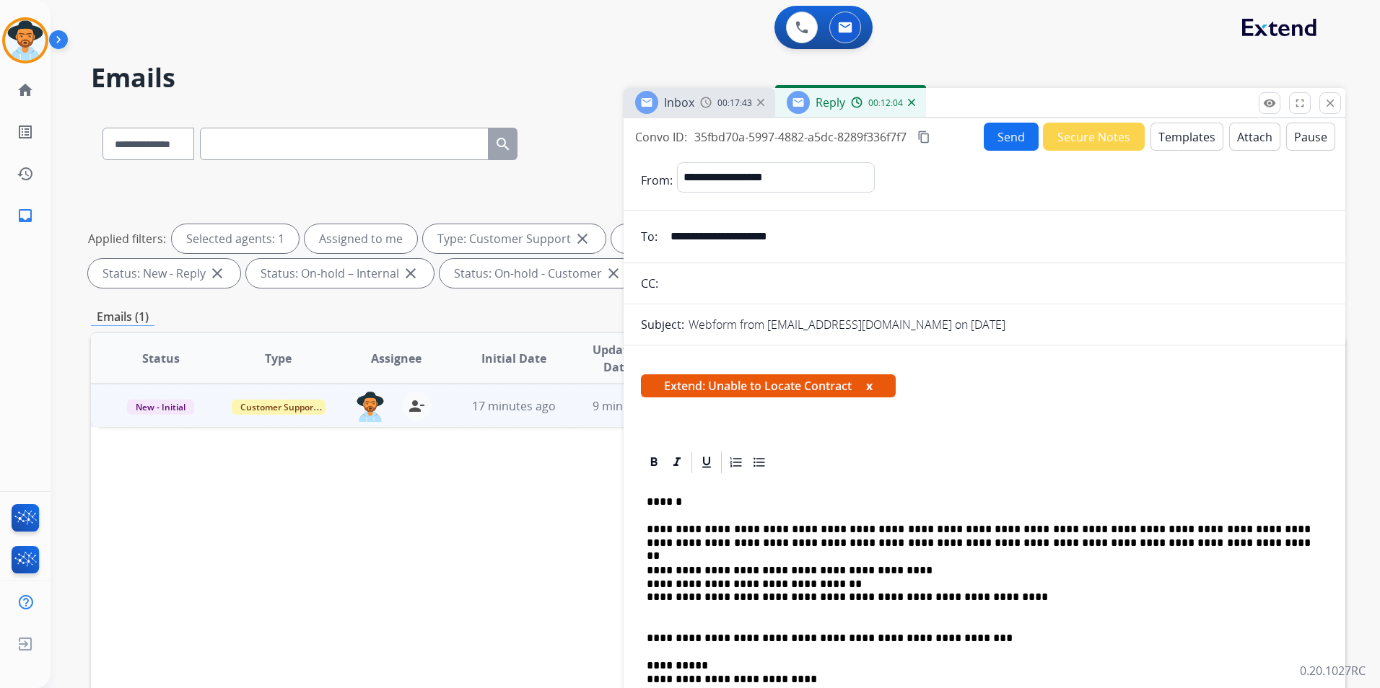
click at [995, 139] on button "Send" at bounding box center [1011, 137] width 55 height 28
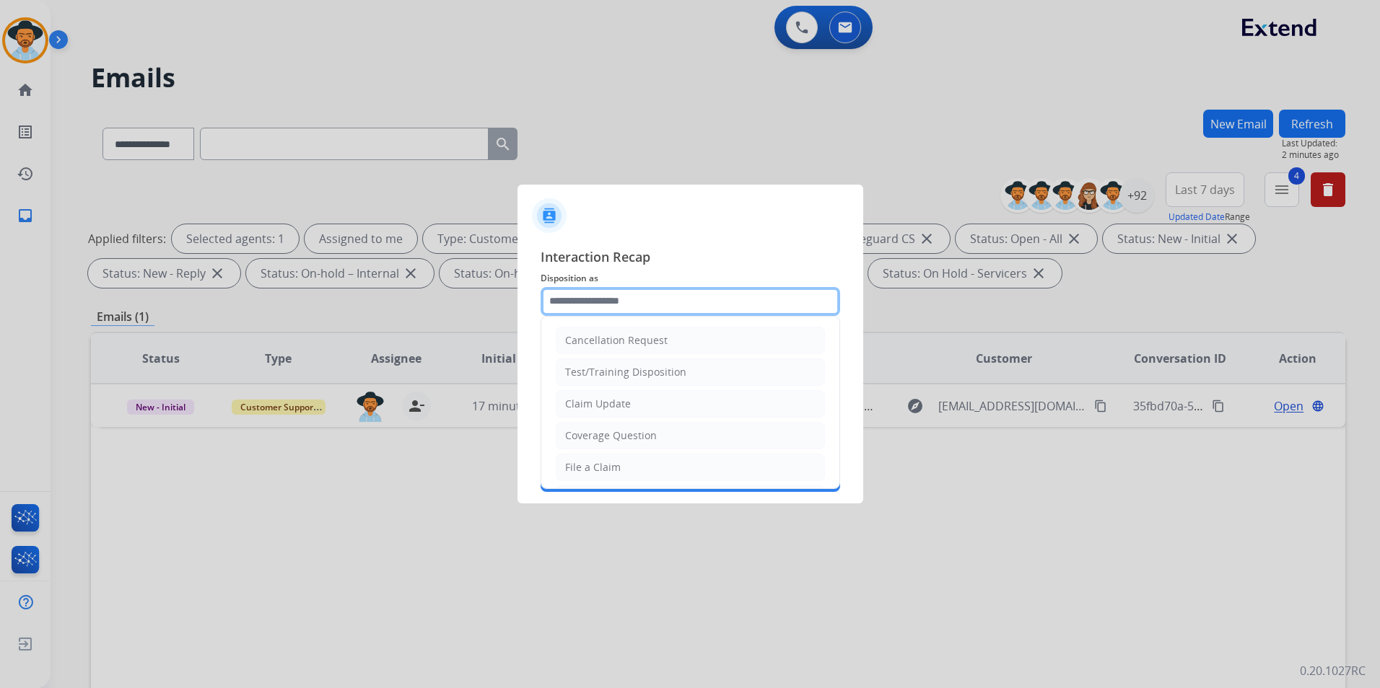
click at [675, 305] on input "text" at bounding box center [689, 301] width 299 height 29
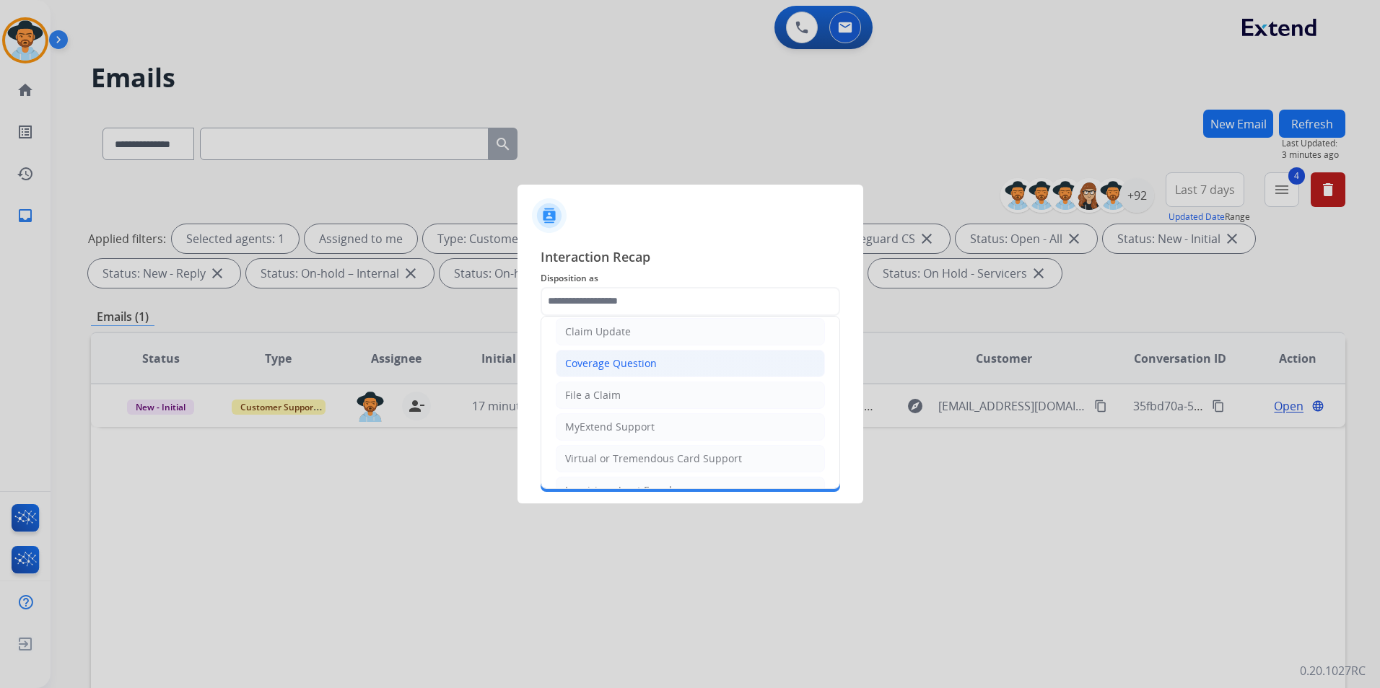
click at [667, 361] on li "Coverage Question" at bounding box center [690, 363] width 269 height 27
type input "**********"
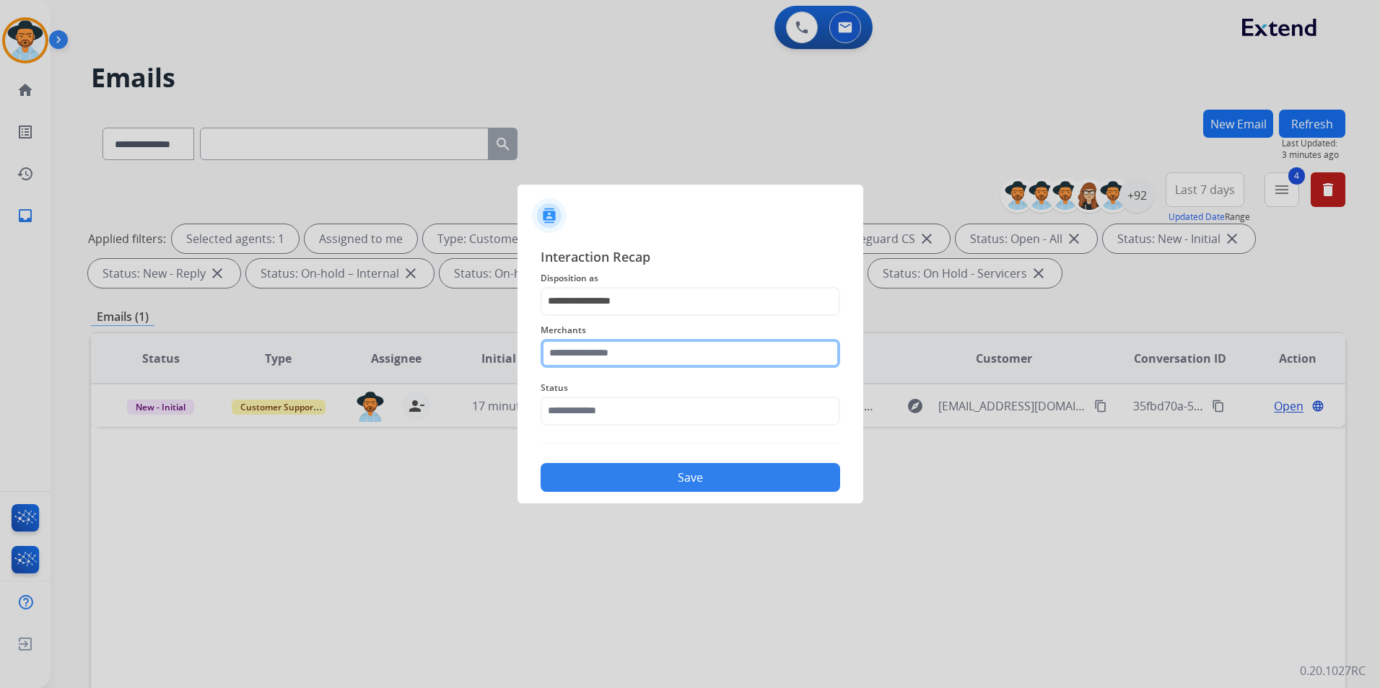
click at [662, 358] on input "text" at bounding box center [689, 353] width 299 height 29
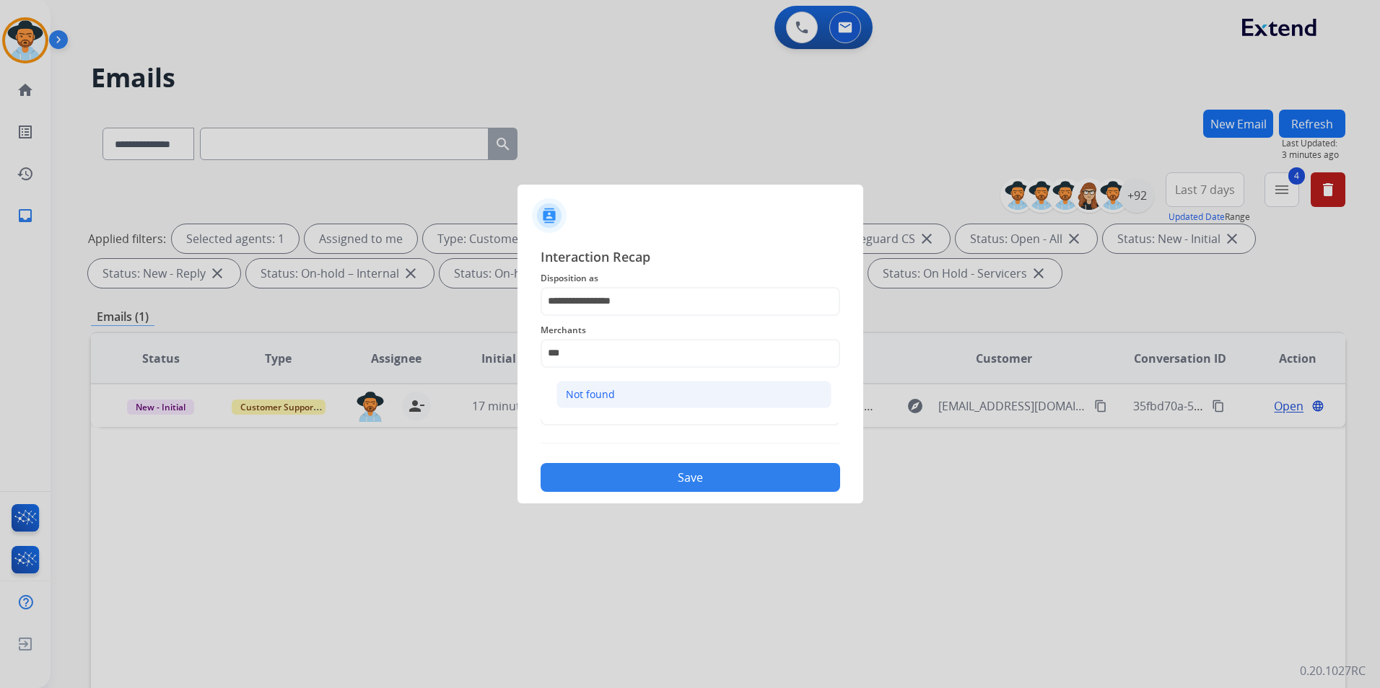
click at [603, 392] on div "Not found" at bounding box center [590, 394] width 49 height 14
type input "*********"
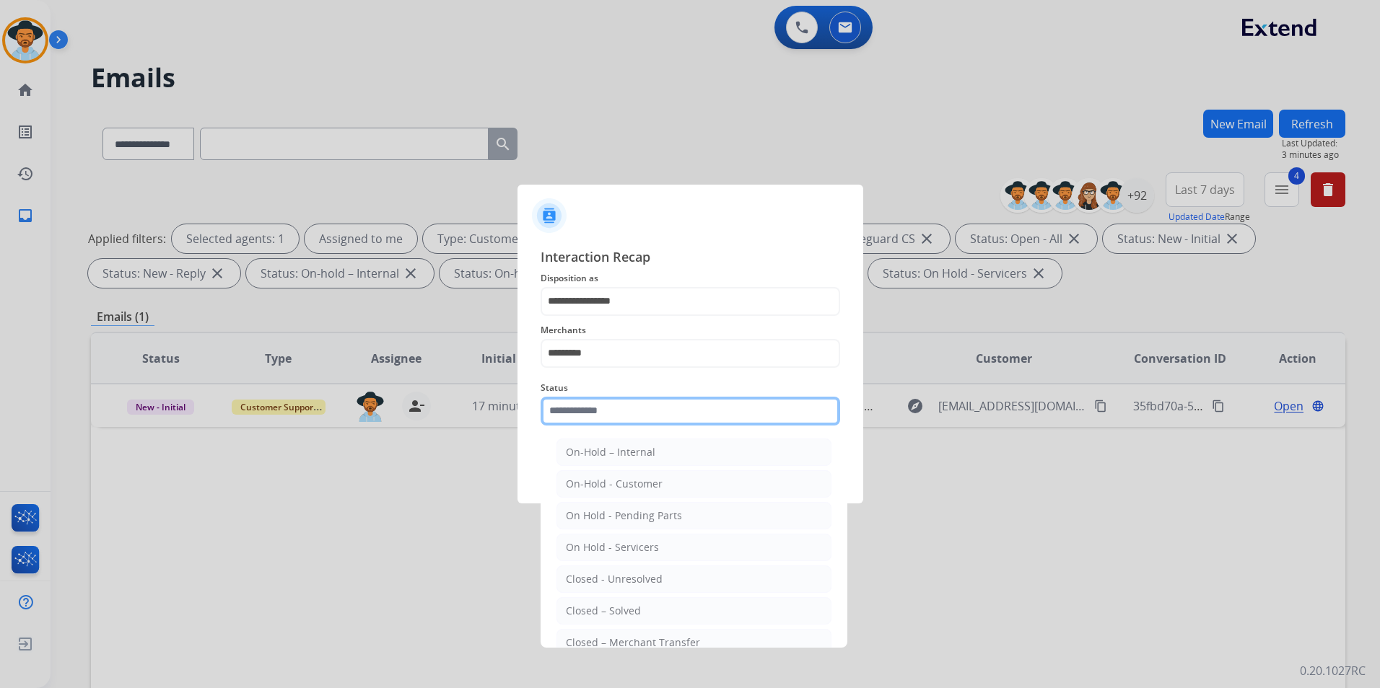
click at [600, 413] on input "text" at bounding box center [689, 411] width 299 height 29
click at [630, 610] on div "Closed – Solved" at bounding box center [603, 611] width 75 height 14
type input "**********"
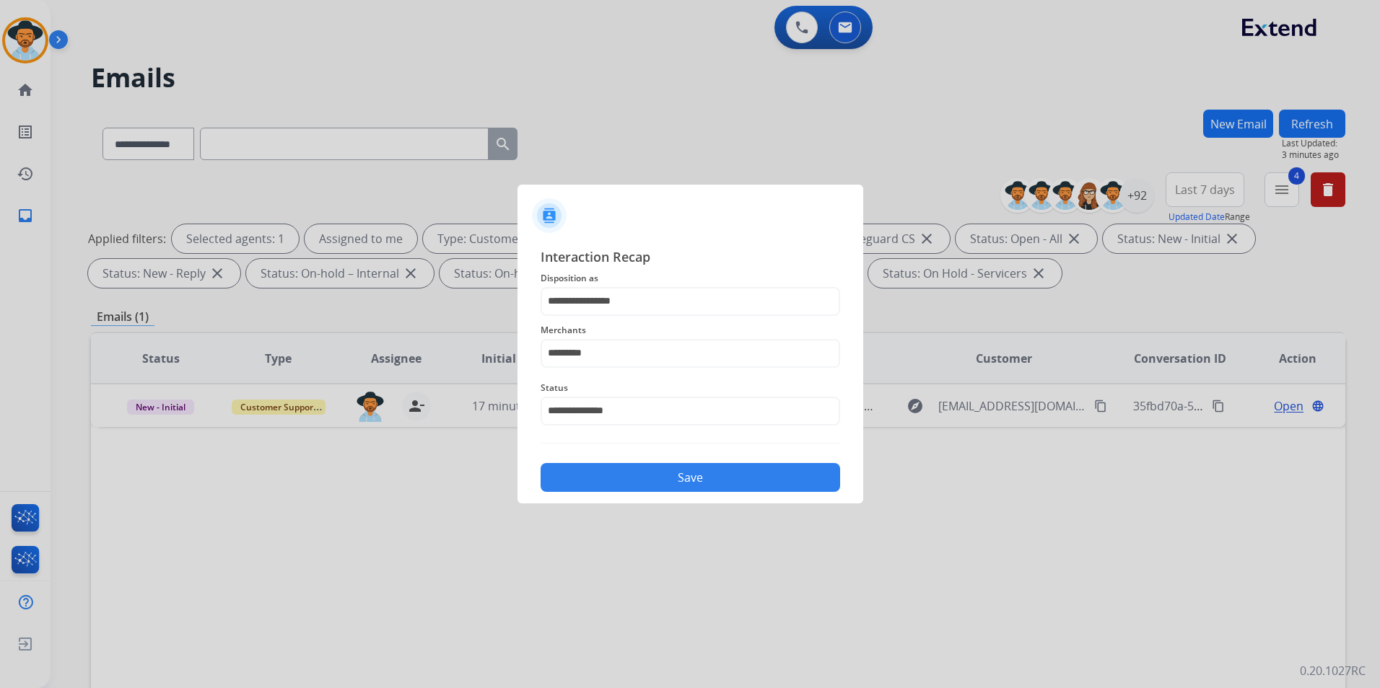
click at [709, 476] on button "Save" at bounding box center [689, 477] width 299 height 29
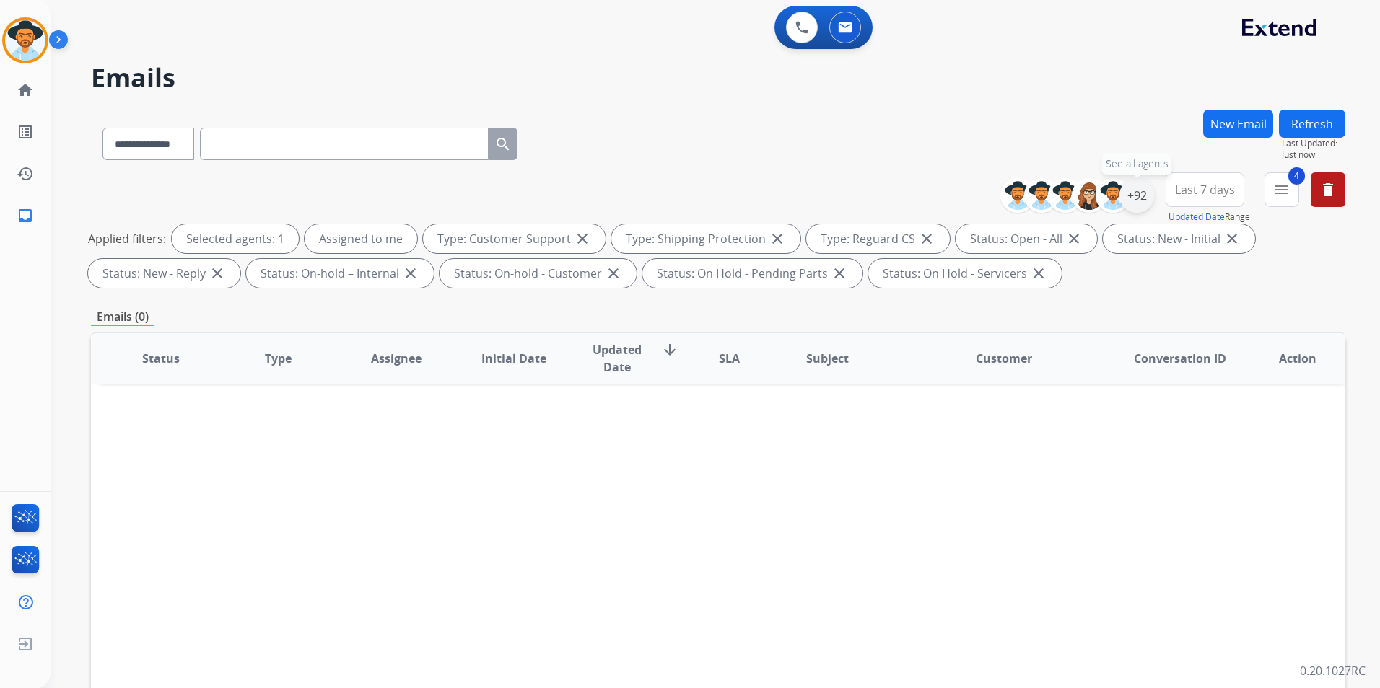
click at [1135, 196] on div "+92" at bounding box center [1136, 195] width 35 height 35
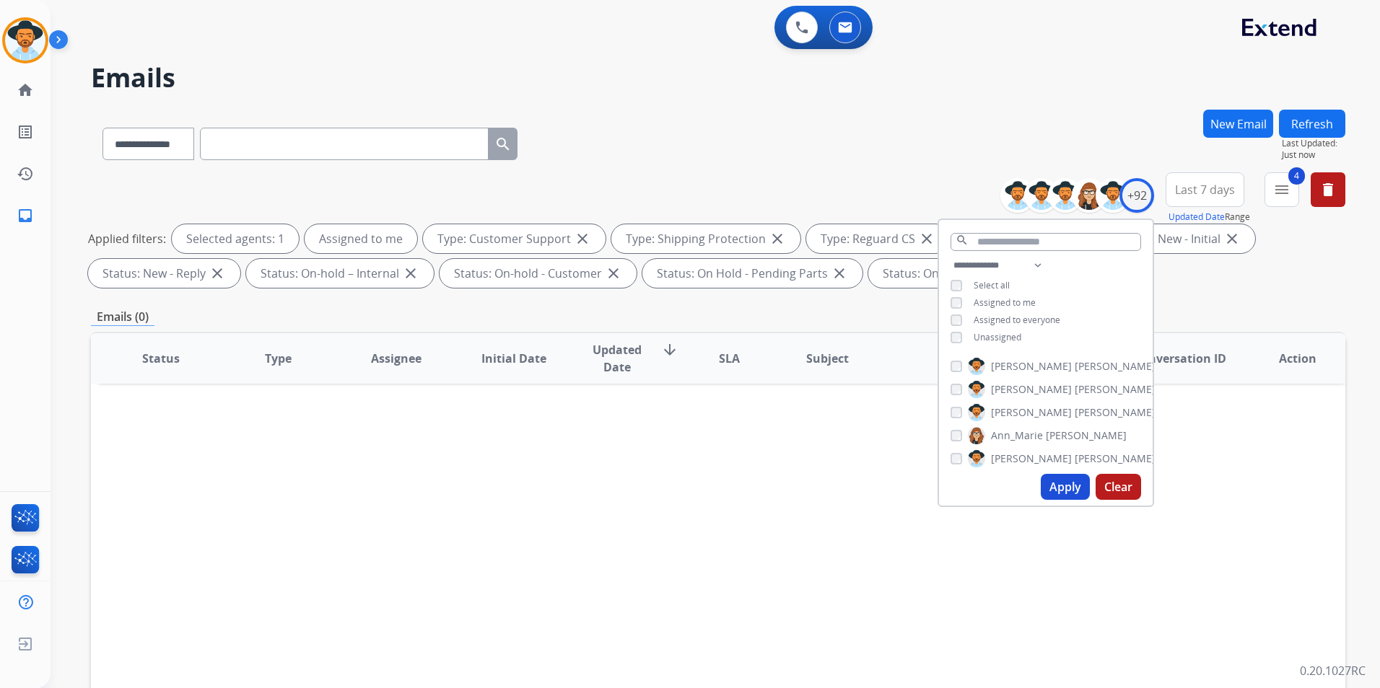
click at [1062, 483] on button "Apply" at bounding box center [1065, 487] width 49 height 26
click at [748, 516] on div "Status Type Assignee Initial Date Updated Date arrow_downward SLA Subject Custo…" at bounding box center [718, 573] width 1254 height 483
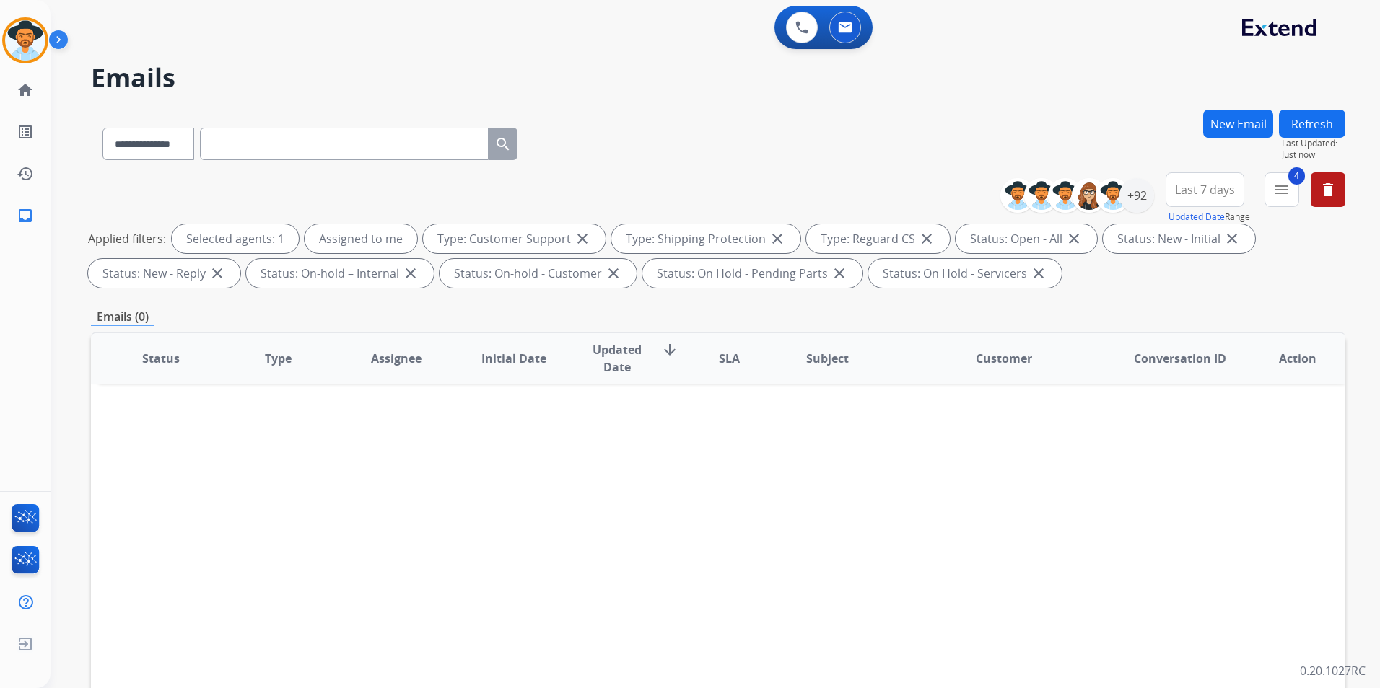
click at [626, 478] on div "Status Type Assignee Initial Date Updated Date arrow_downward SLA Subject Custo…" at bounding box center [718, 573] width 1254 height 483
click at [1130, 195] on div "+92" at bounding box center [1136, 195] width 35 height 35
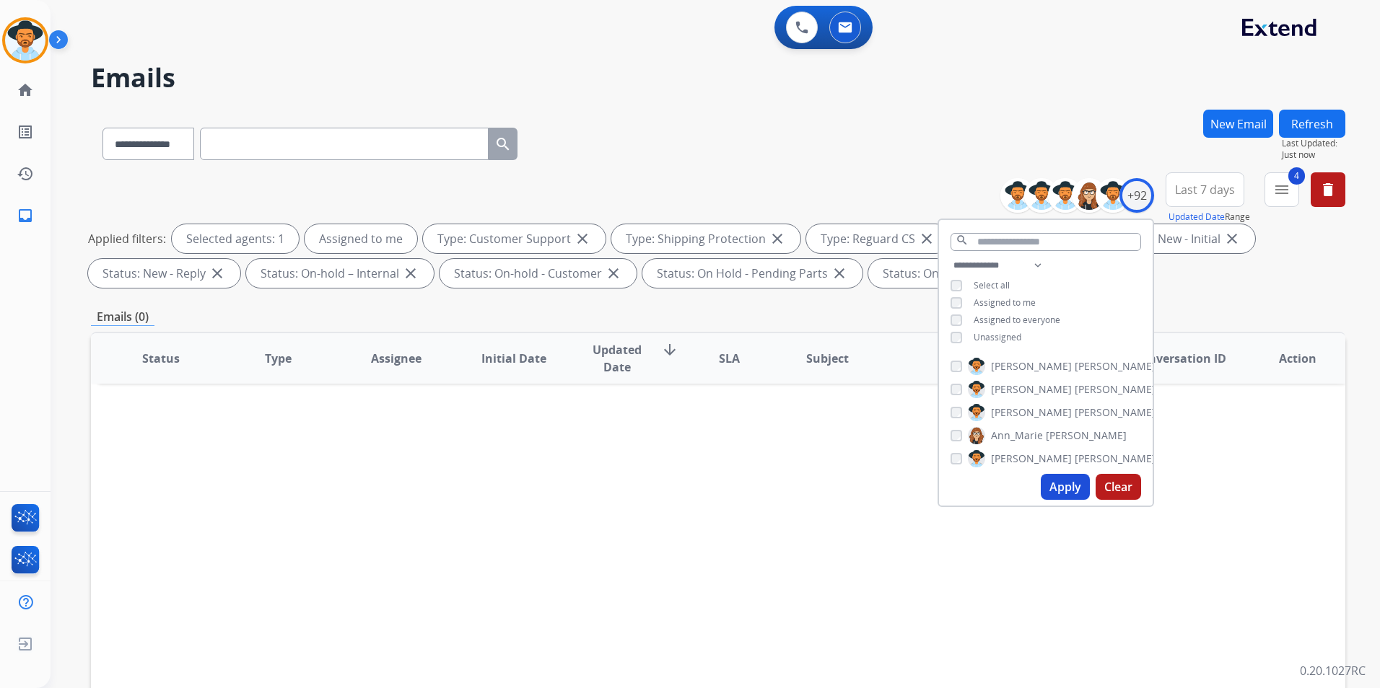
click at [1057, 483] on button "Apply" at bounding box center [1065, 487] width 49 height 26
click at [823, 497] on div "Status Type Assignee Initial Date Updated Date arrow_downward SLA Subject Custo…" at bounding box center [718, 573] width 1254 height 483
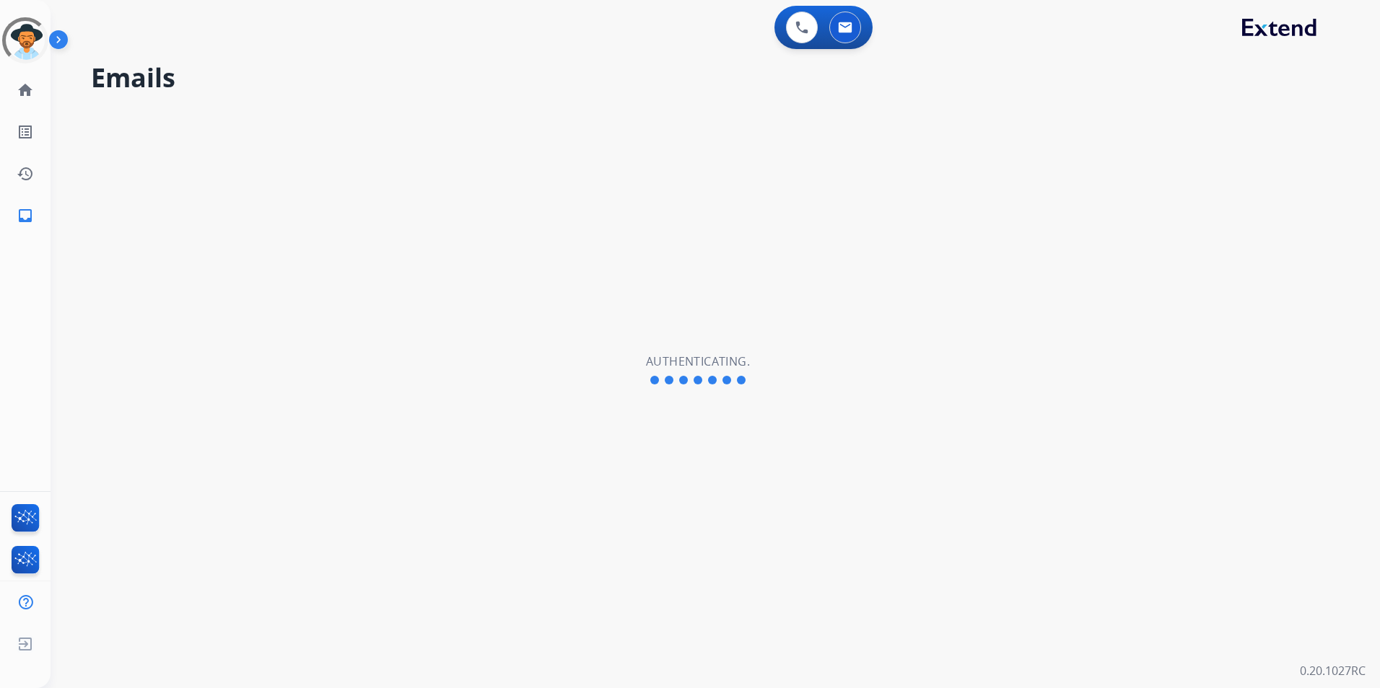
select select "**********"
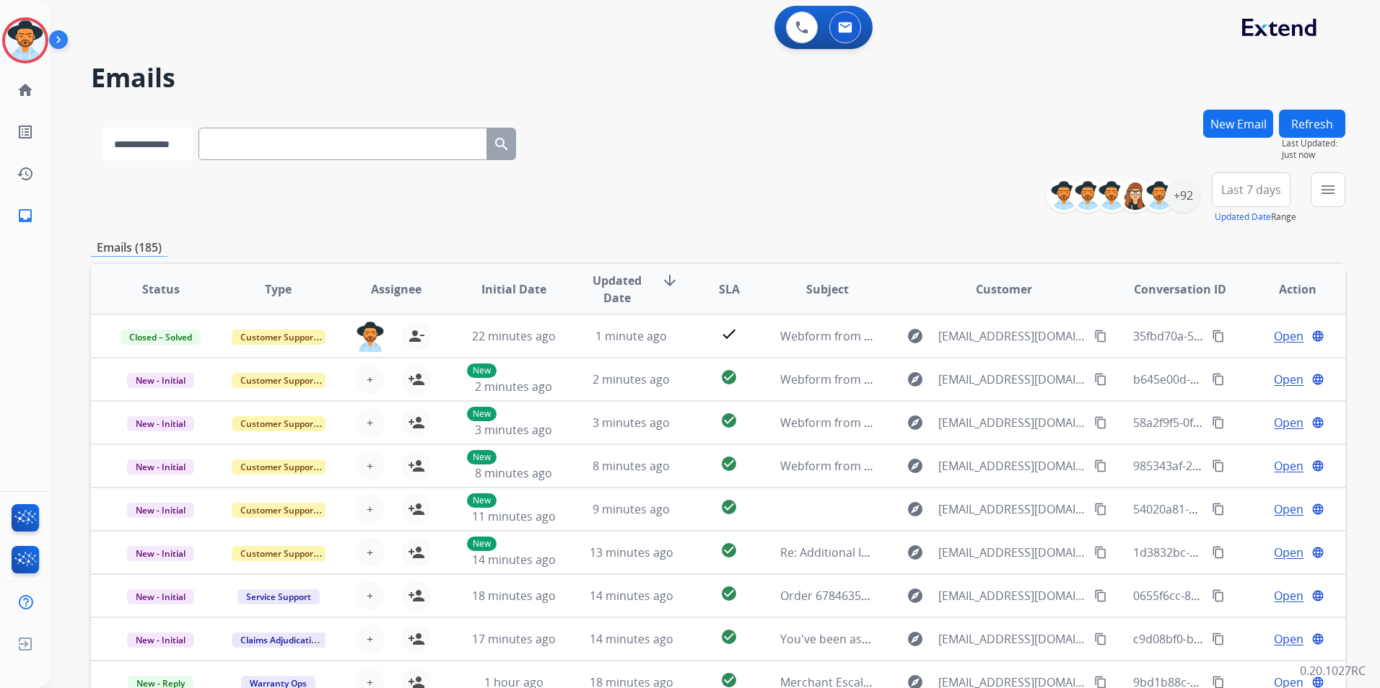
click at [191, 149] on select "**********" at bounding box center [147, 144] width 90 height 32
click at [671, 197] on div "**********" at bounding box center [718, 198] width 1254 height 52
click at [1181, 196] on div "+92" at bounding box center [1182, 195] width 35 height 35
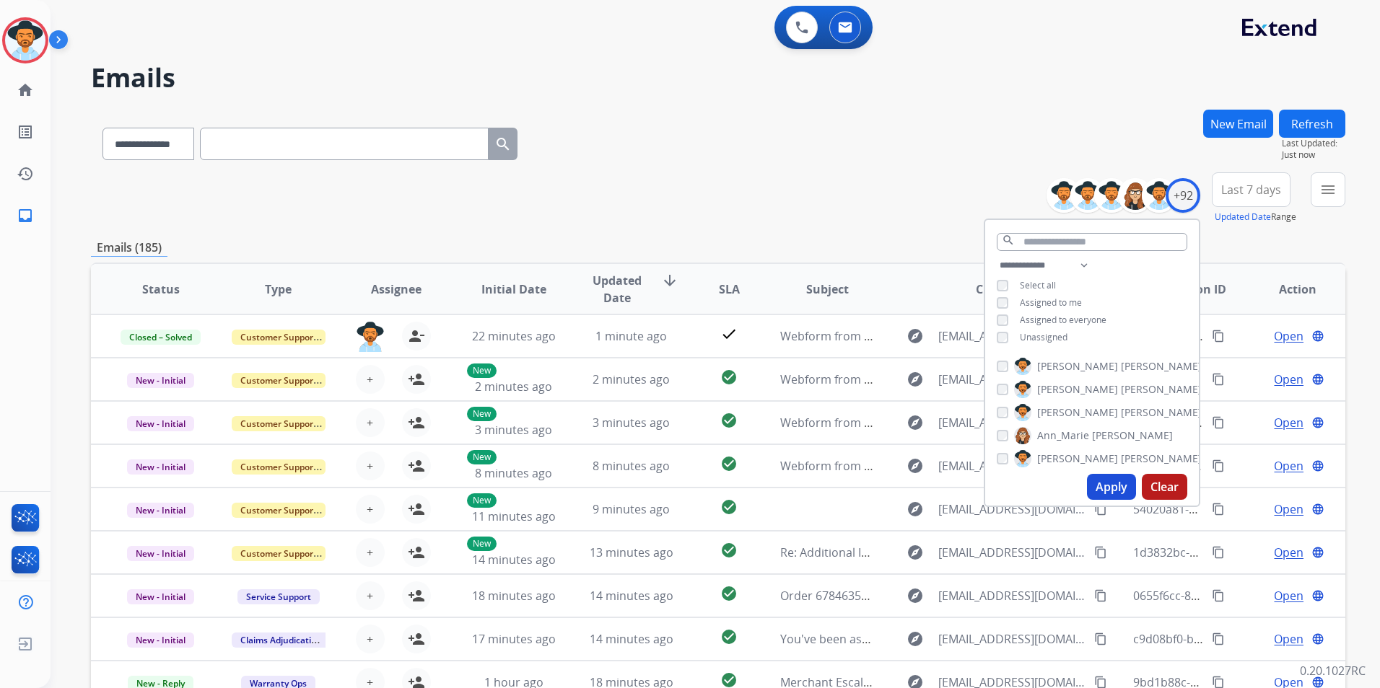
click at [1102, 484] on button "Apply" at bounding box center [1111, 487] width 49 height 26
click at [1105, 484] on button "Apply" at bounding box center [1111, 487] width 49 height 26
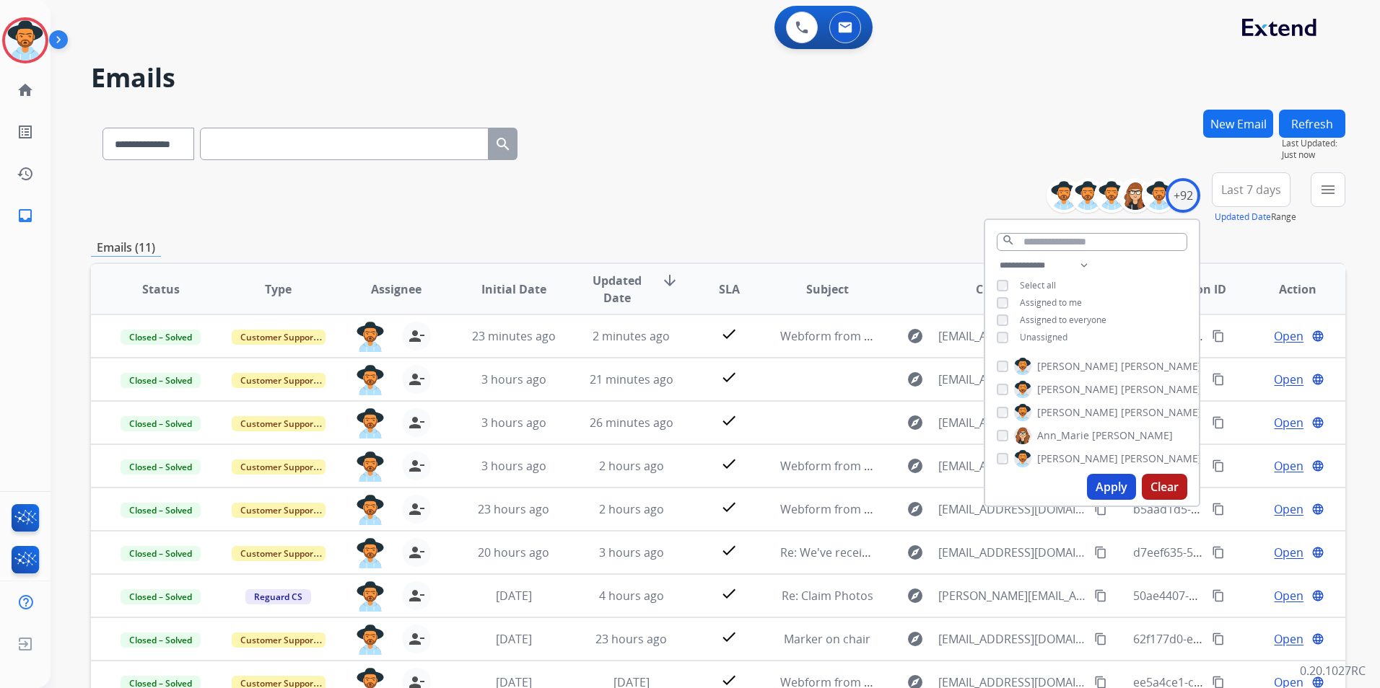
click at [800, 195] on div "**********" at bounding box center [718, 198] width 1254 height 52
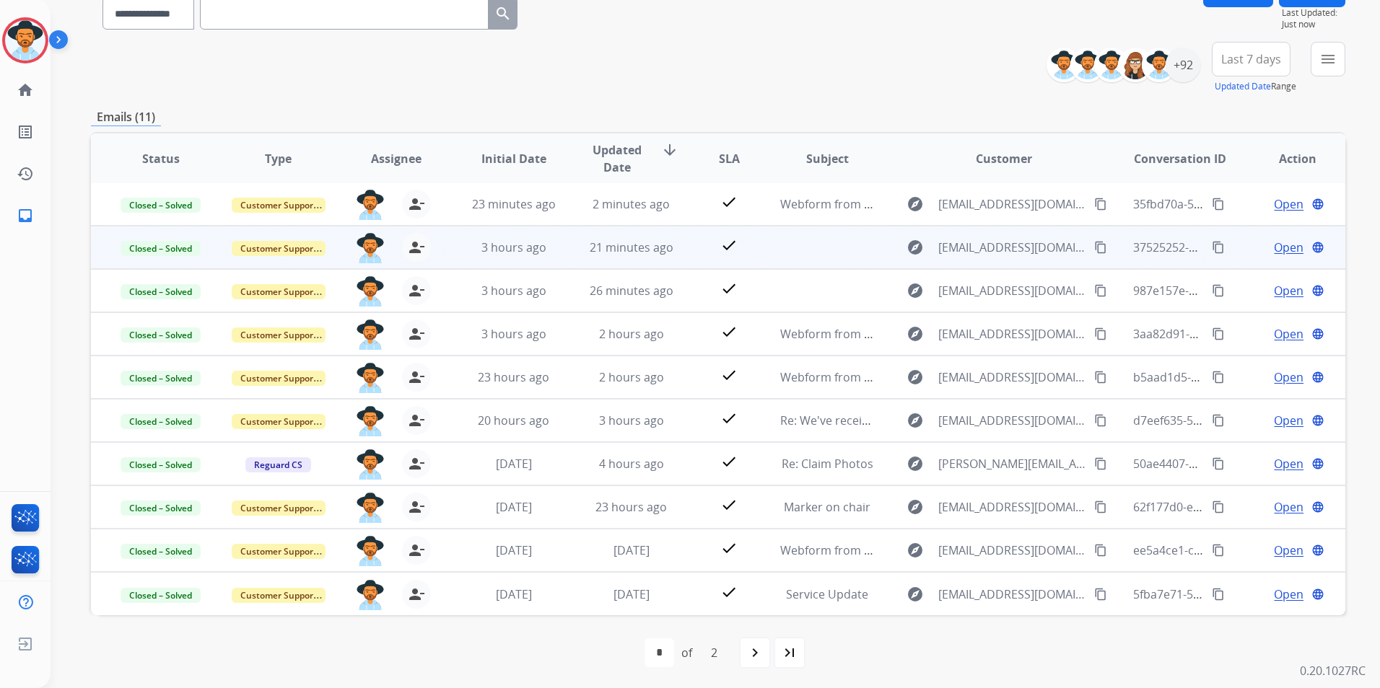
scroll to position [133, 0]
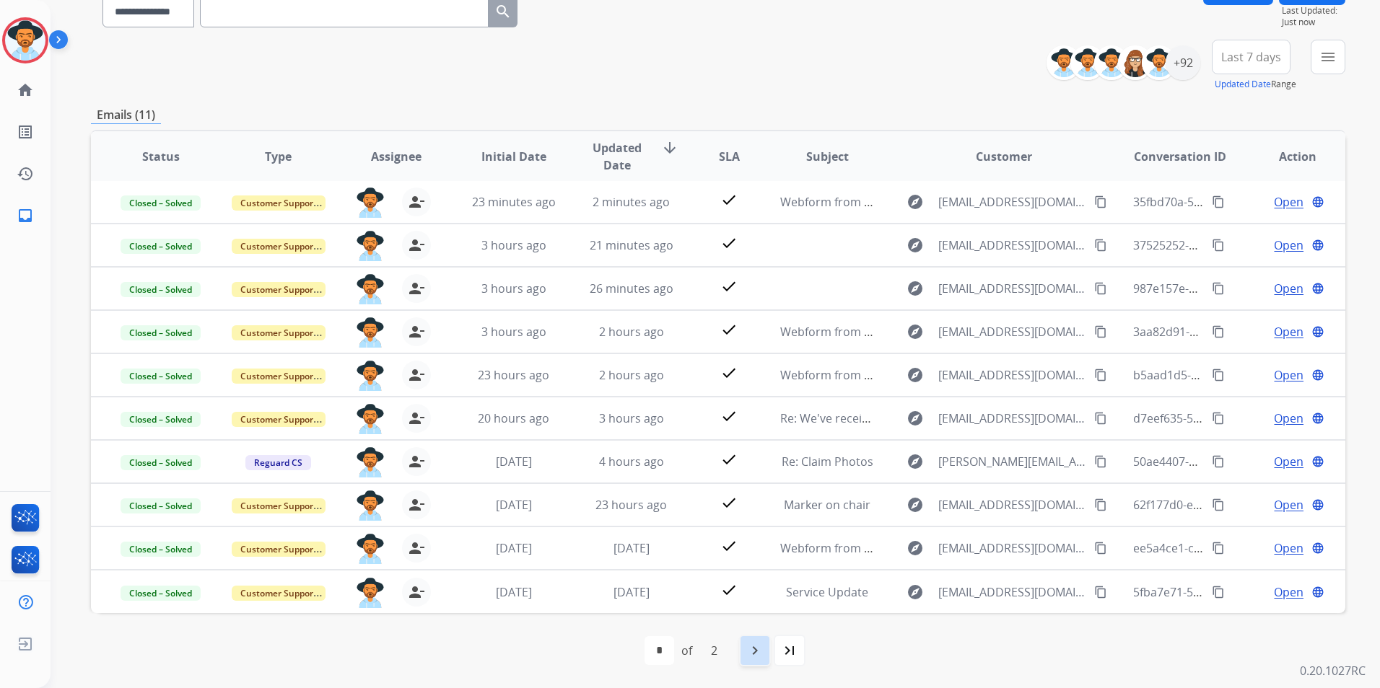
click at [751, 647] on mat-icon "navigate_next" at bounding box center [754, 650] width 17 height 17
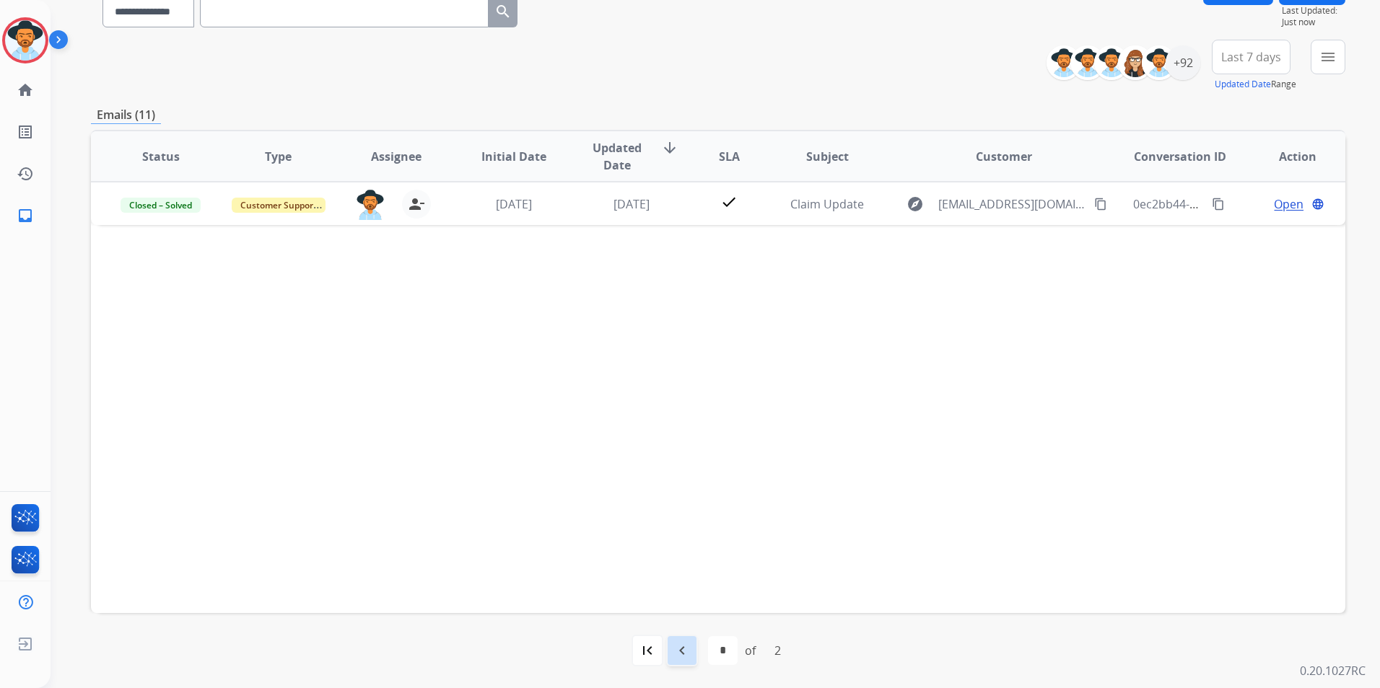
click at [675, 650] on mat-icon "navigate_before" at bounding box center [681, 650] width 17 height 17
select select "*"
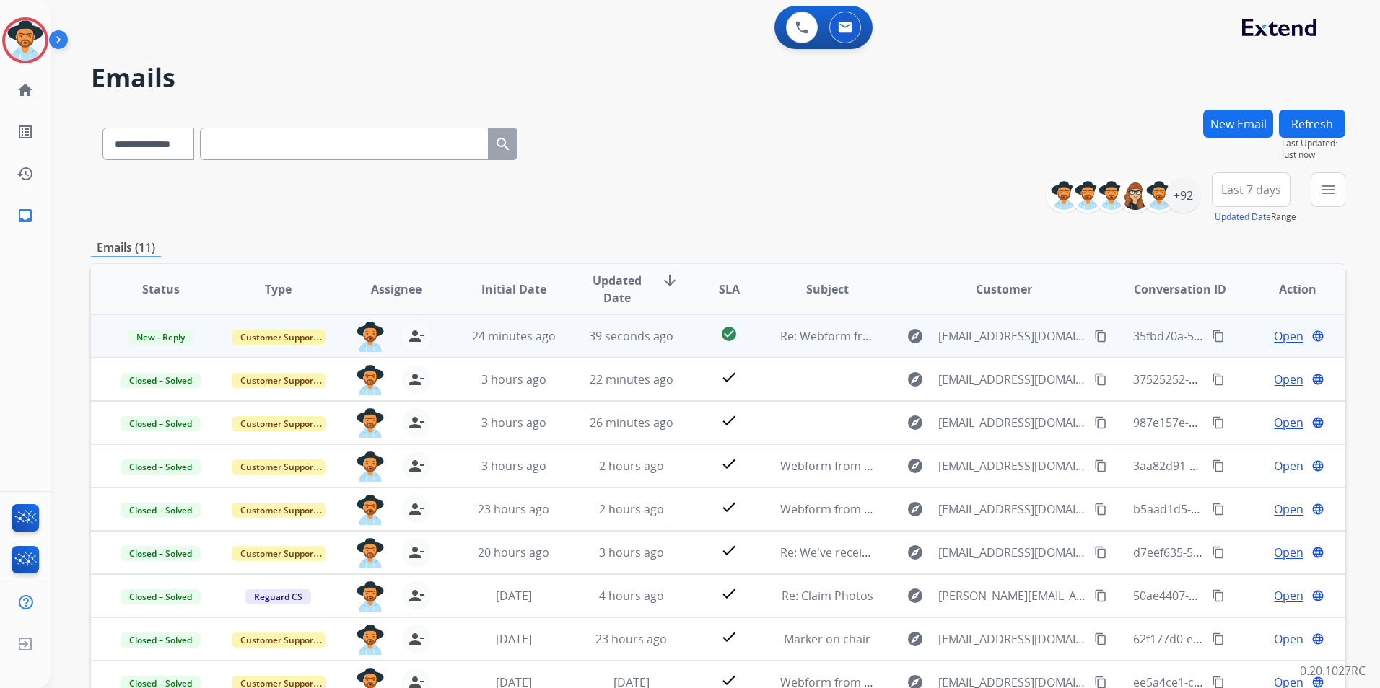
click at [1274, 335] on span "Open" at bounding box center [1289, 336] width 30 height 17
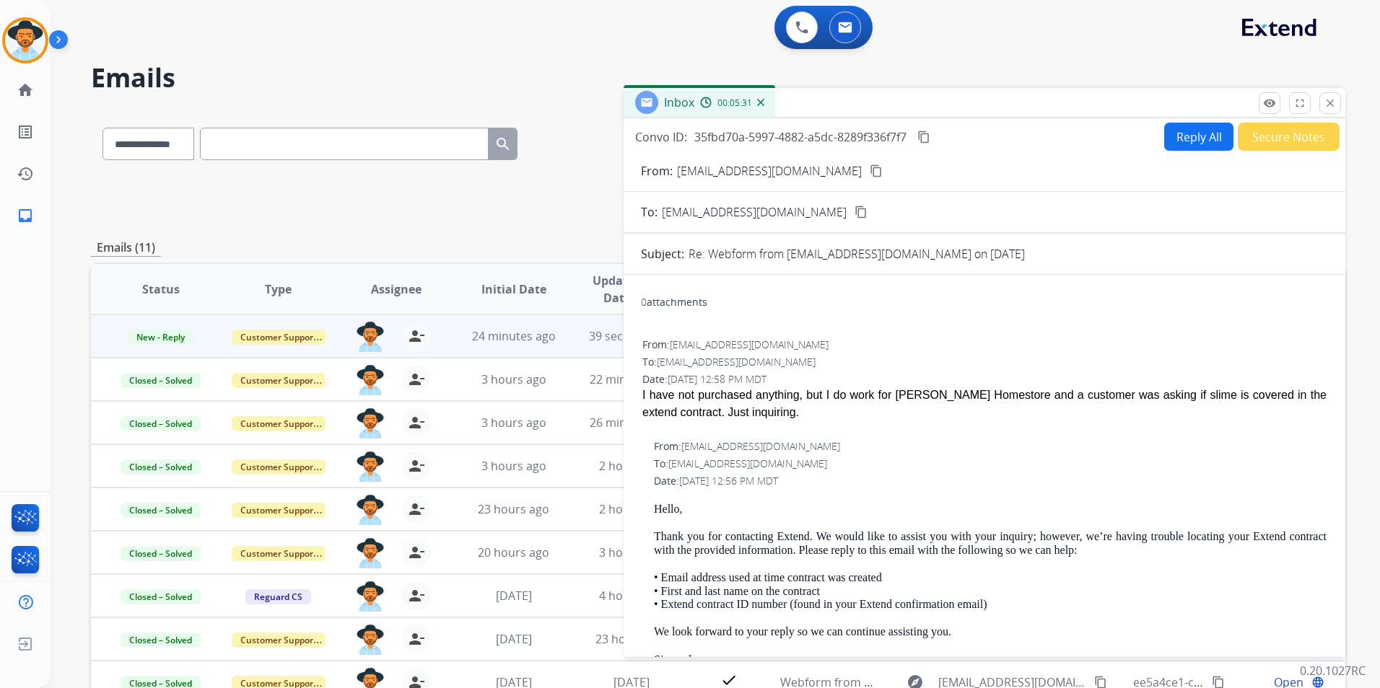
click at [1167, 138] on button "Reply All" at bounding box center [1198, 137] width 69 height 28
select select "**********"
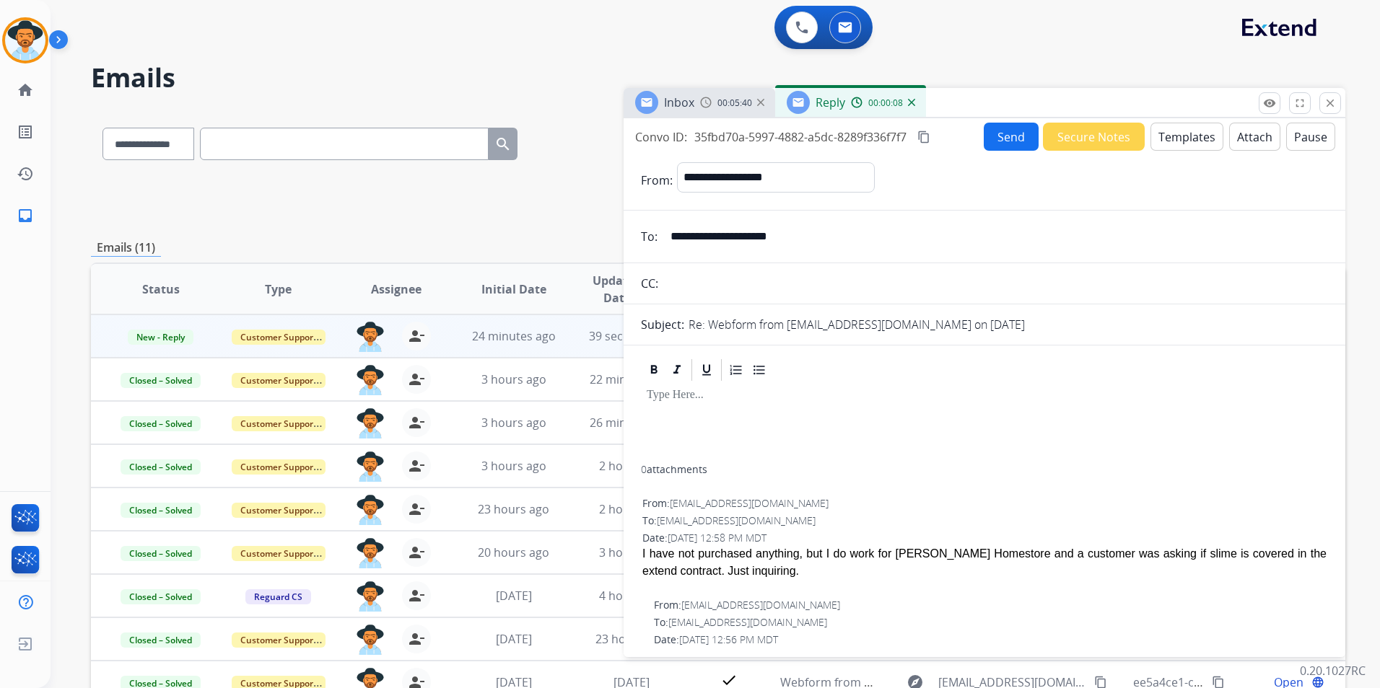
click at [666, 413] on div at bounding box center [984, 424] width 687 height 82
click at [1181, 139] on button "Templates" at bounding box center [1186, 137] width 73 height 28
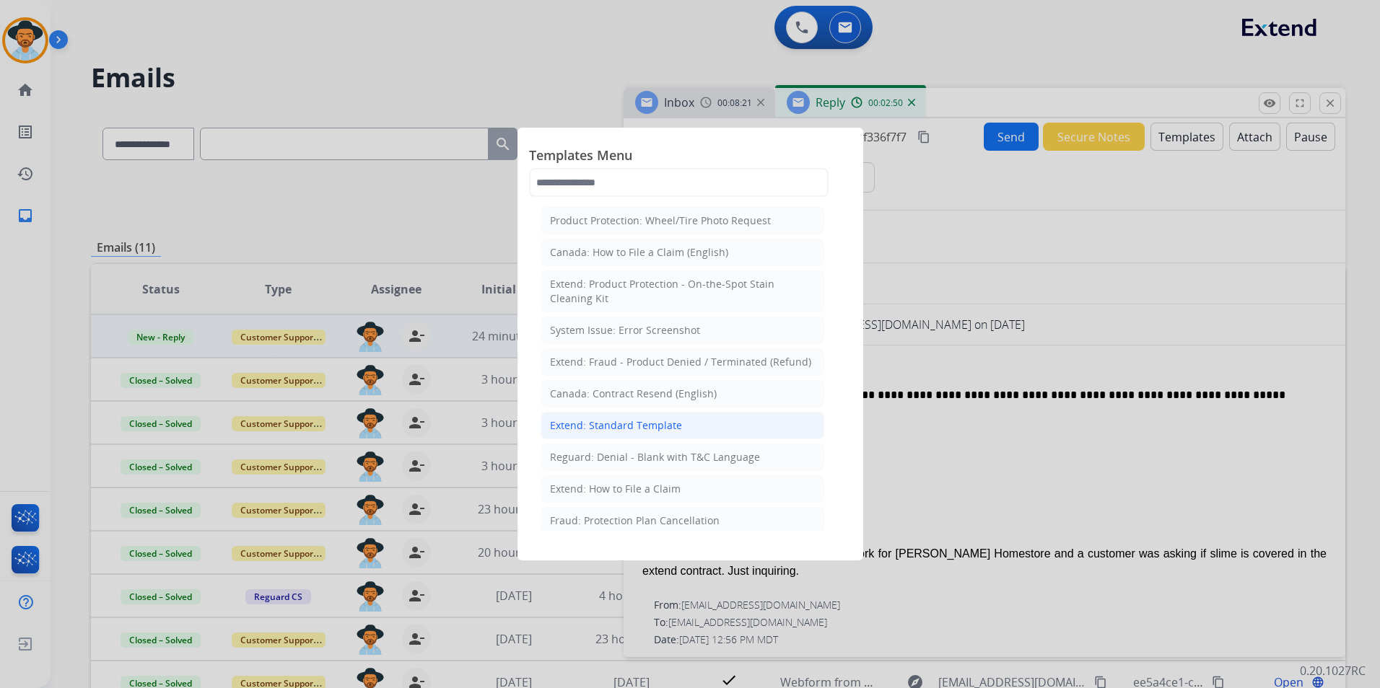
click at [667, 416] on li "Extend: Standard Template" at bounding box center [682, 425] width 284 height 27
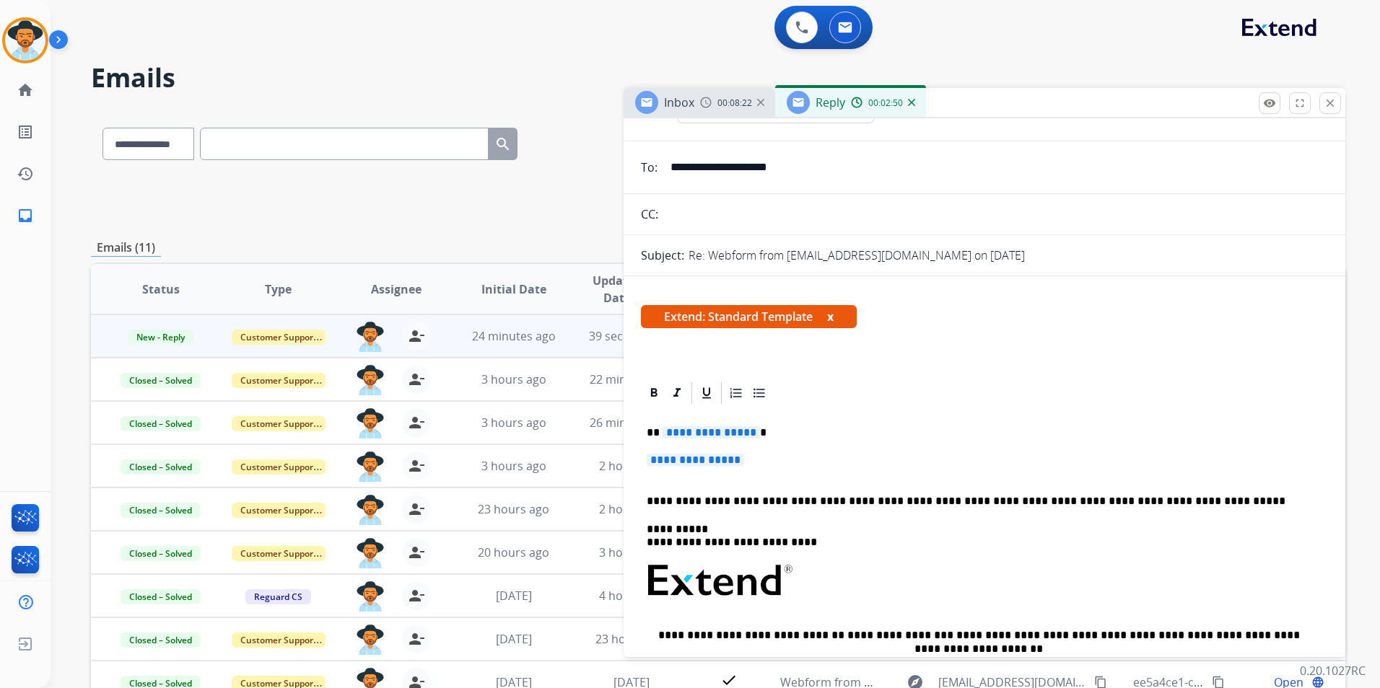
scroll to position [216, 0]
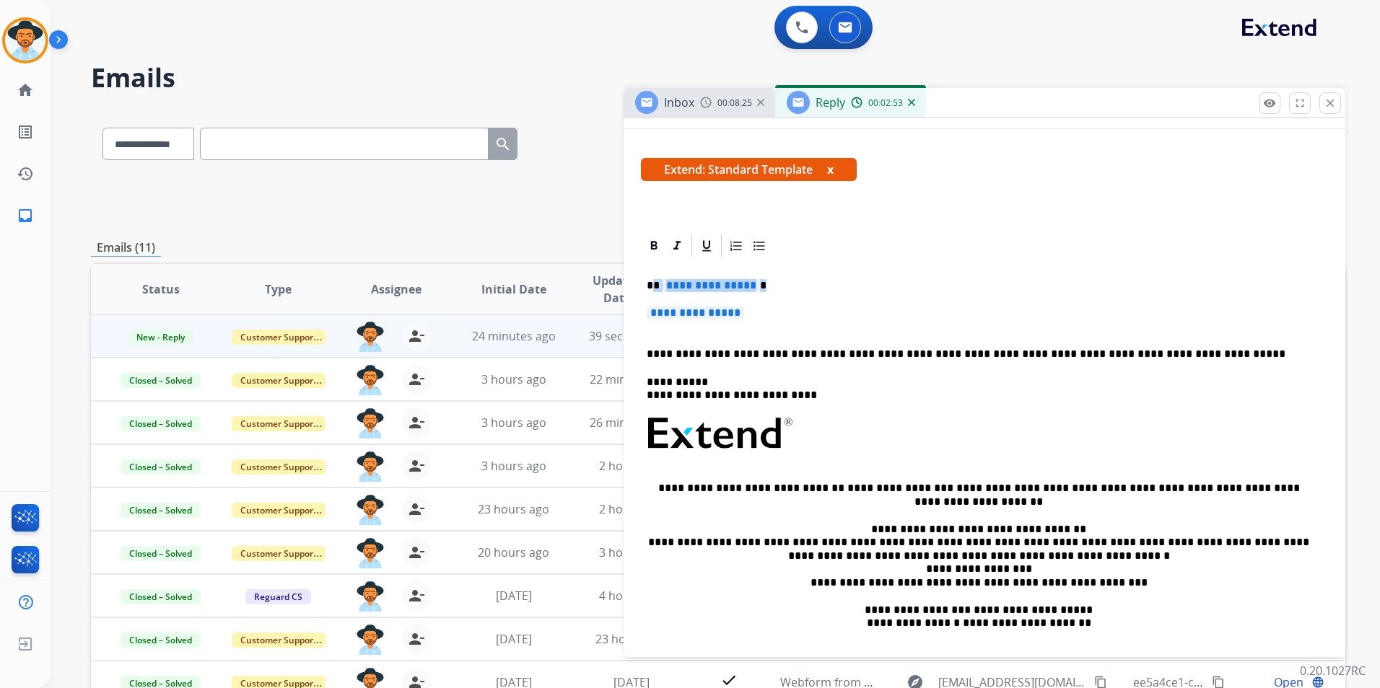
drag, startPoint x: 766, startPoint y: 326, endPoint x: 656, endPoint y: 284, distance: 117.4
click at [656, 284] on div "**********" at bounding box center [984, 476] width 687 height 435
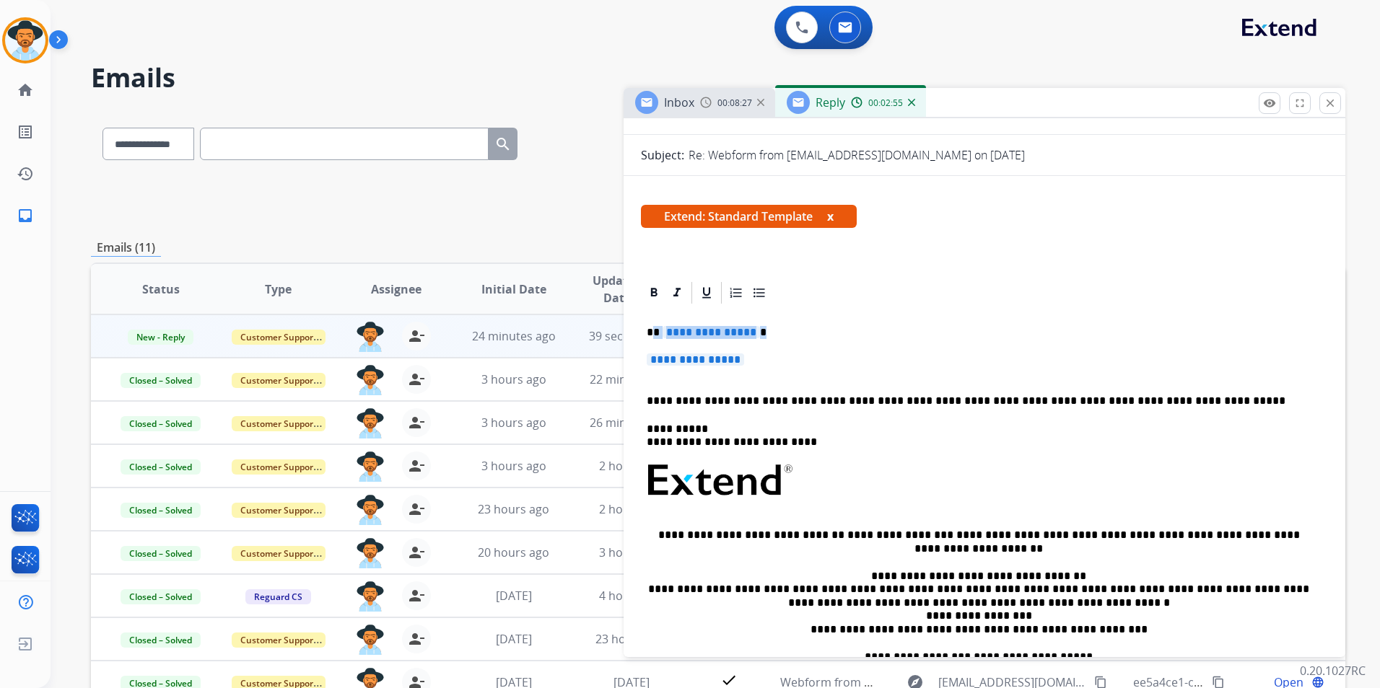
scroll to position [144, 0]
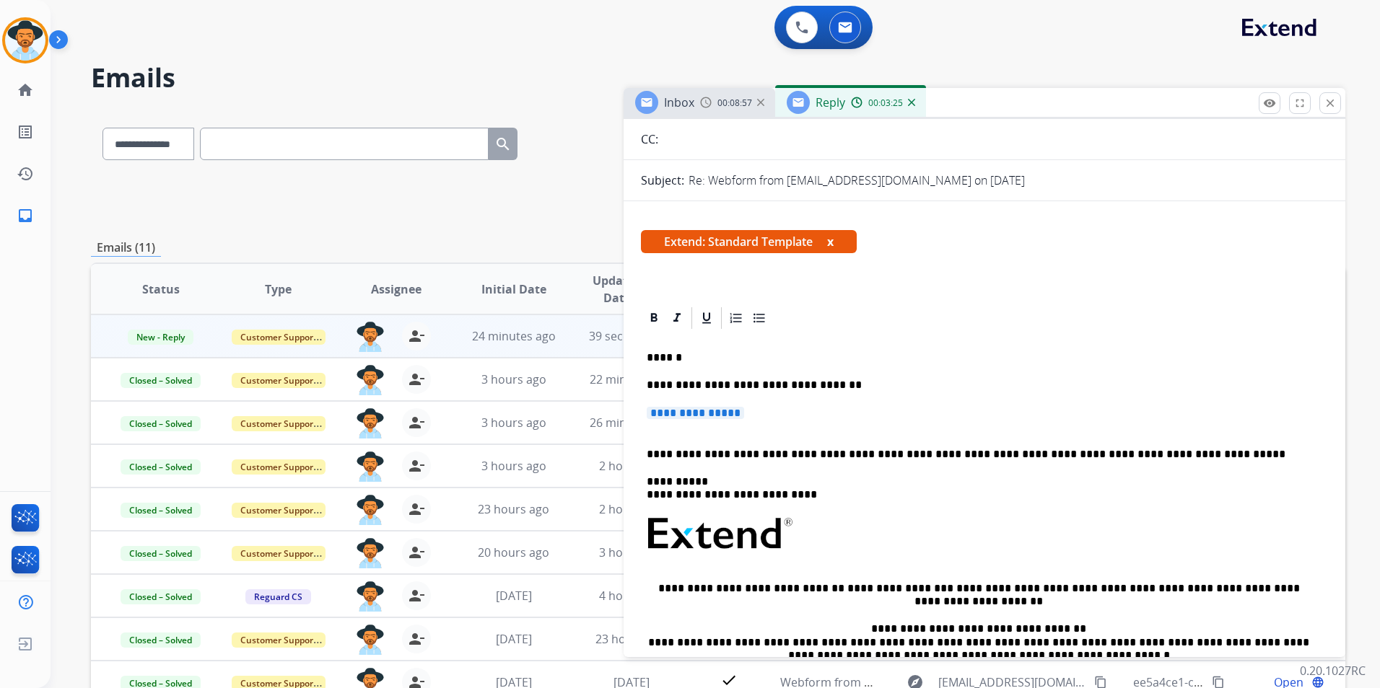
click at [744, 416] on span "**********" at bounding box center [695, 413] width 97 height 12
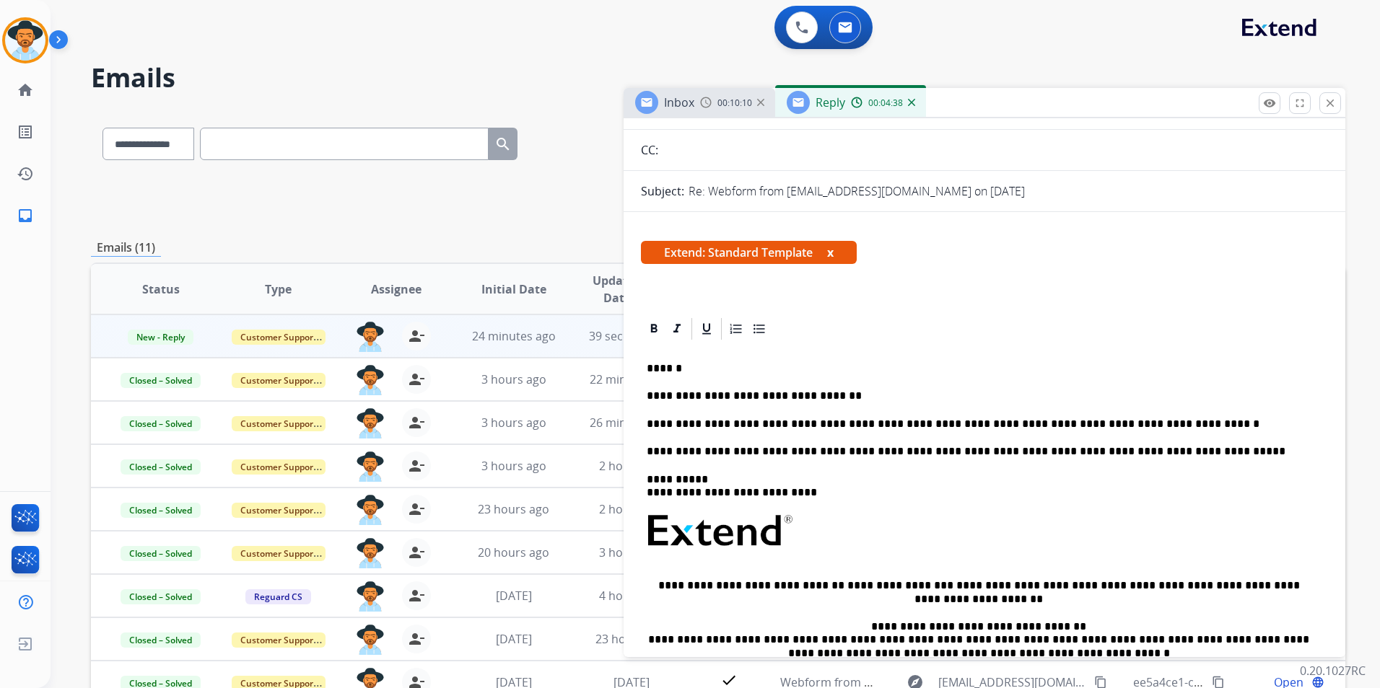
scroll to position [0, 0]
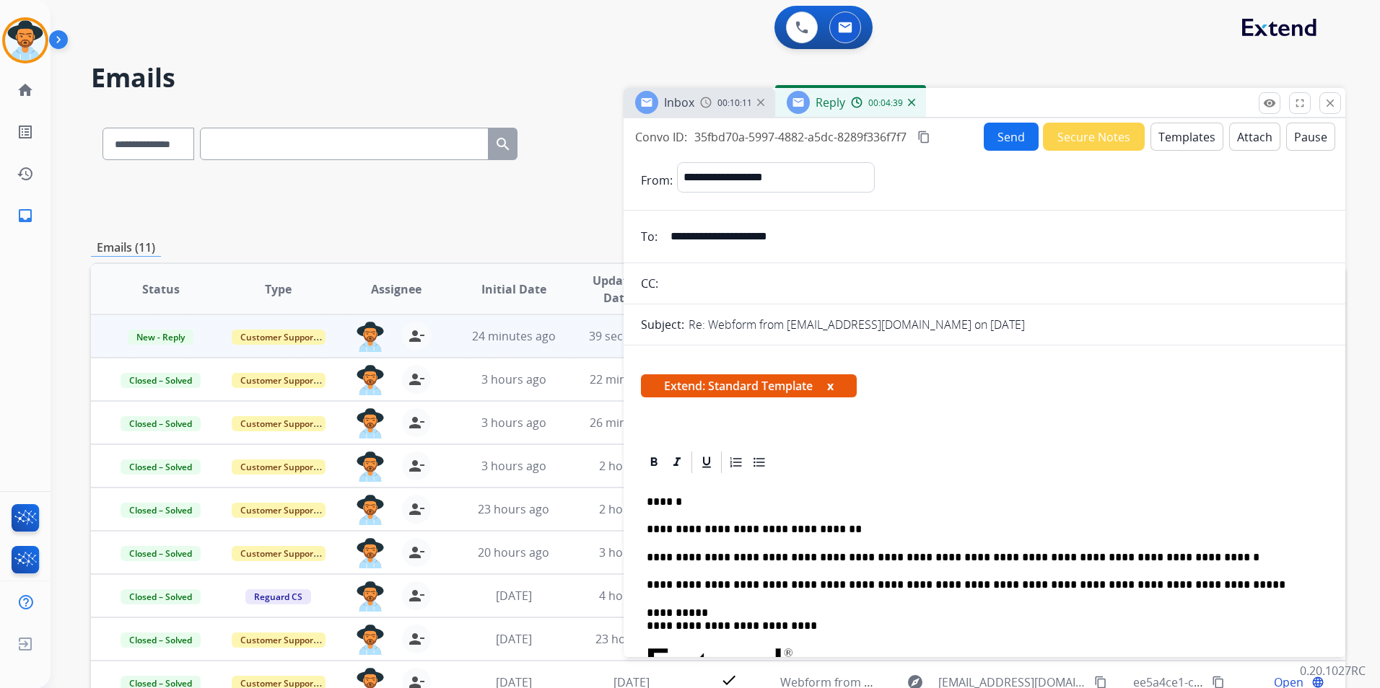
click at [1009, 141] on button "Send" at bounding box center [1011, 137] width 55 height 28
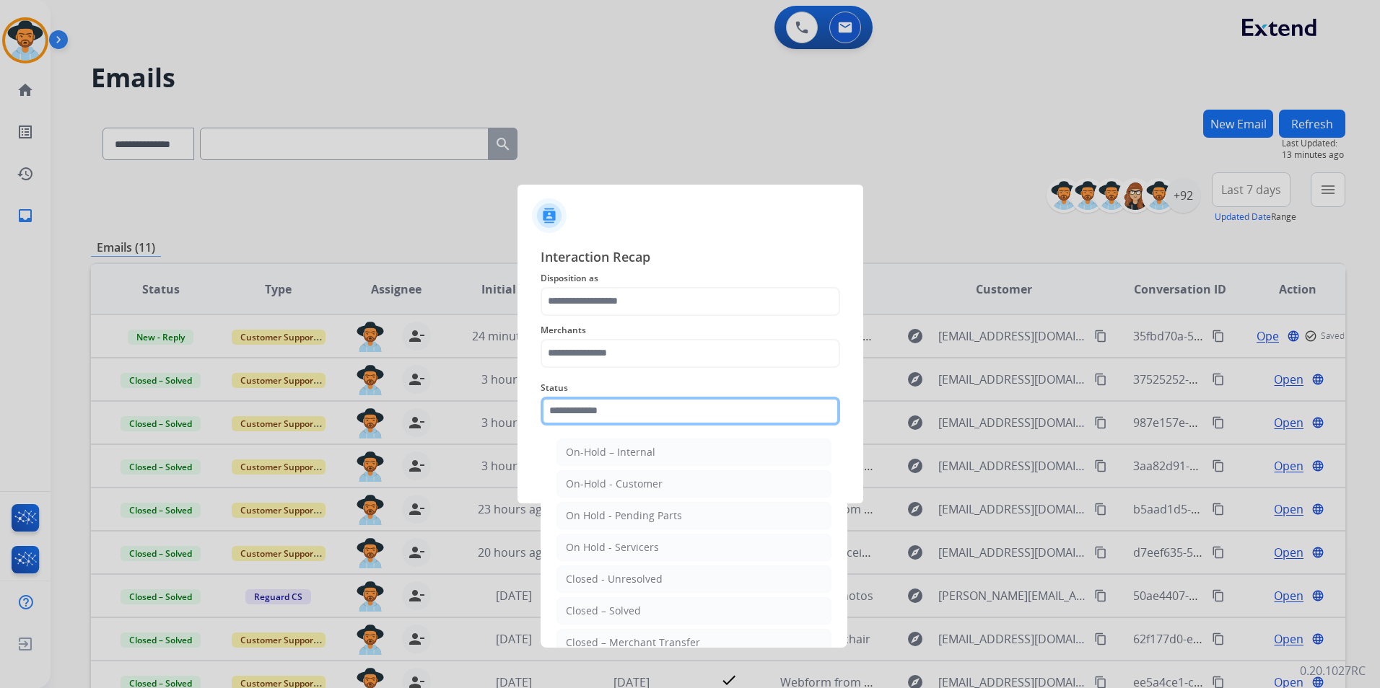
click at [661, 414] on input "text" at bounding box center [689, 411] width 299 height 29
click at [602, 616] on div "Closed – Solved" at bounding box center [603, 611] width 75 height 14
type input "**********"
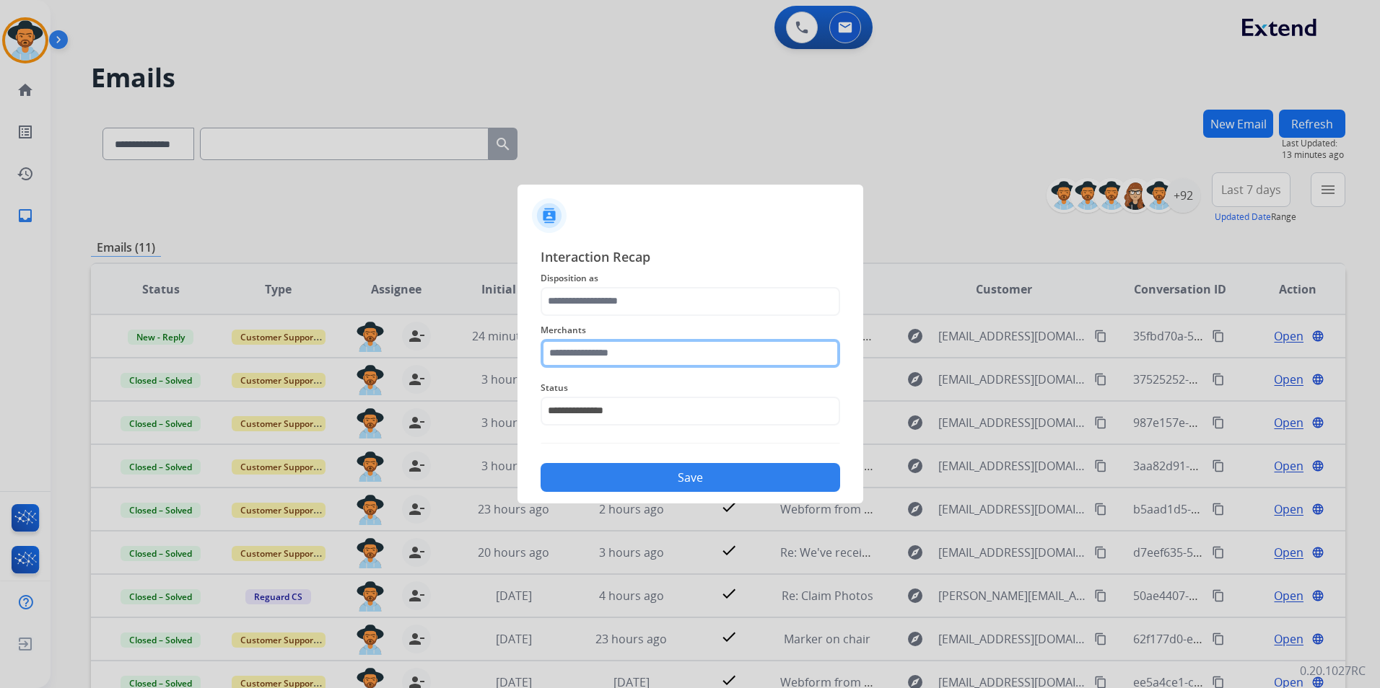
click at [623, 349] on input "text" at bounding box center [689, 353] width 299 height 29
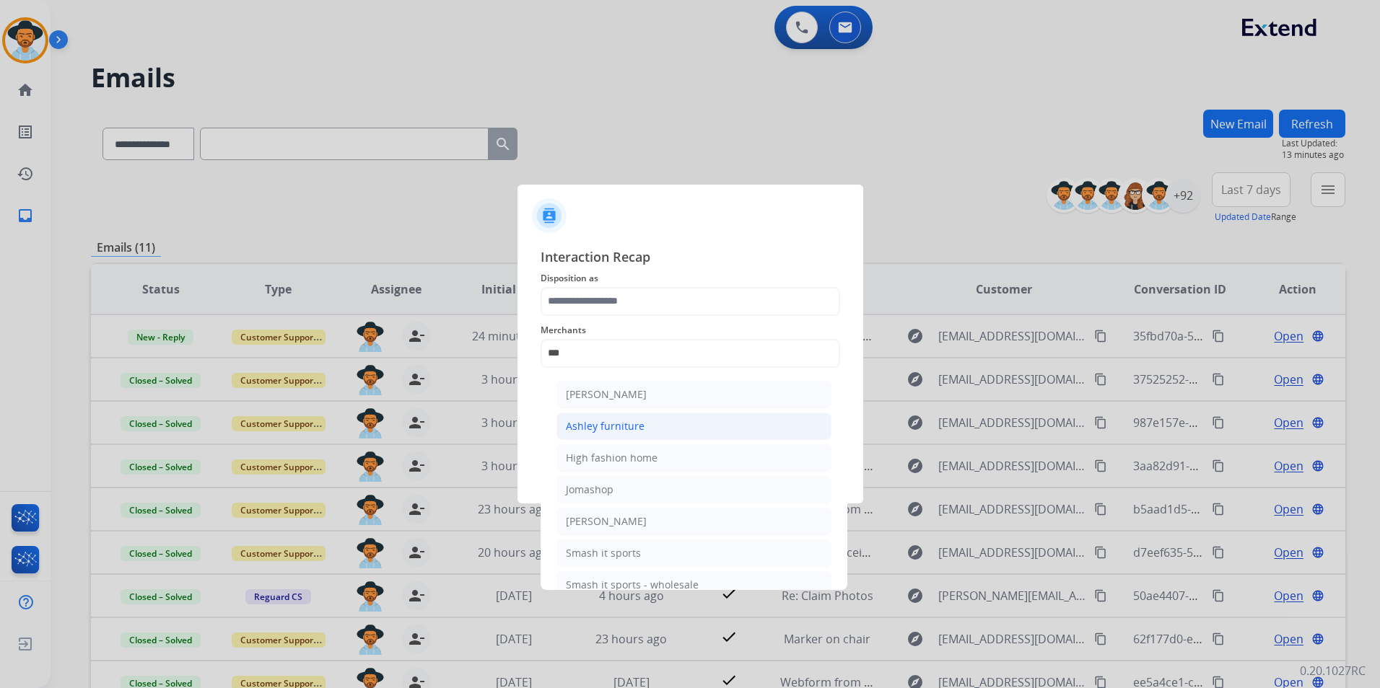
click at [656, 426] on li "Ashley furniture" at bounding box center [693, 426] width 275 height 27
type input "**********"
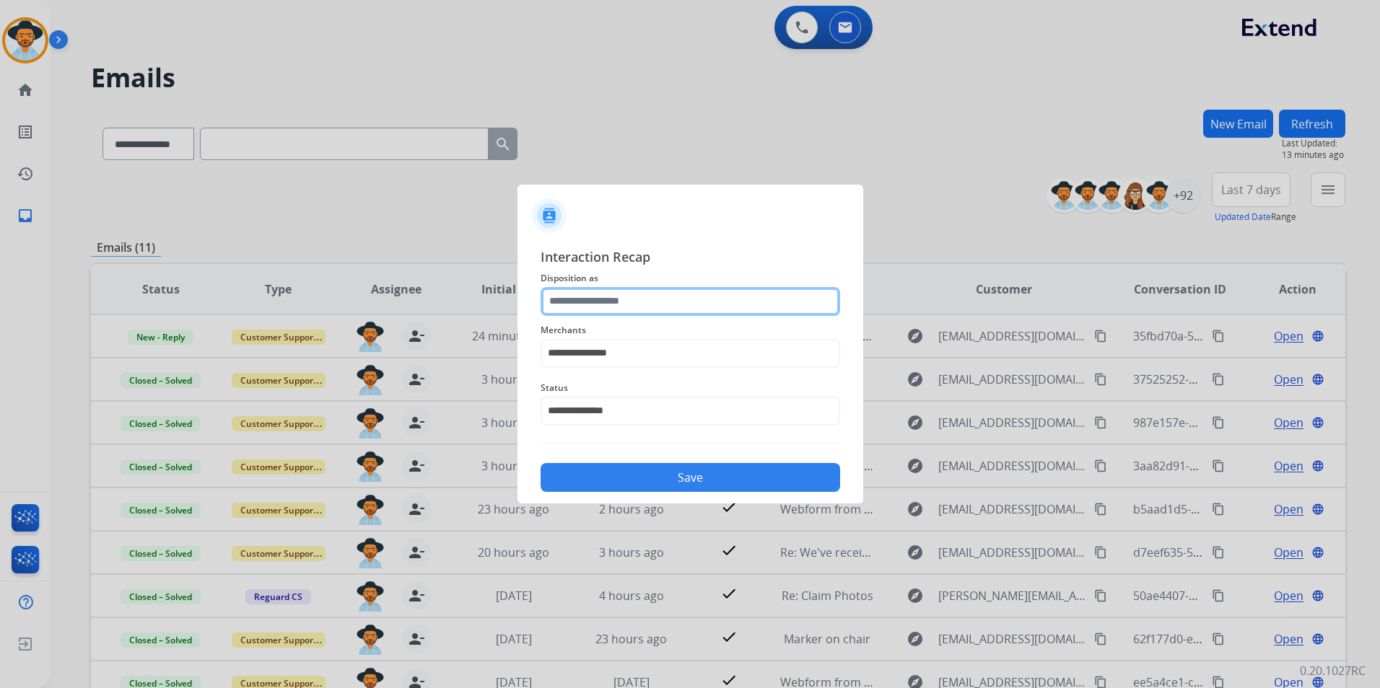
click at [621, 310] on input "text" at bounding box center [689, 301] width 299 height 29
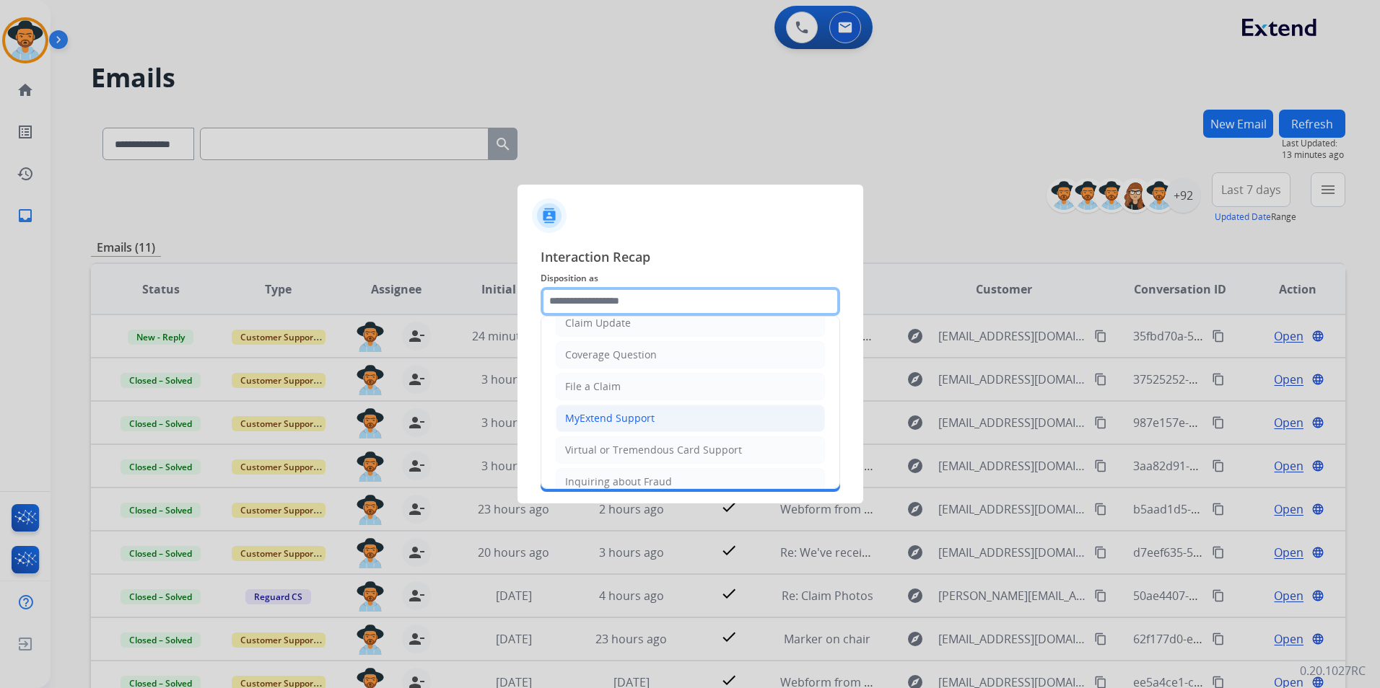
scroll to position [9, 0]
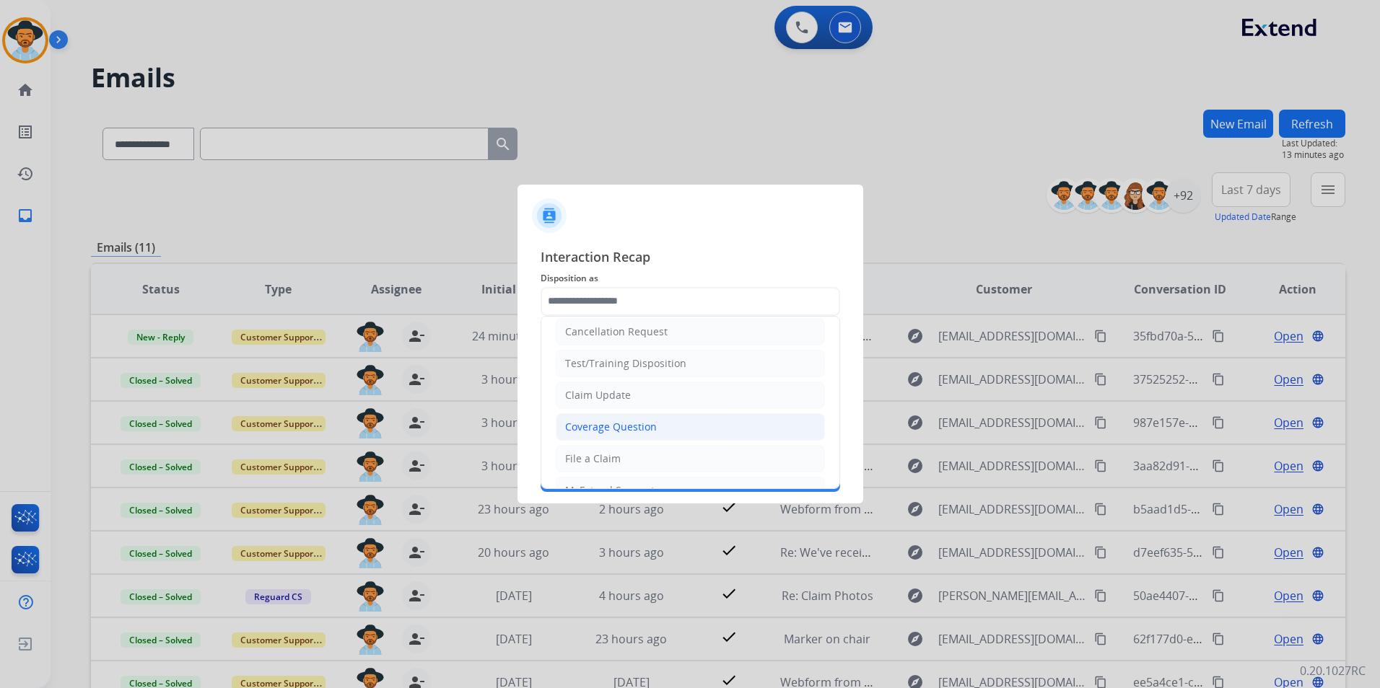
click at [617, 421] on div "Coverage Question" at bounding box center [611, 427] width 92 height 14
type input "**********"
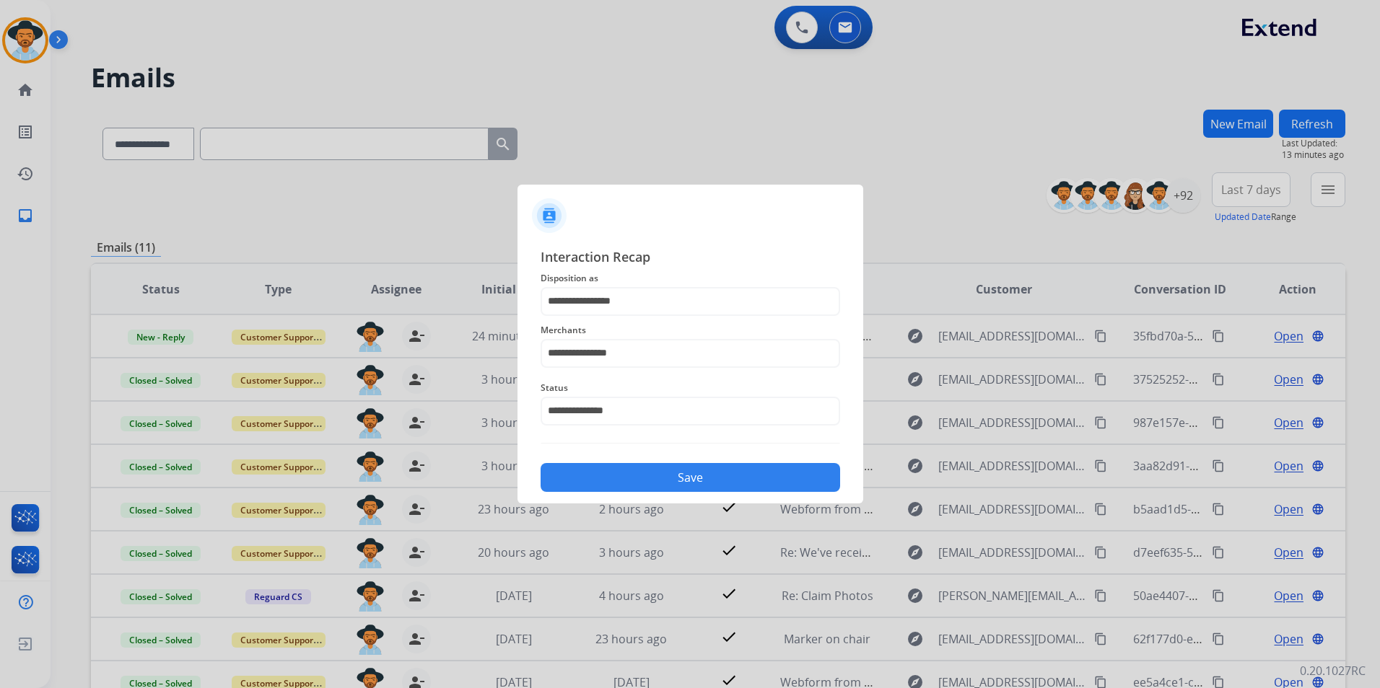
click at [649, 478] on button "Save" at bounding box center [689, 477] width 299 height 29
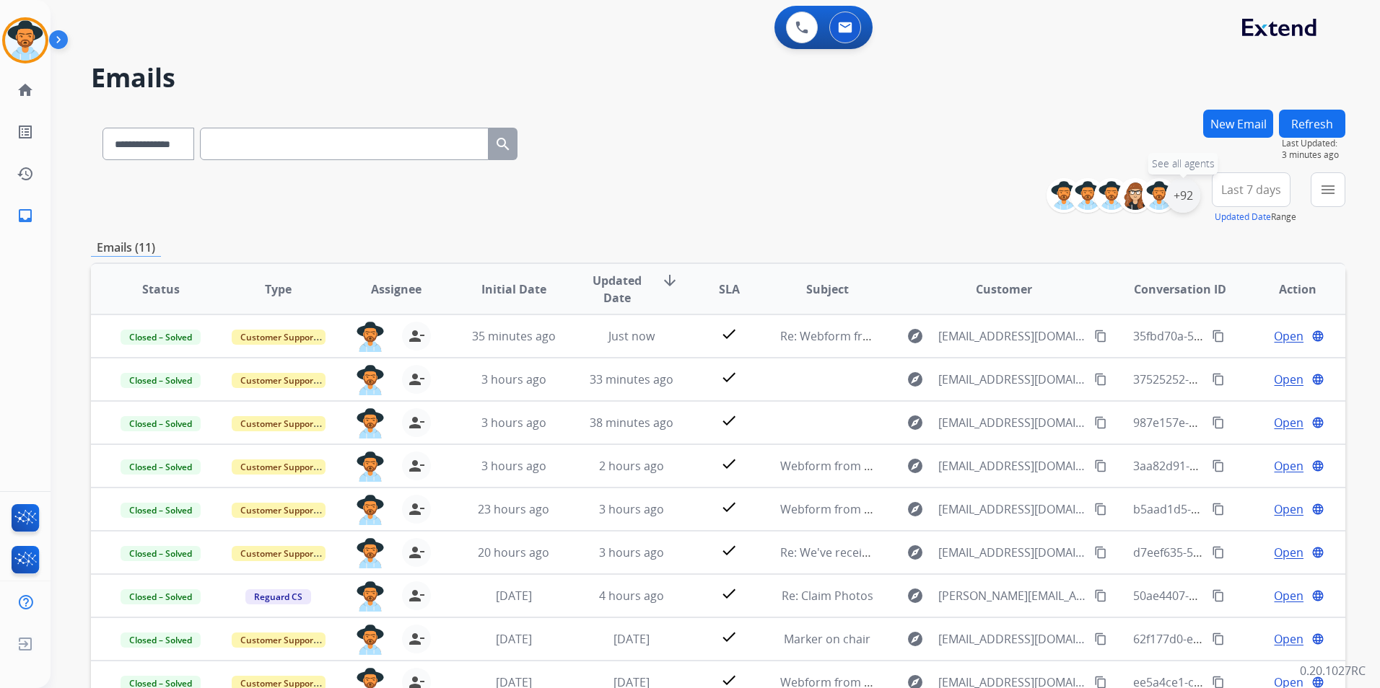
click at [1183, 198] on div "+92" at bounding box center [1182, 195] width 35 height 35
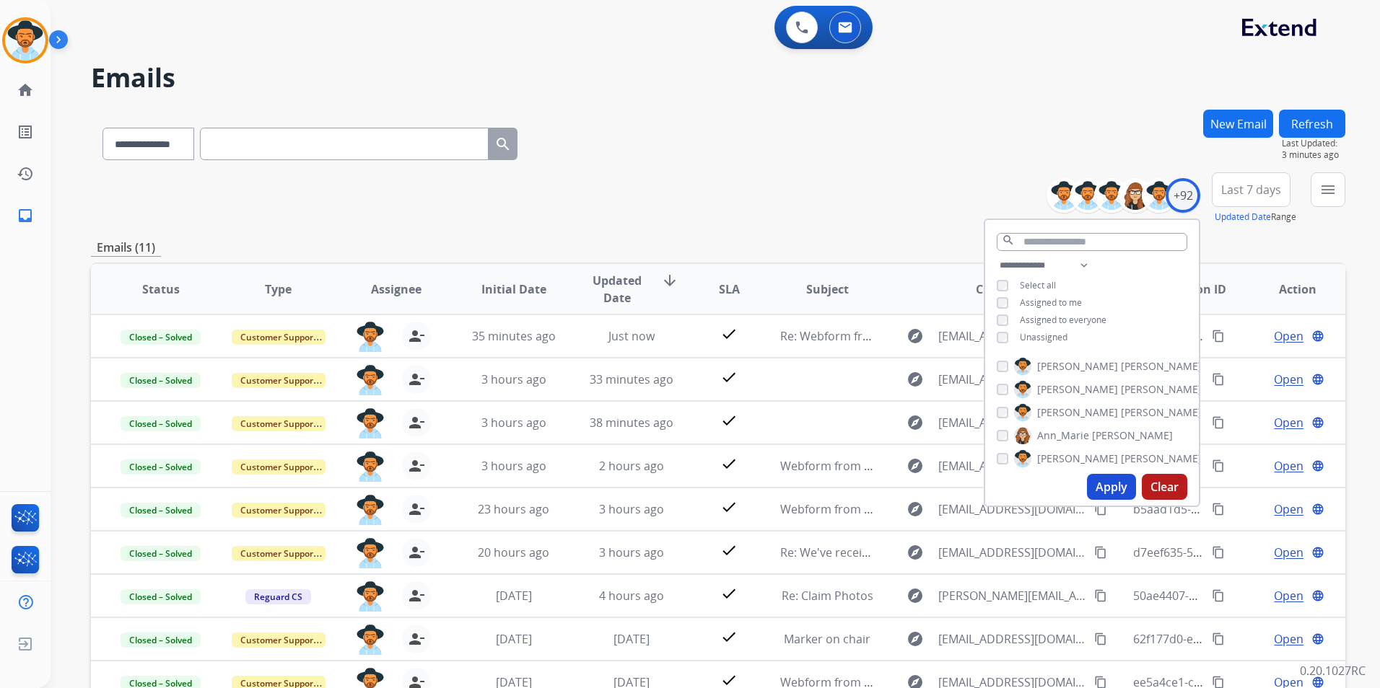
click at [1098, 485] on button "Apply" at bounding box center [1111, 487] width 49 height 26
click at [829, 217] on div "**********" at bounding box center [718, 198] width 1254 height 52
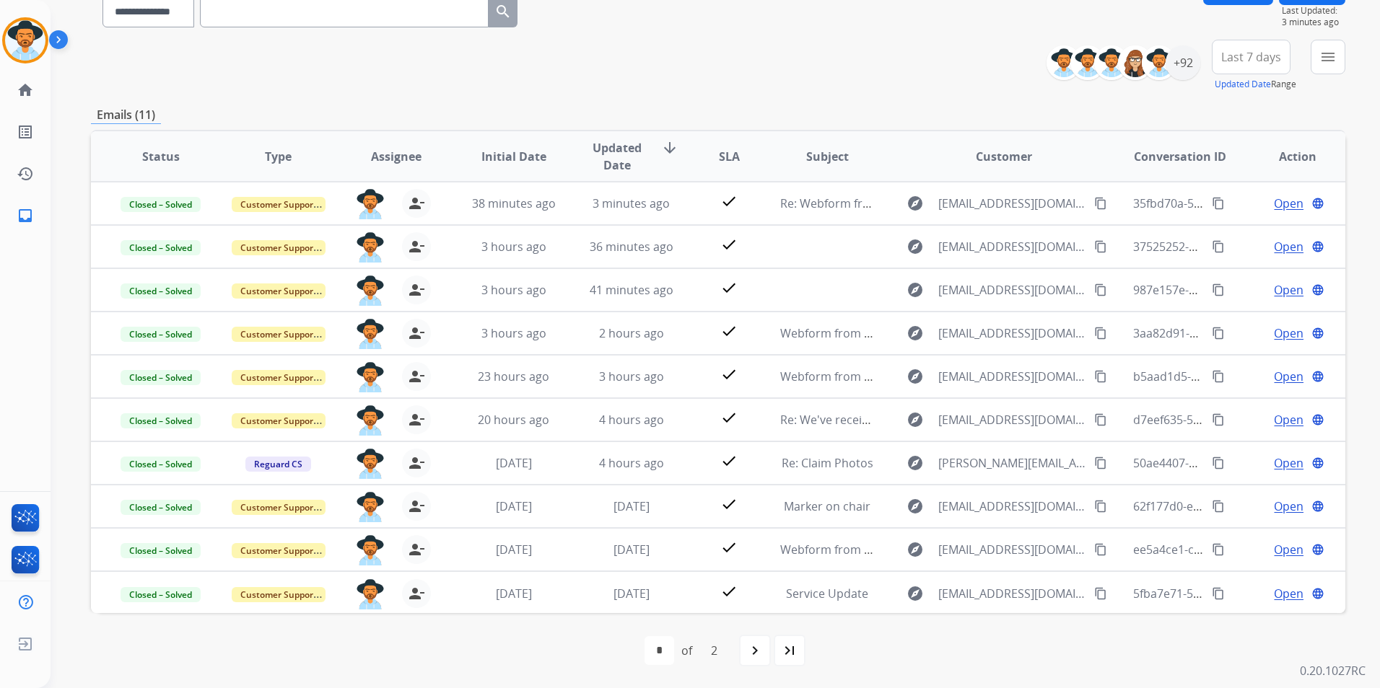
scroll to position [0, 0]
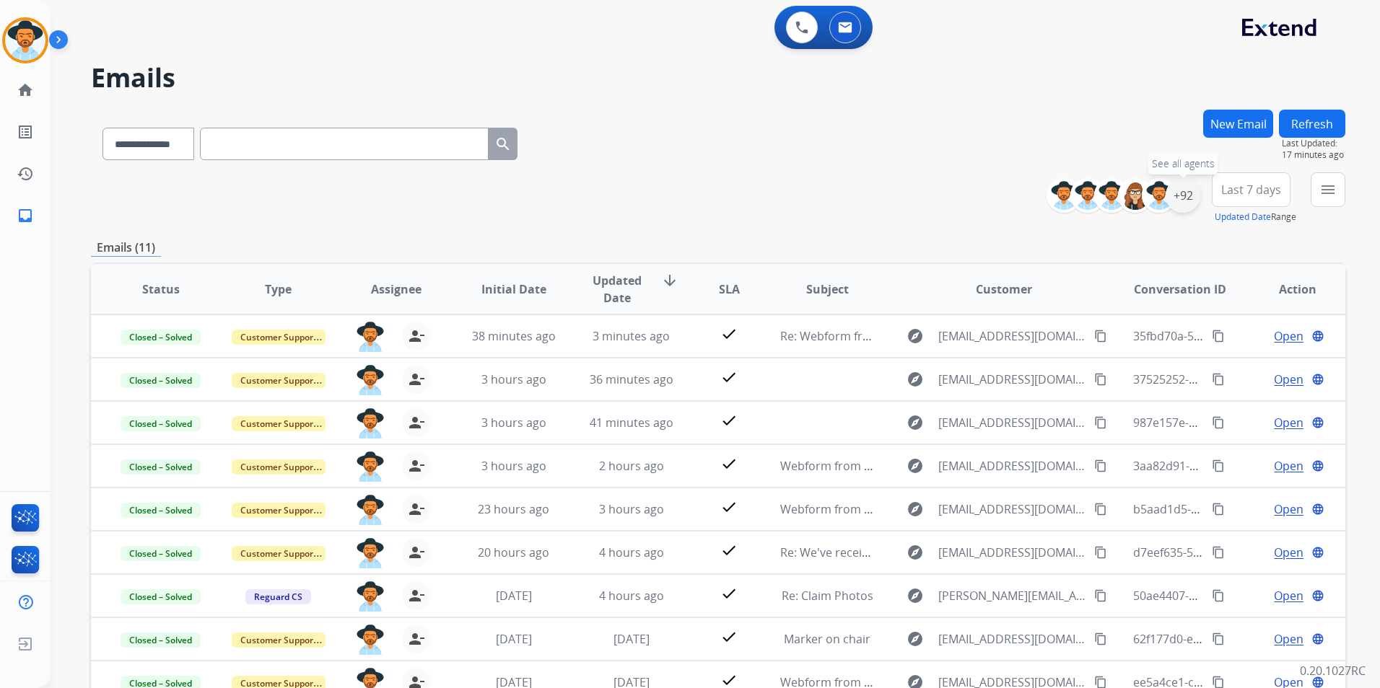
click at [1181, 198] on div "+92" at bounding box center [1182, 195] width 35 height 35
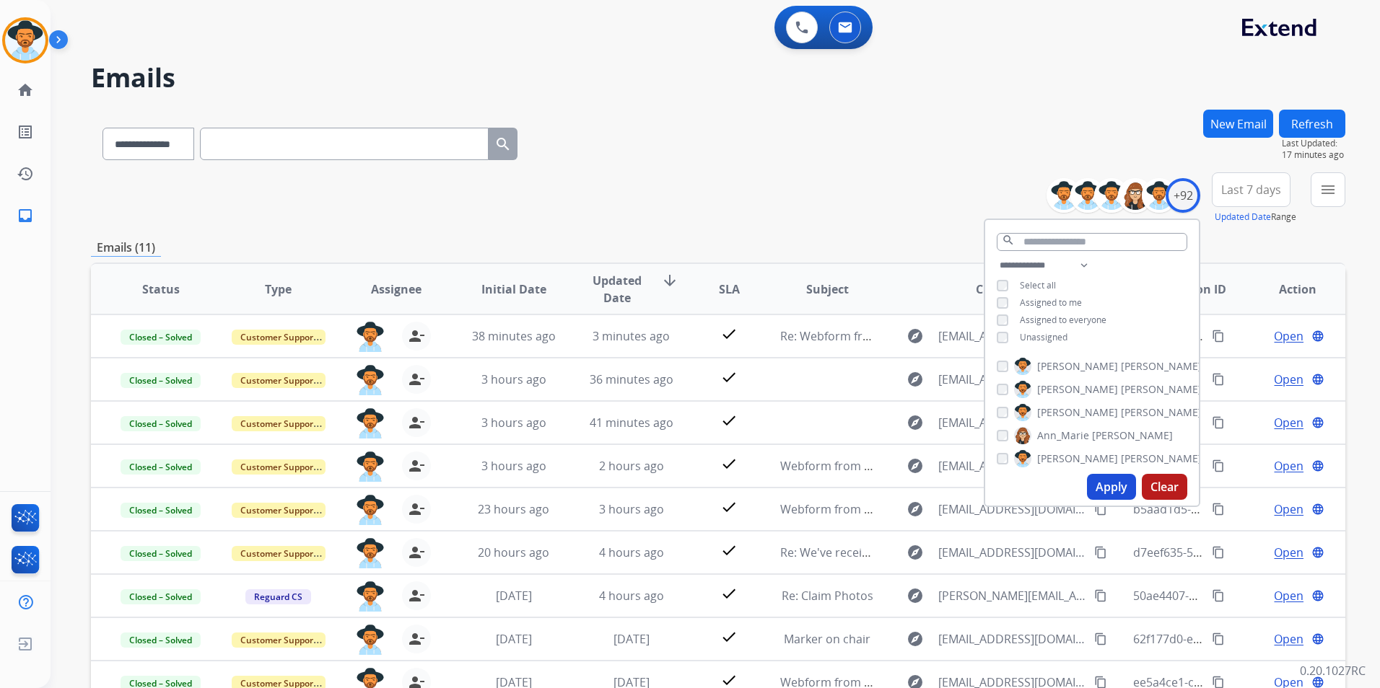
click at [1105, 484] on button "Apply" at bounding box center [1111, 487] width 49 height 26
click at [836, 197] on div "**********" at bounding box center [718, 198] width 1254 height 52
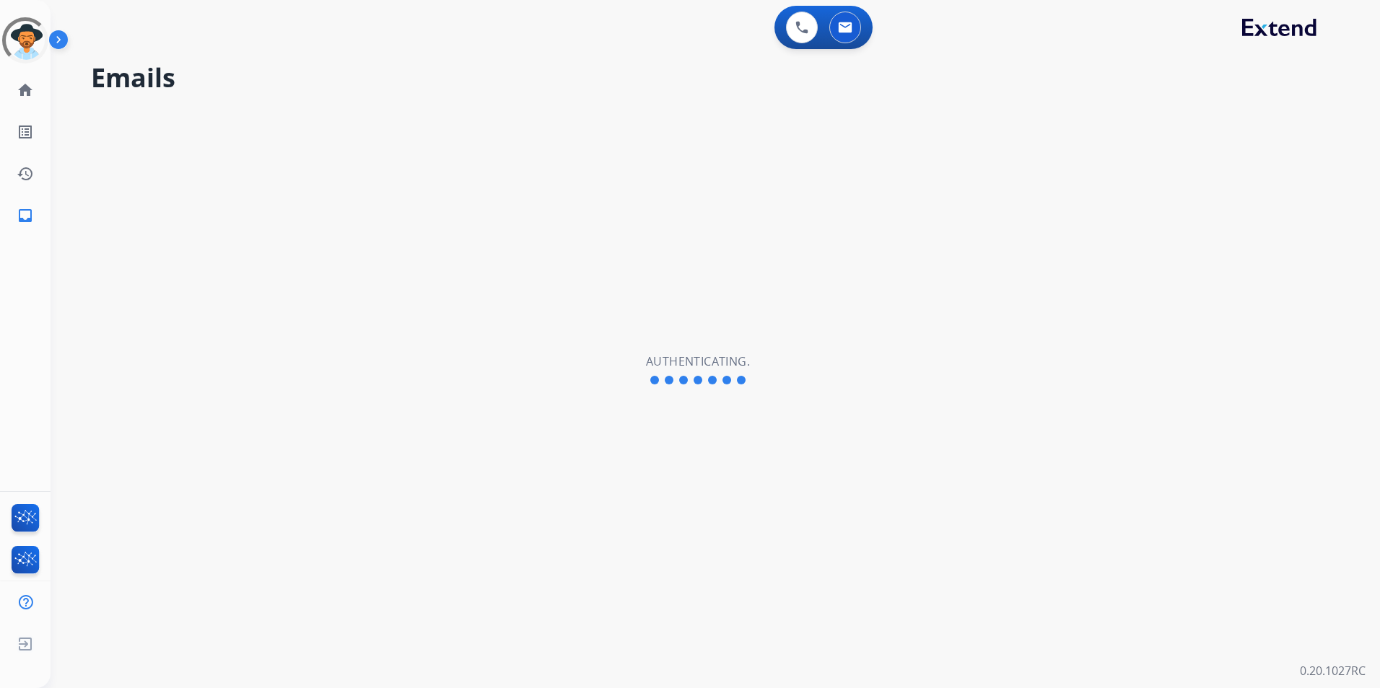
select select "**********"
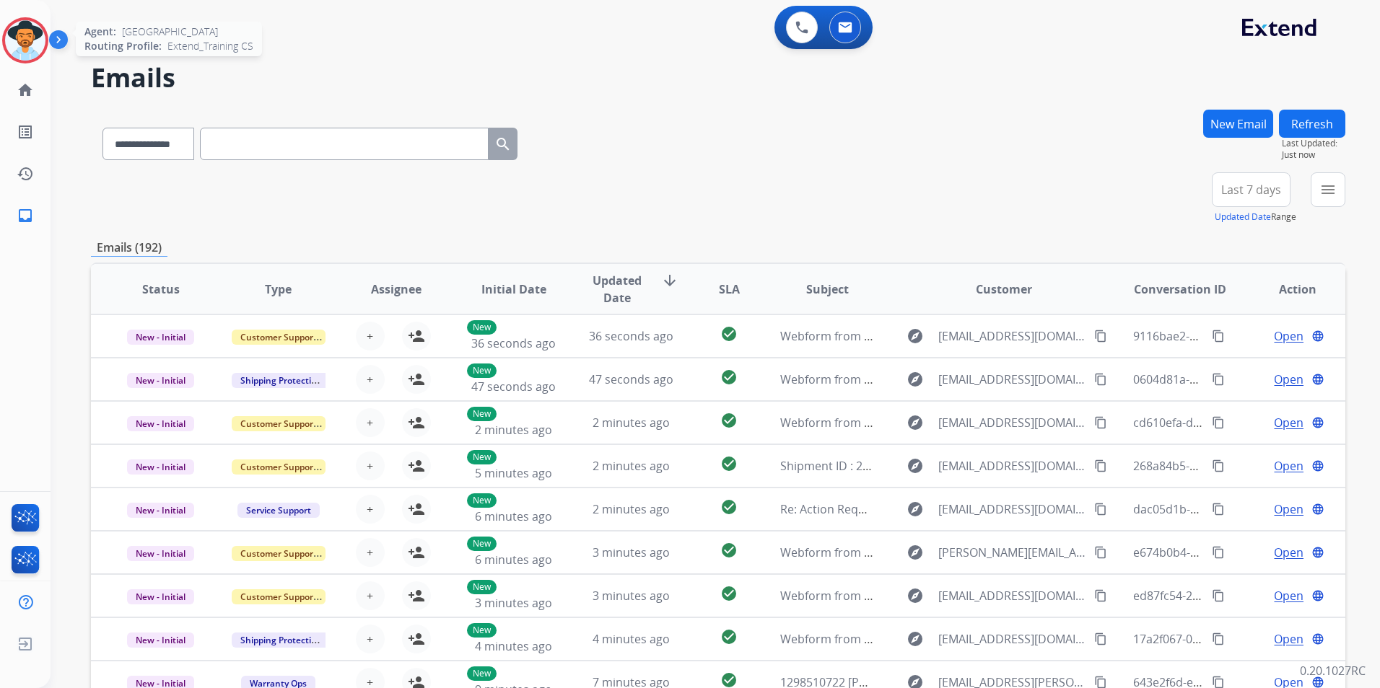
click at [40, 40] on img at bounding box center [25, 40] width 40 height 40
click at [1180, 197] on div "+92" at bounding box center [1182, 195] width 35 height 35
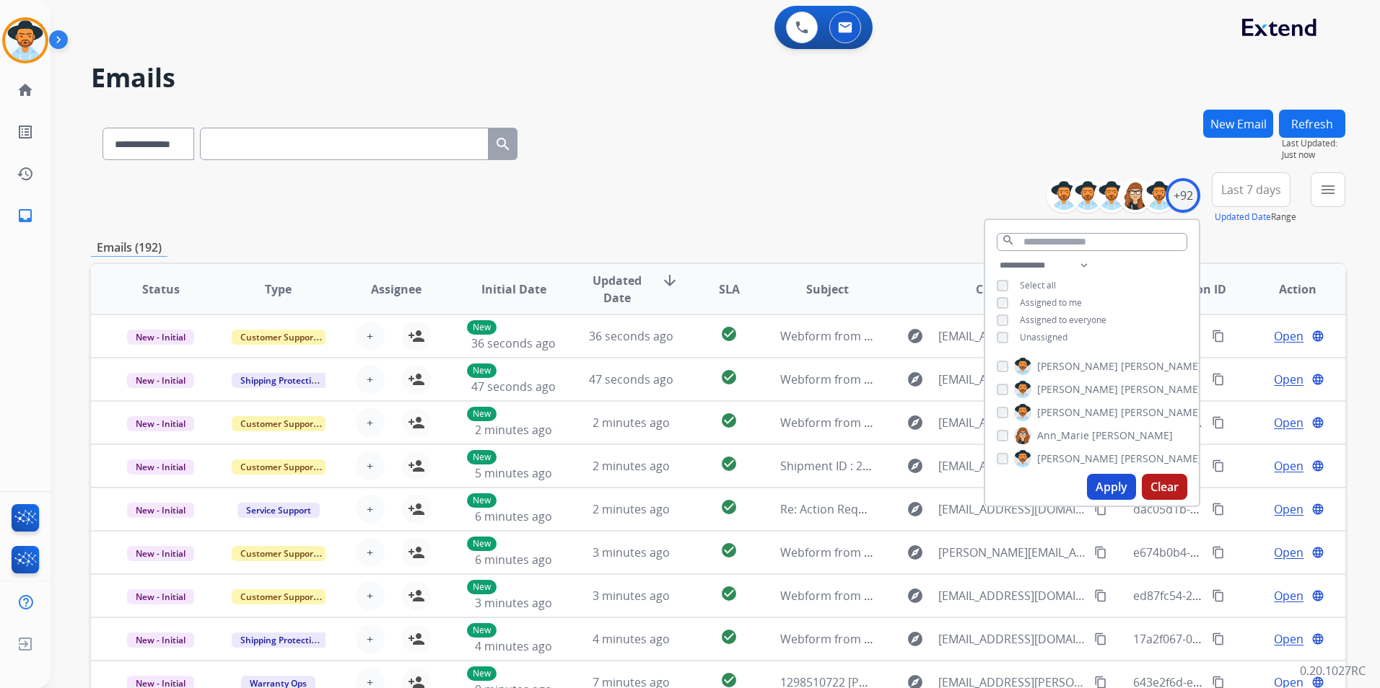
click at [1094, 487] on button "Apply" at bounding box center [1111, 487] width 49 height 26
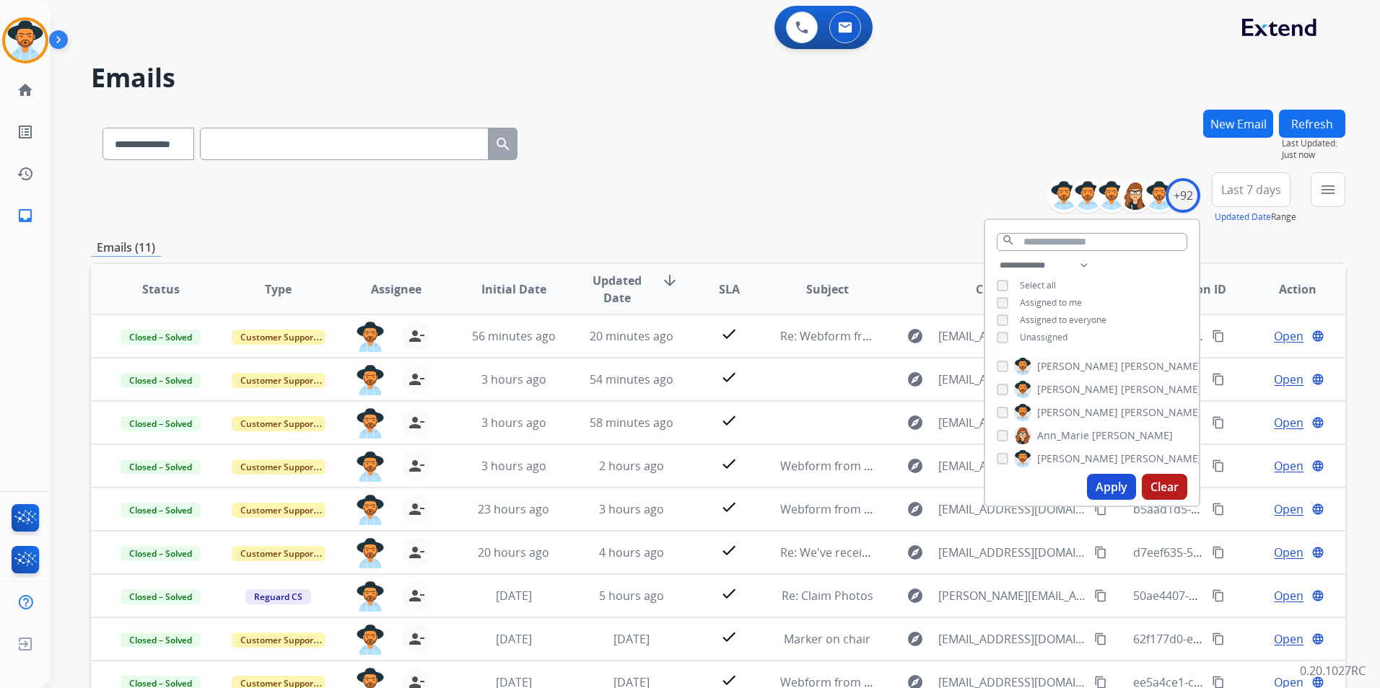
click at [852, 212] on div "**********" at bounding box center [718, 198] width 1254 height 52
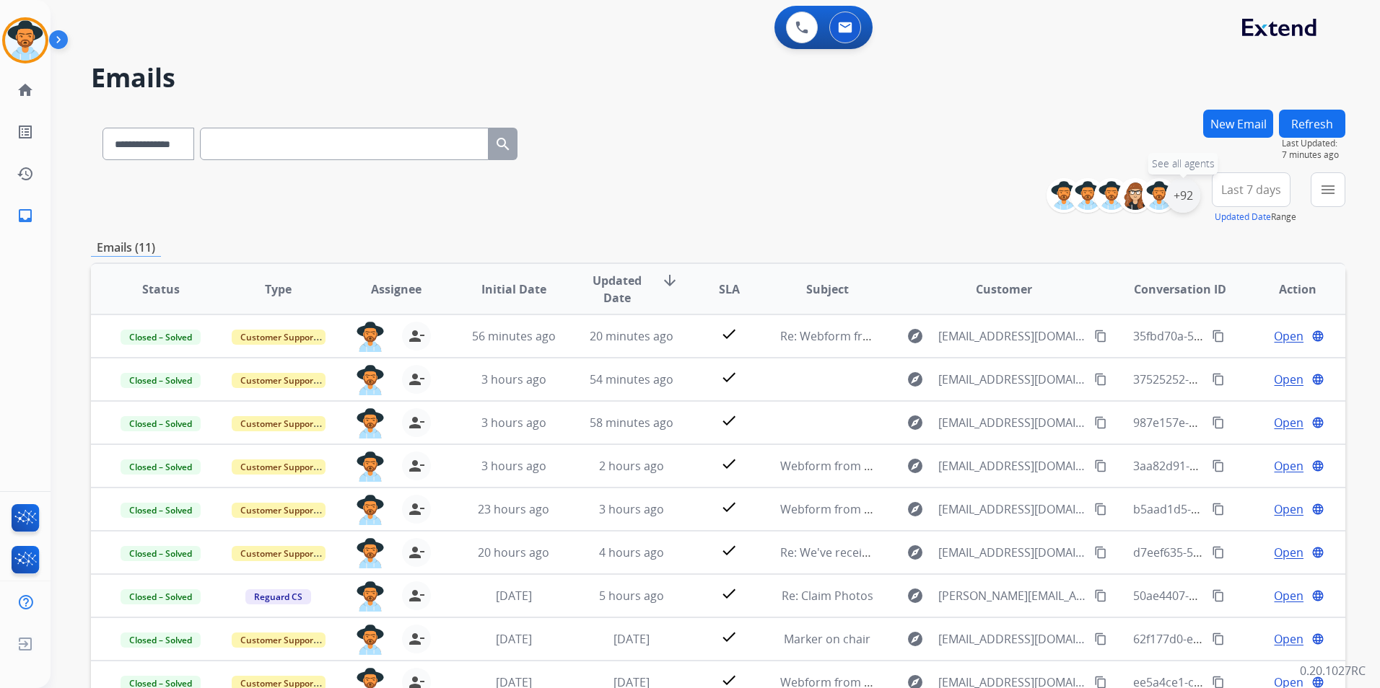
click at [1182, 198] on div "+92" at bounding box center [1182, 195] width 35 height 35
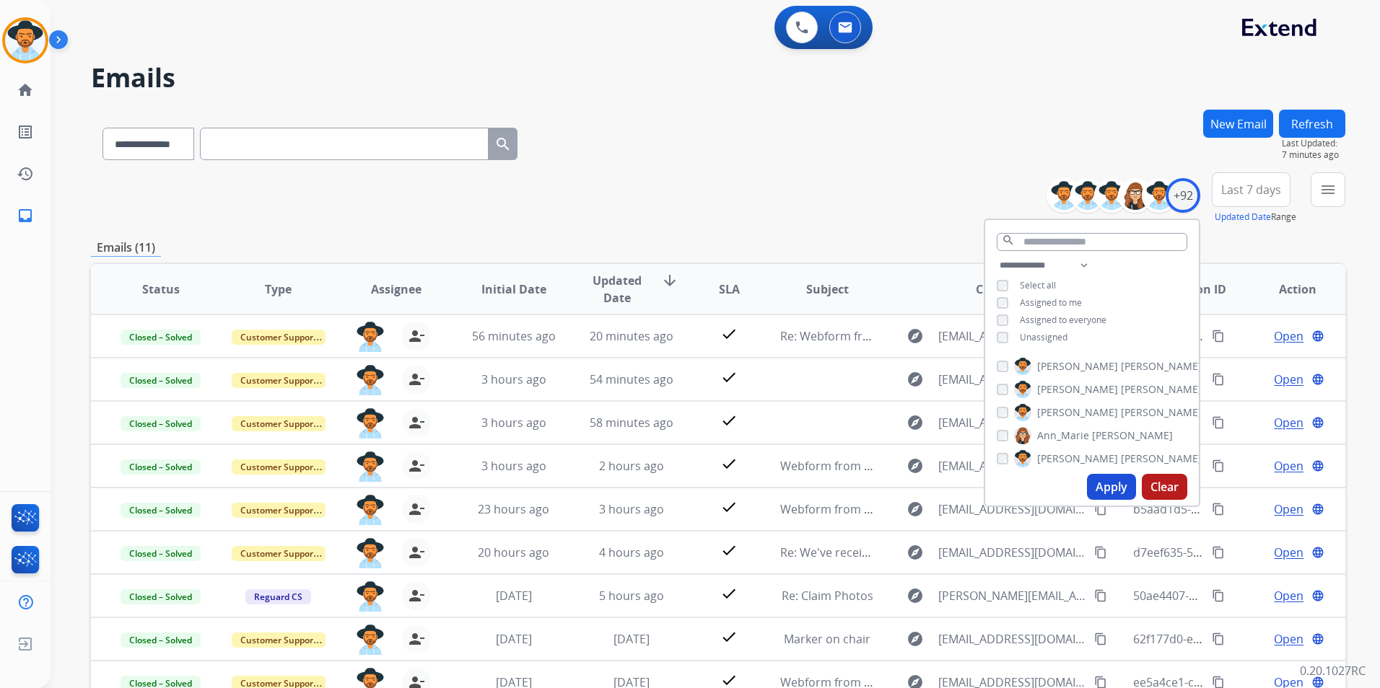
click at [1105, 489] on button "Apply" at bounding box center [1111, 487] width 49 height 26
click at [819, 196] on div "**********" at bounding box center [718, 198] width 1254 height 52
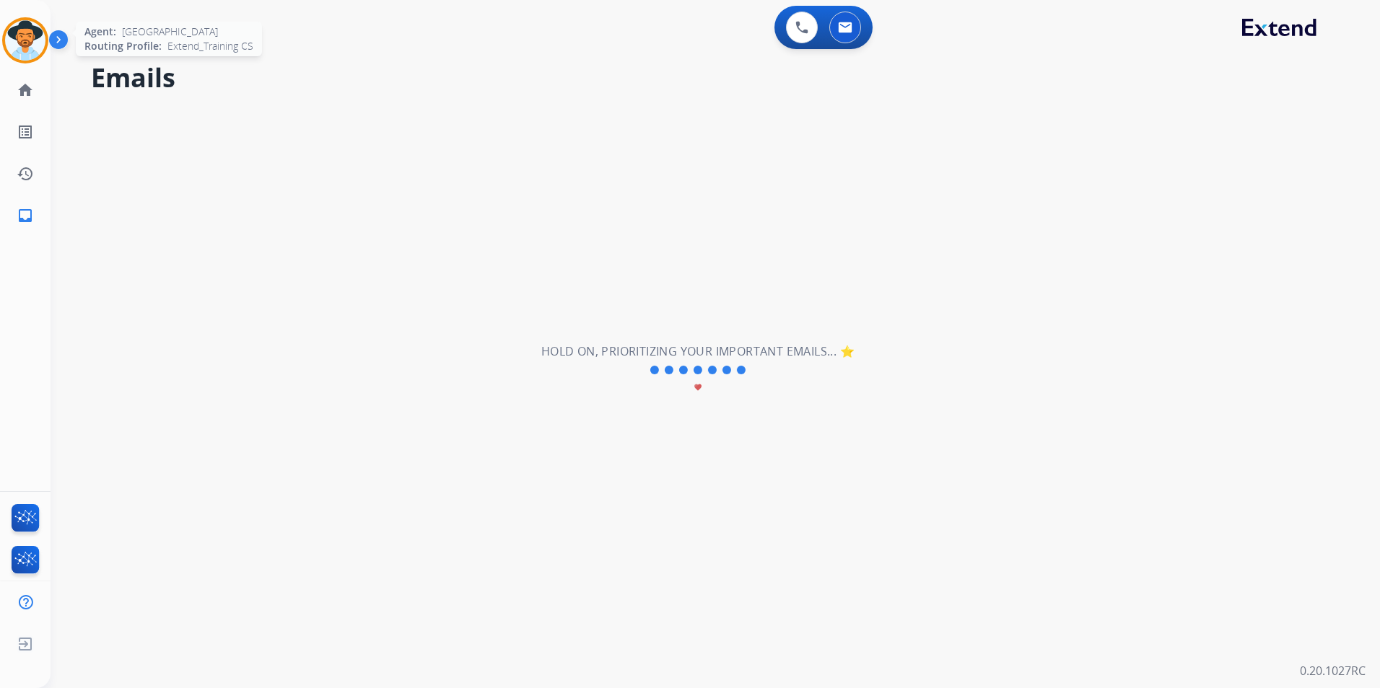
click at [40, 37] on img at bounding box center [25, 40] width 40 height 40
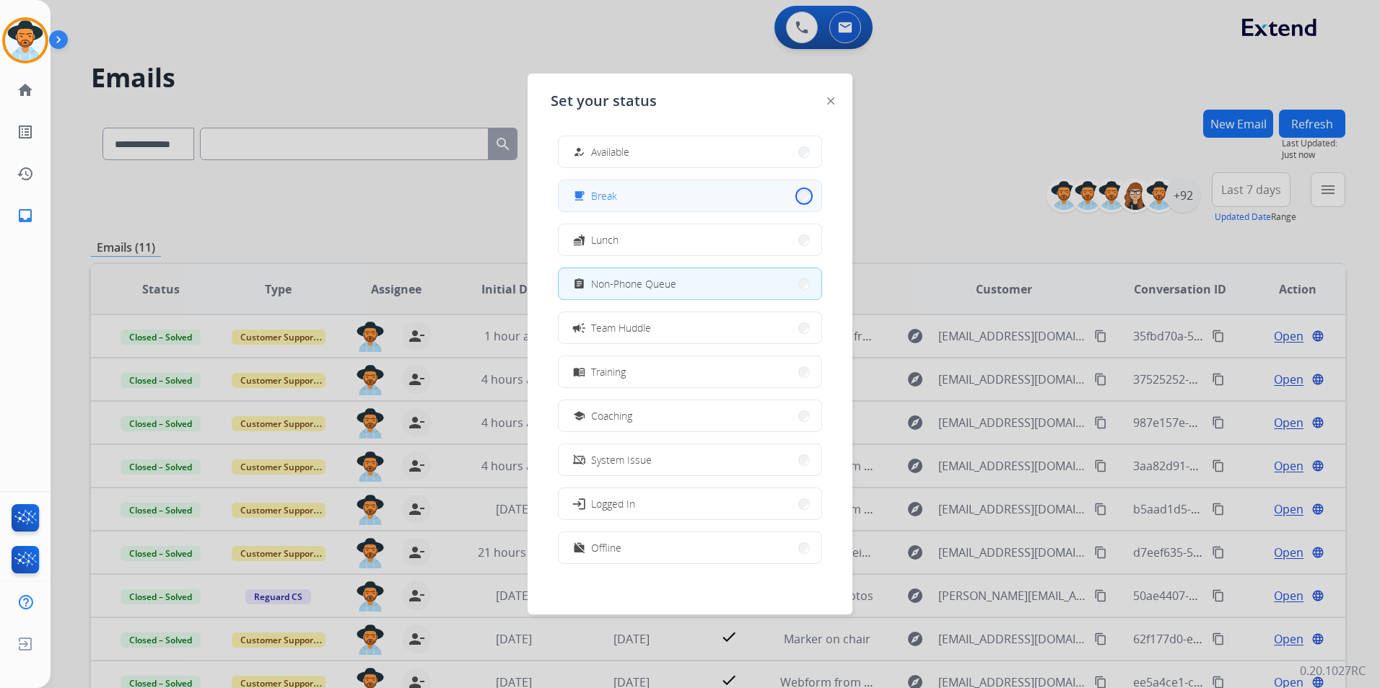
click at [793, 196] on button "free_breakfast Break" at bounding box center [690, 195] width 263 height 31
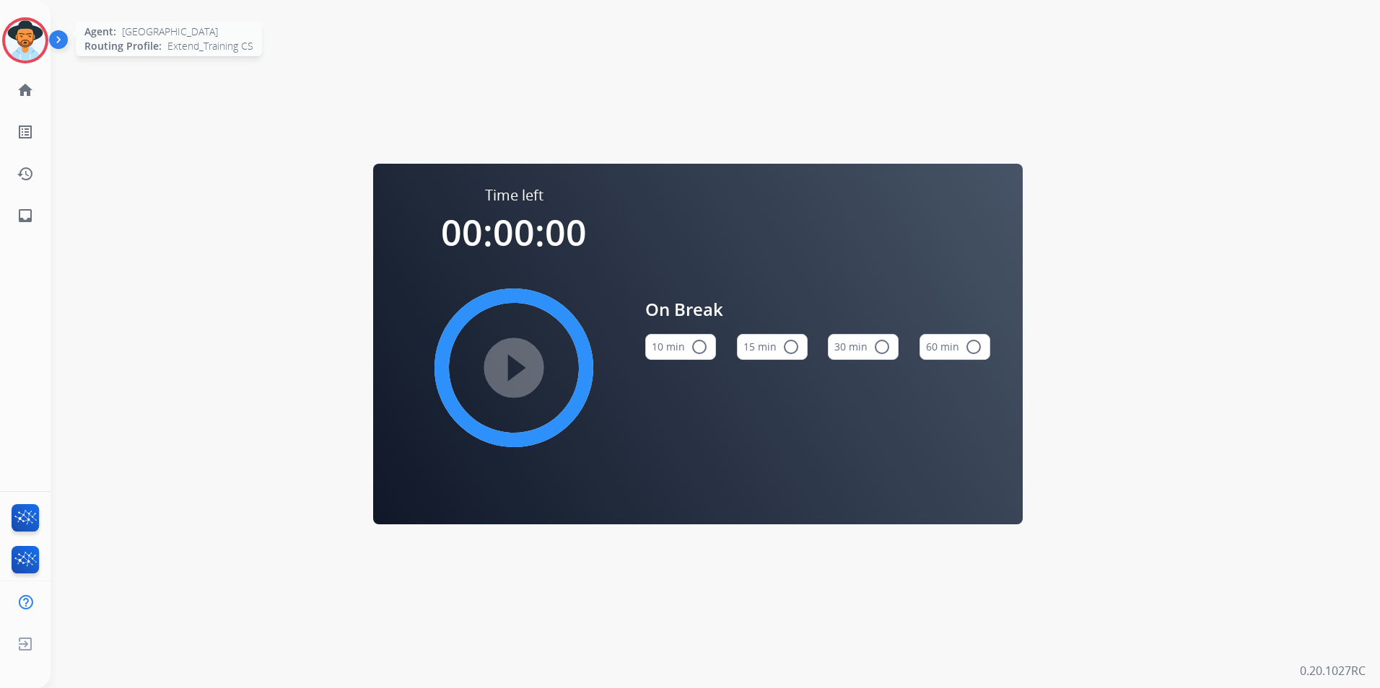
click at [29, 45] on img at bounding box center [25, 40] width 40 height 40
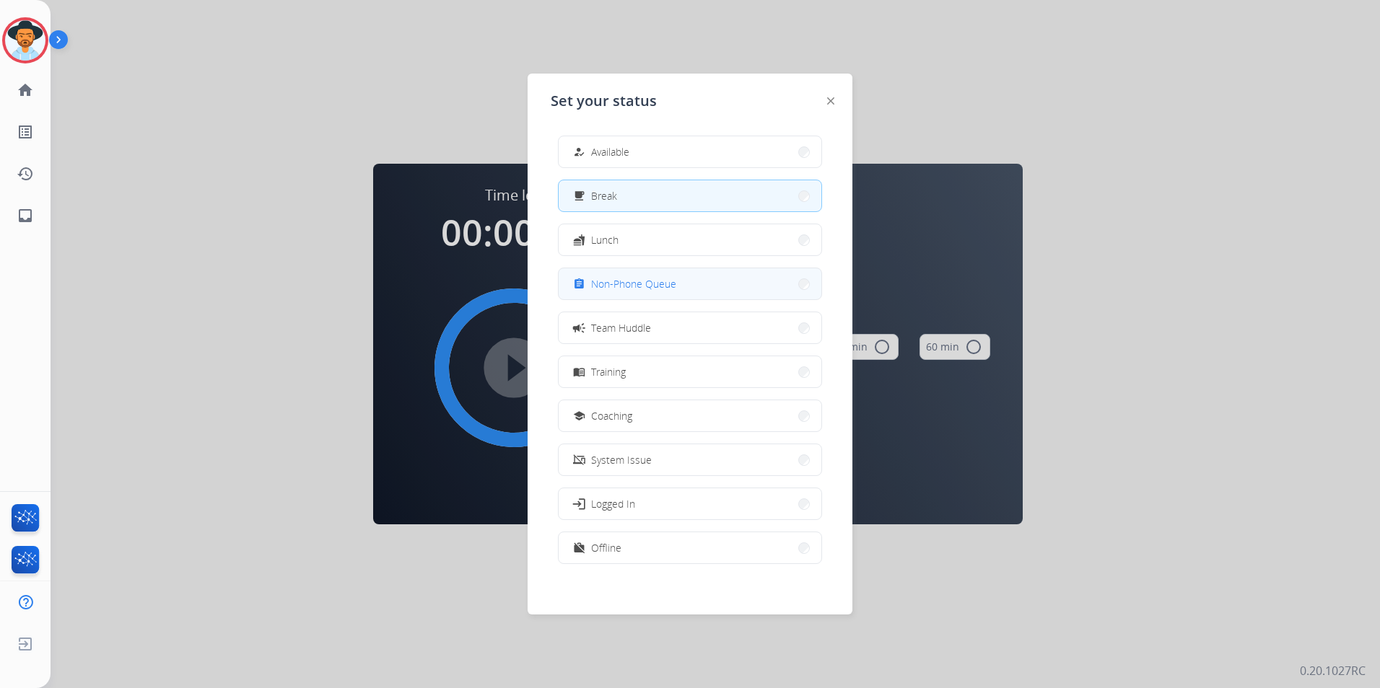
click at [764, 280] on button "assignment Non-Phone Queue" at bounding box center [690, 283] width 263 height 31
